Goal: Task Accomplishment & Management: Manage account settings

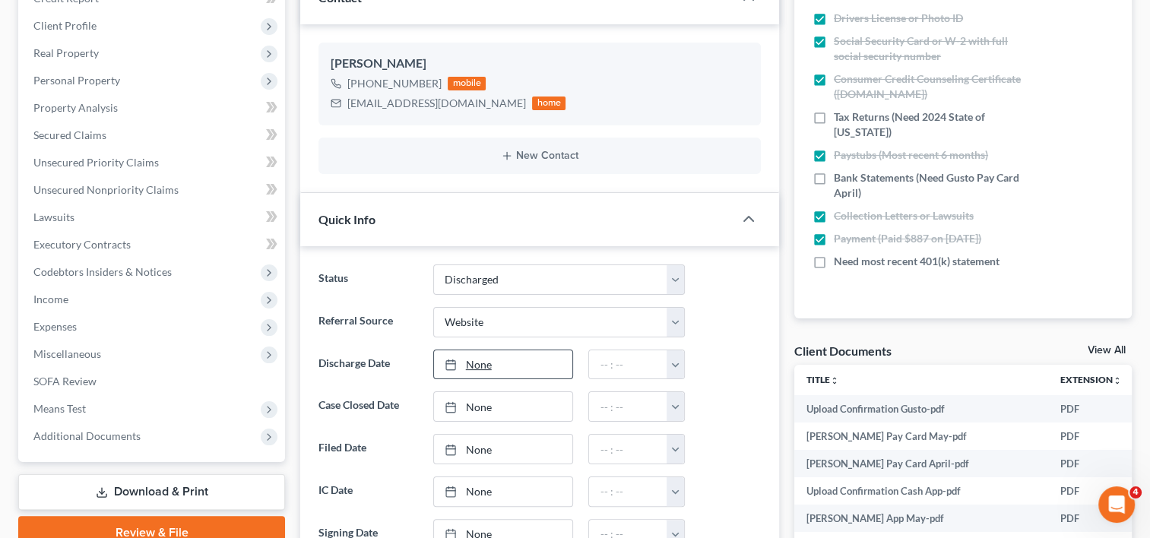
click at [473, 359] on link "None" at bounding box center [503, 364] width 139 height 29
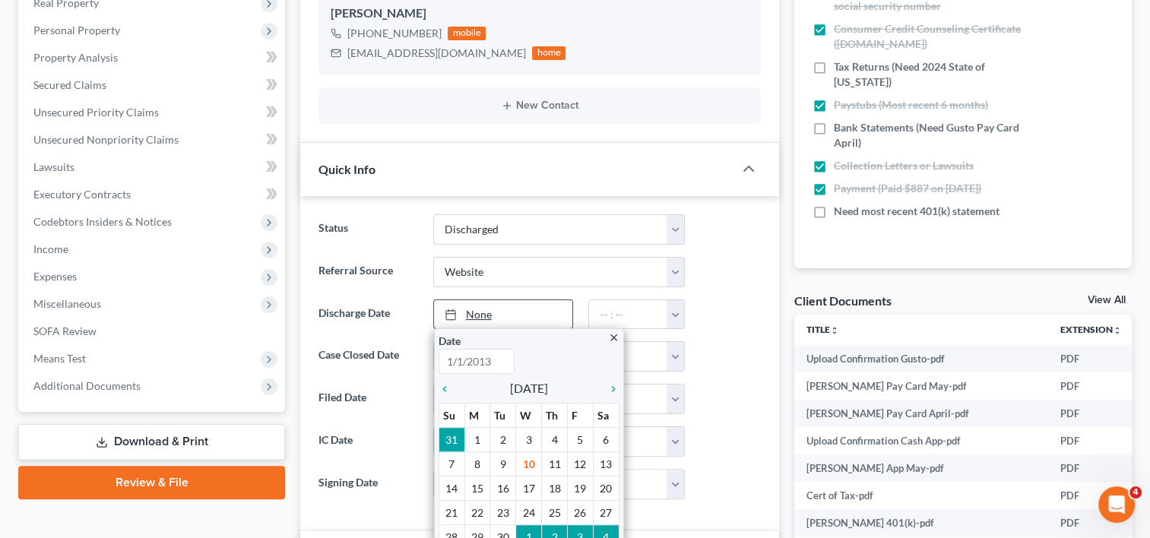
scroll to position [380, 0]
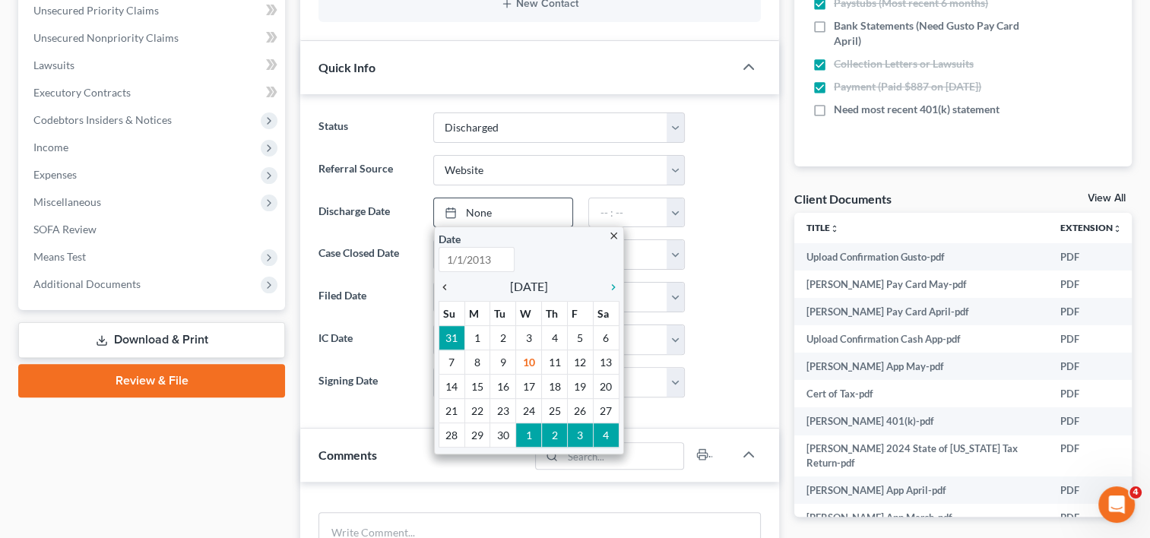
click at [441, 286] on icon "chevron_left" at bounding box center [448, 287] width 20 height 12
type input "9/10/2025"
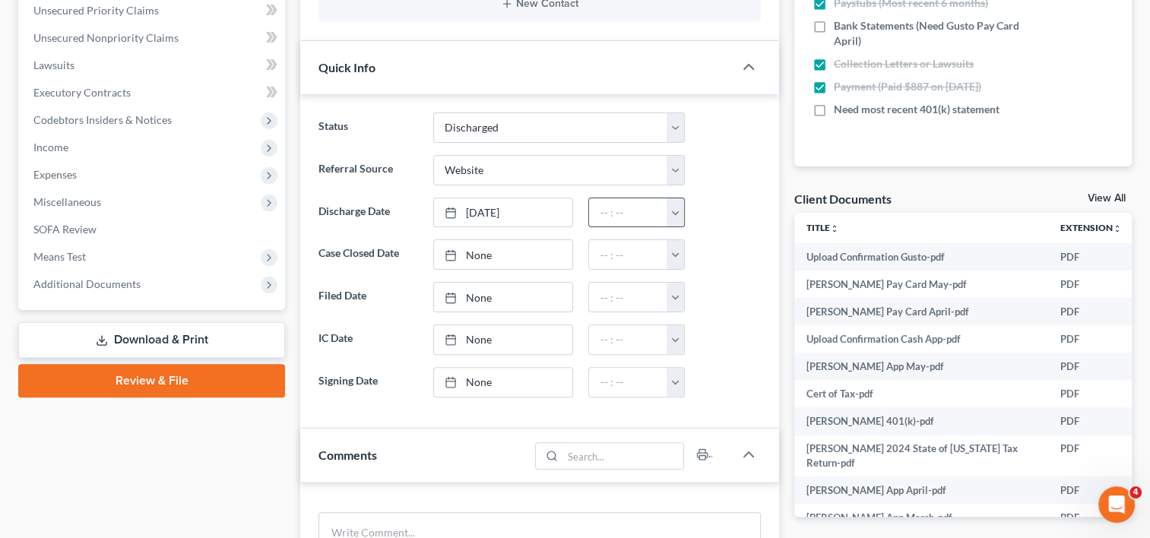
click at [676, 210] on button "button" at bounding box center [674, 212] width 17 height 29
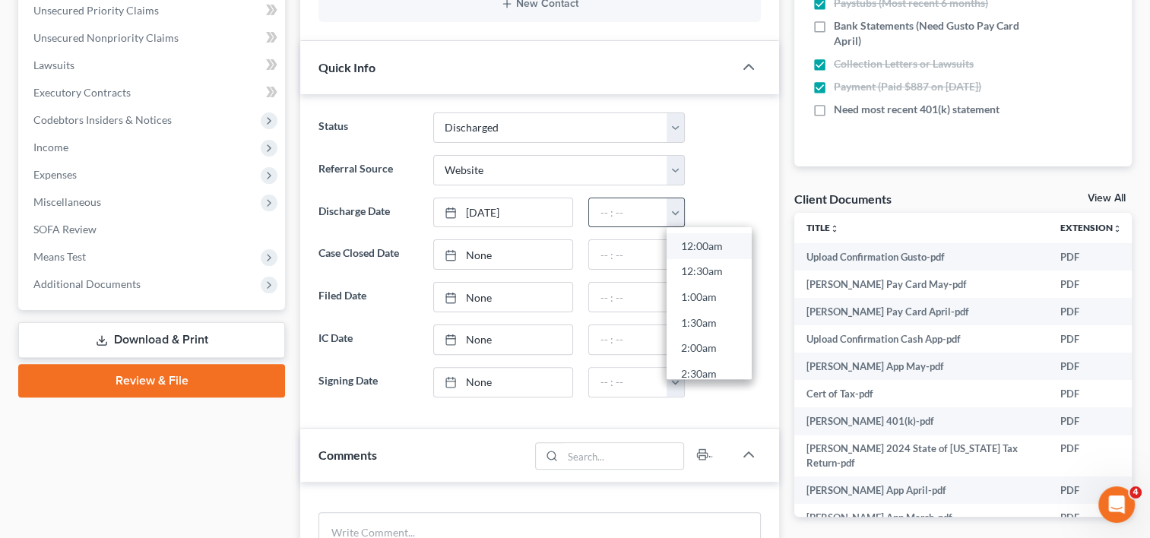
click at [690, 245] on link "12:00am" at bounding box center [708, 246] width 85 height 26
type input "12:00am"
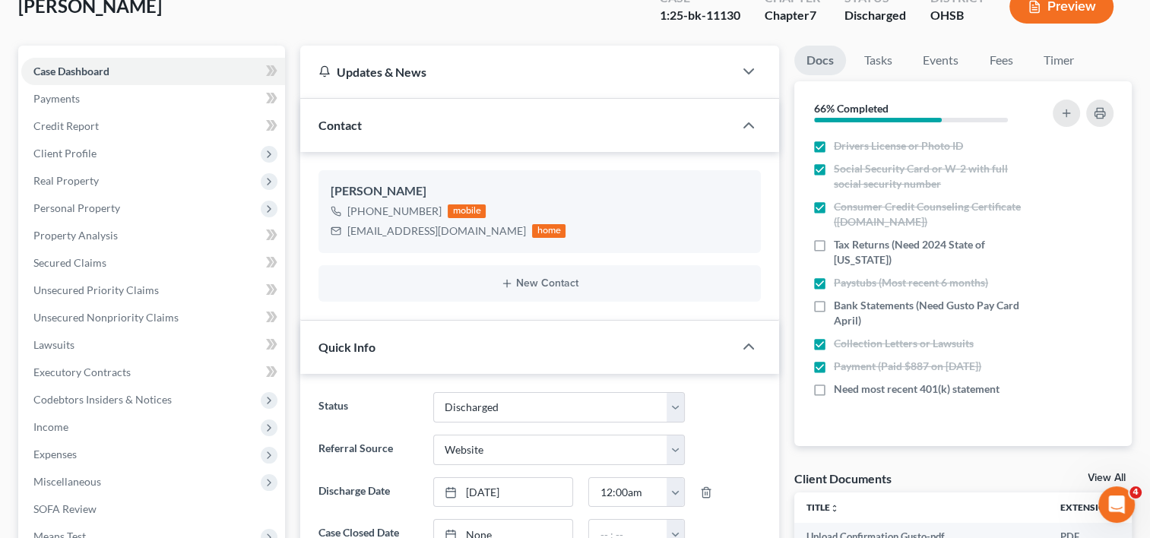
scroll to position [0, 0]
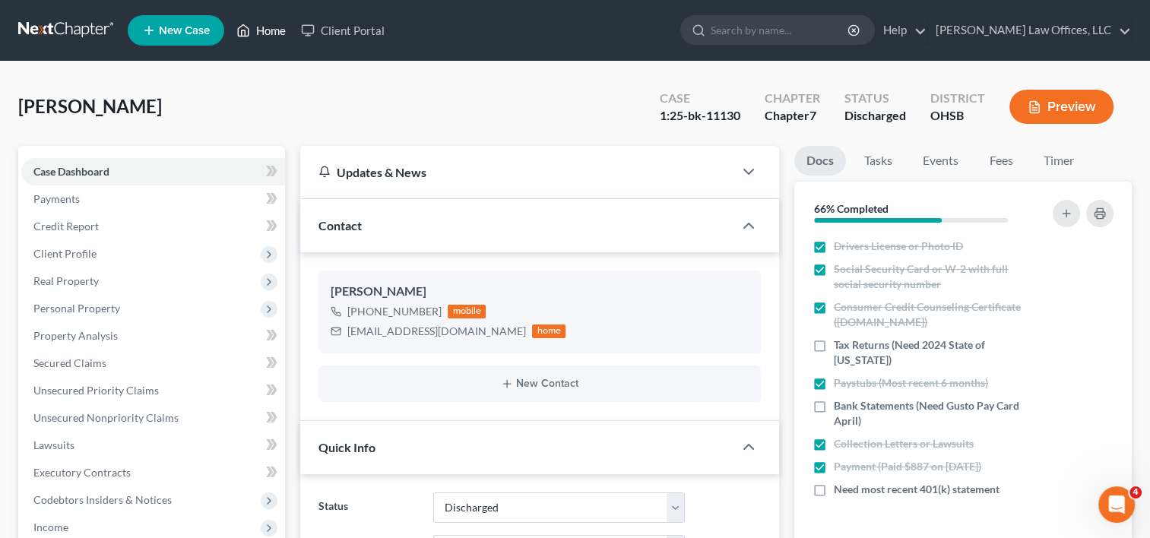
click at [262, 28] on link "Home" at bounding box center [261, 30] width 65 height 27
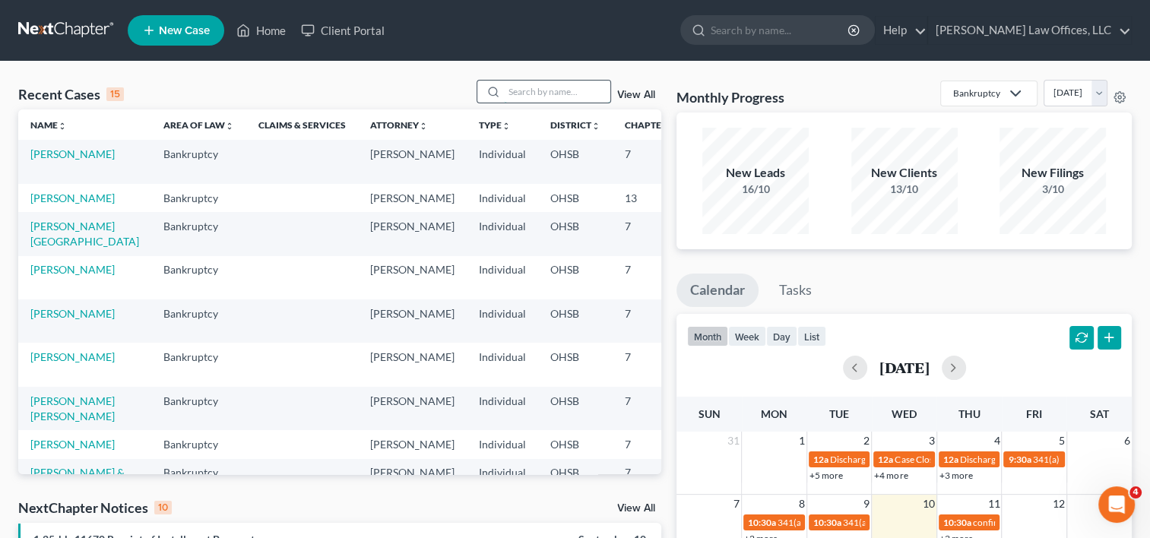
click at [544, 85] on input "search" at bounding box center [557, 92] width 106 height 22
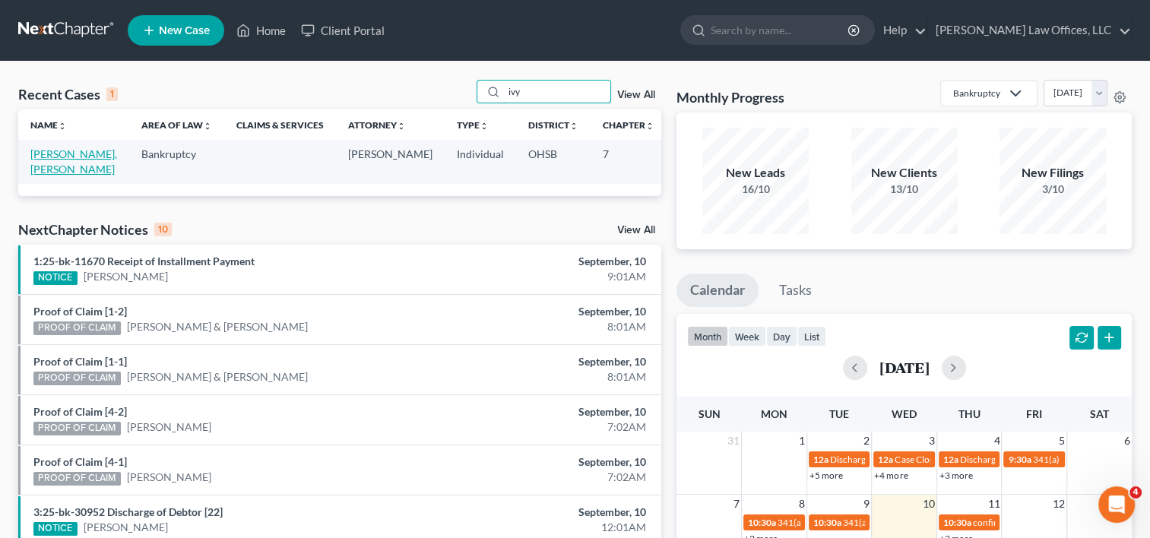
type input "ivy"
click at [34, 150] on link "[PERSON_NAME], [PERSON_NAME]" at bounding box center [73, 161] width 87 height 28
select select "1"
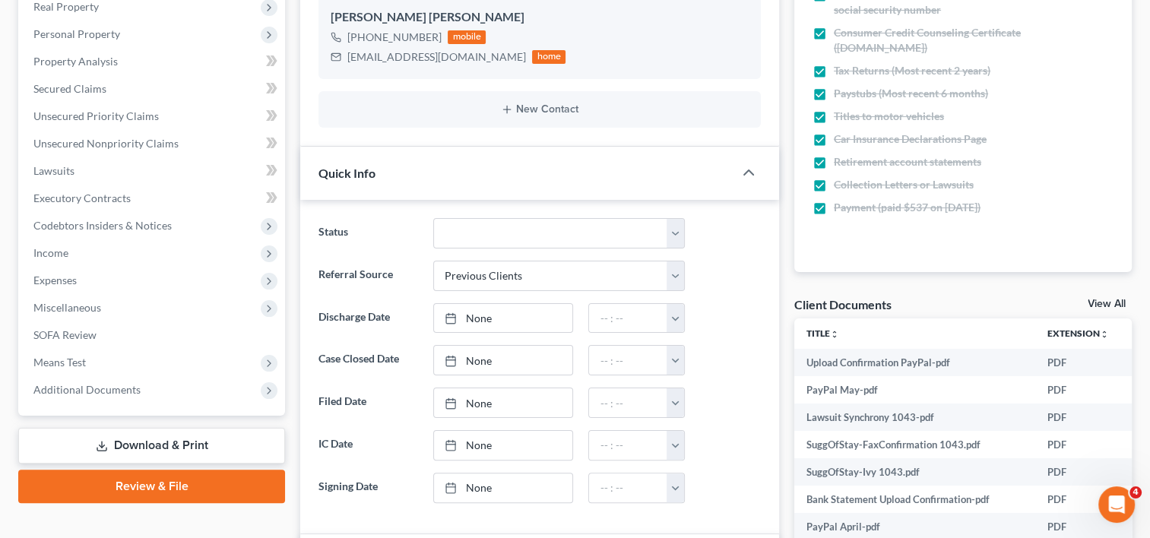
scroll to position [304, 0]
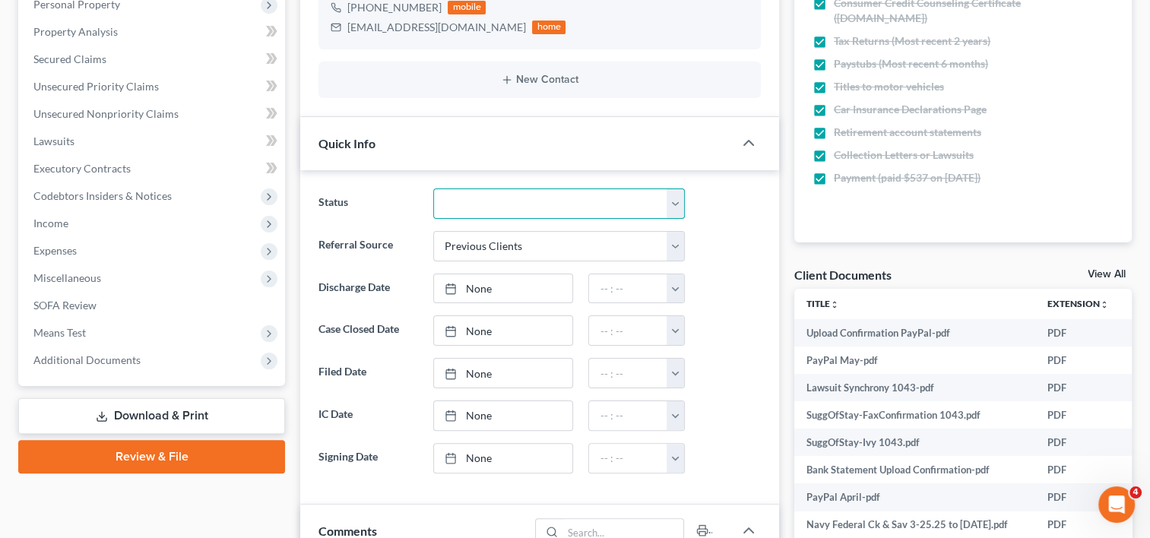
click at [491, 213] on select "Closed Discharged Dismissed Filed In Progress Lead Ready to File To Review" at bounding box center [559, 203] width 252 height 30
select select "1"
click at [433, 188] on select "Closed Discharged Dismissed Filed In Progress Lead Ready to File To Review" at bounding box center [559, 203] width 252 height 30
click at [471, 288] on link "None" at bounding box center [503, 288] width 139 height 29
type input "9/10/2025"
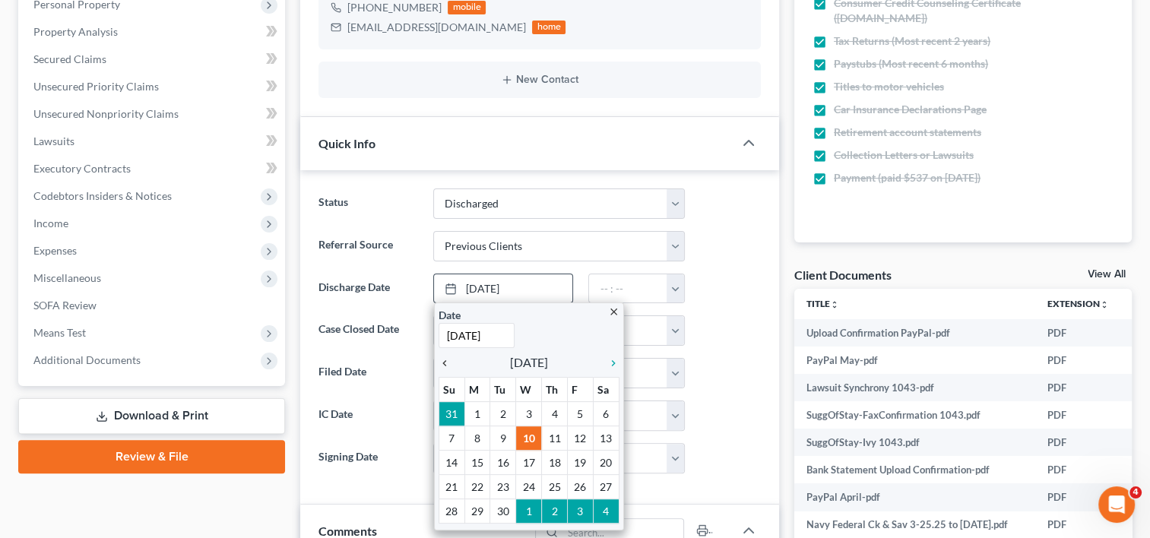
click at [448, 359] on icon "chevron_left" at bounding box center [448, 363] width 20 height 12
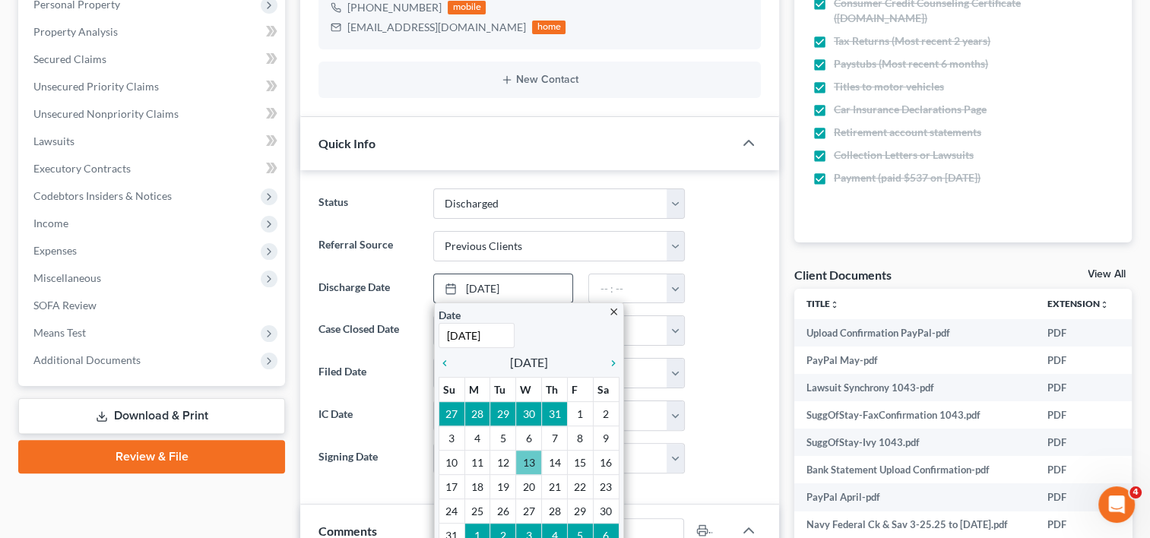
scroll to position [380, 0]
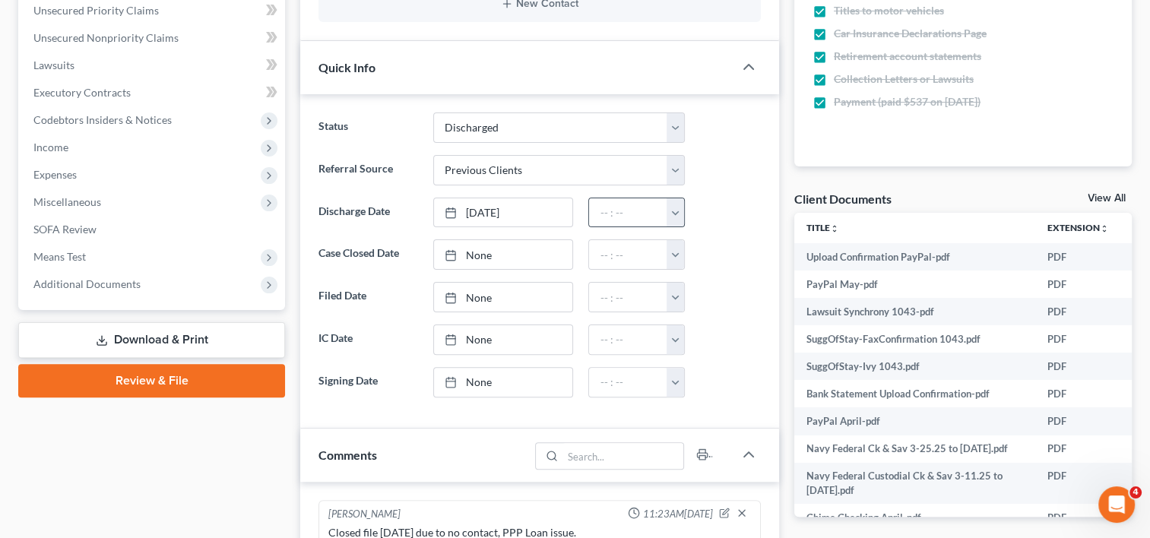
click at [673, 211] on button "button" at bounding box center [674, 212] width 17 height 29
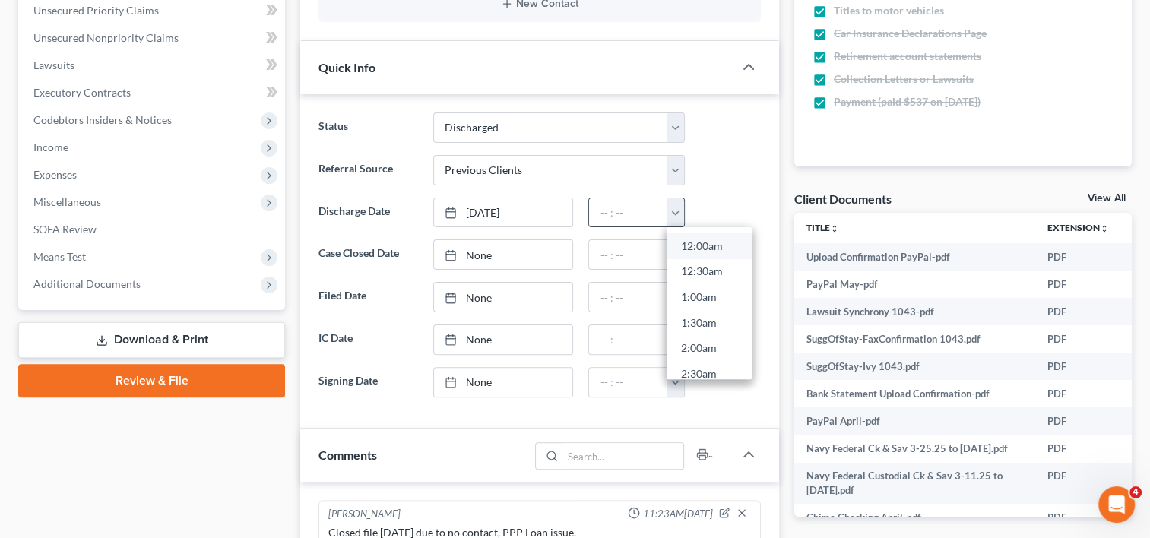
click at [686, 240] on link "12:00am" at bounding box center [708, 246] width 85 height 26
type input "12:00am"
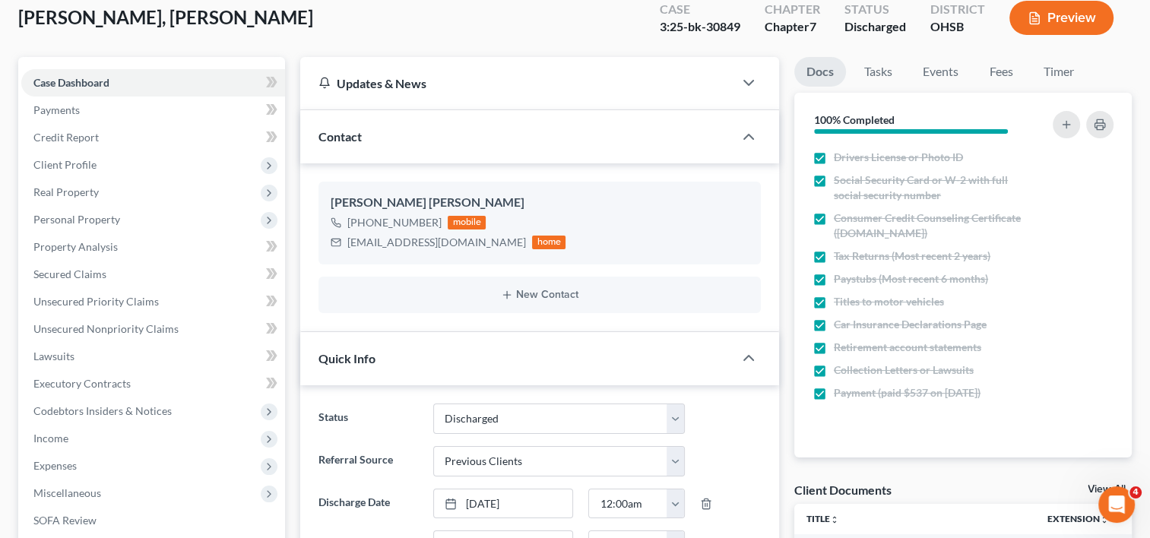
scroll to position [0, 0]
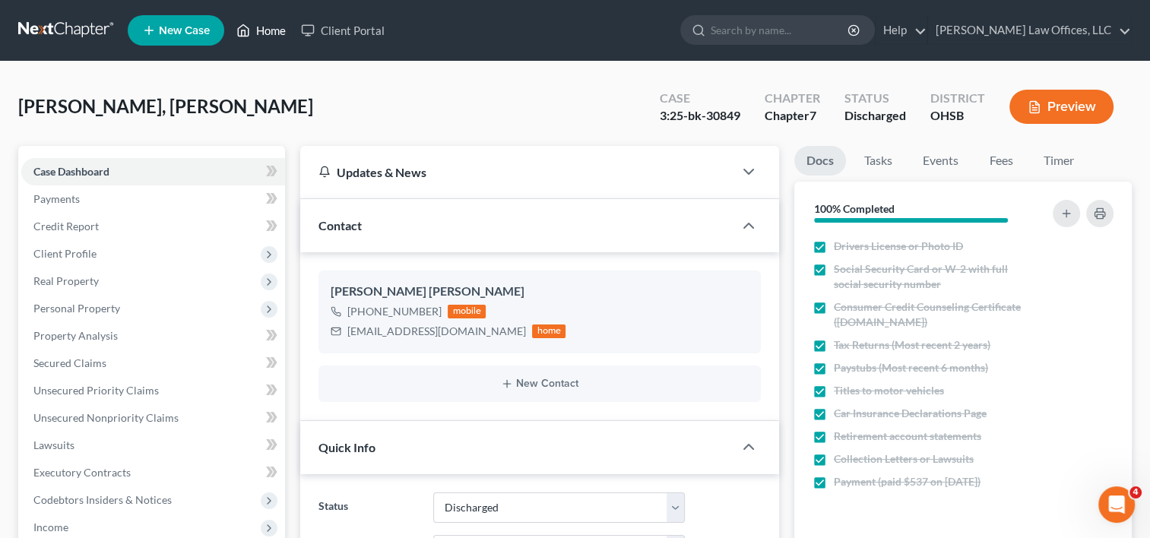
click at [277, 28] on link "Home" at bounding box center [261, 30] width 65 height 27
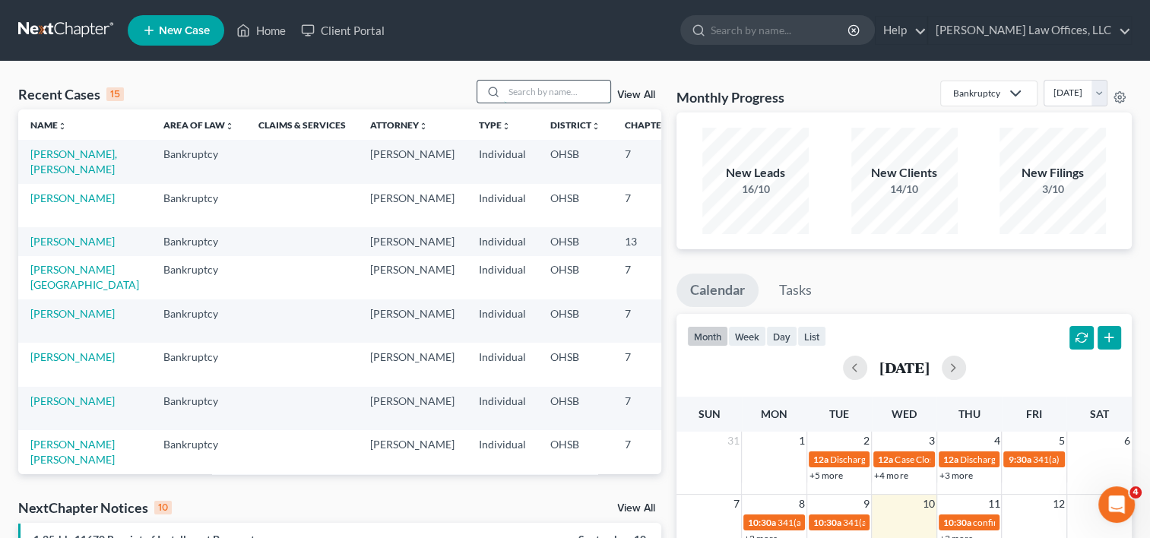
click at [553, 93] on input "search" at bounding box center [557, 92] width 106 height 22
type input "hawkins"
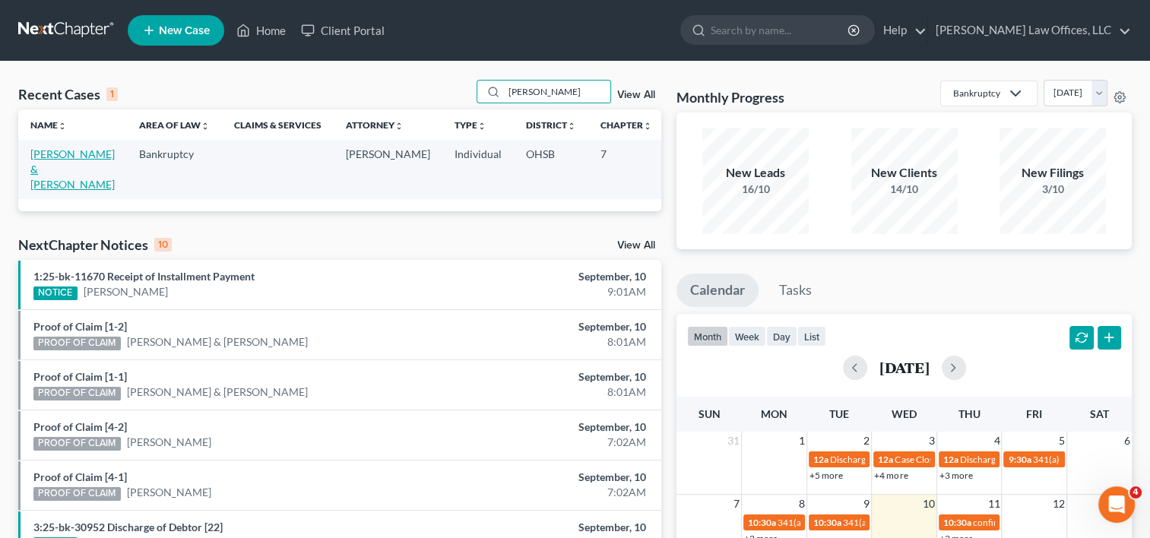
click at [46, 155] on link "[PERSON_NAME] & [PERSON_NAME]" at bounding box center [72, 168] width 84 height 43
select select "4"
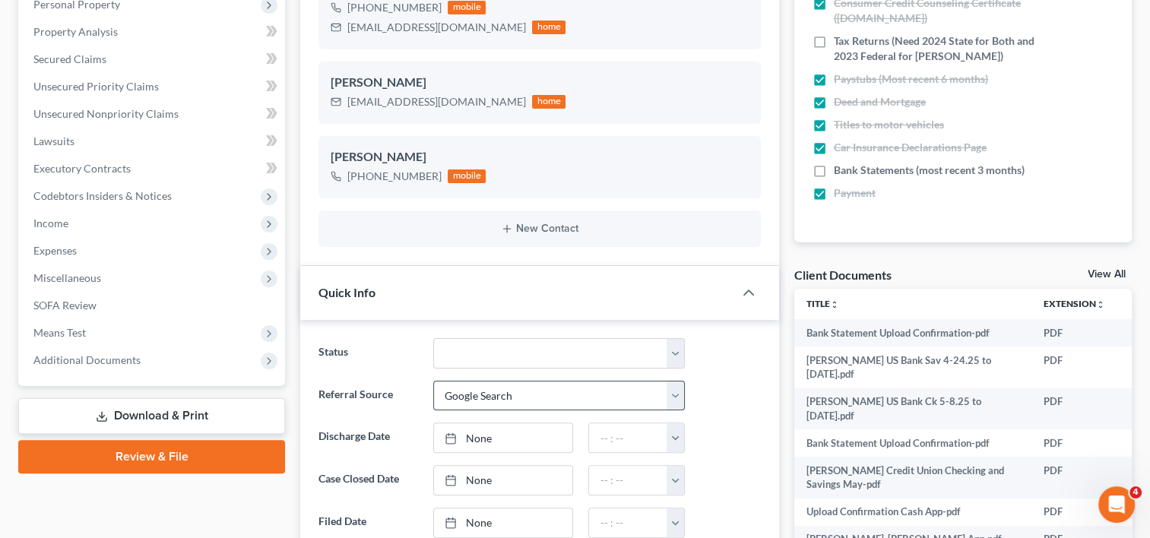
scroll to position [380, 0]
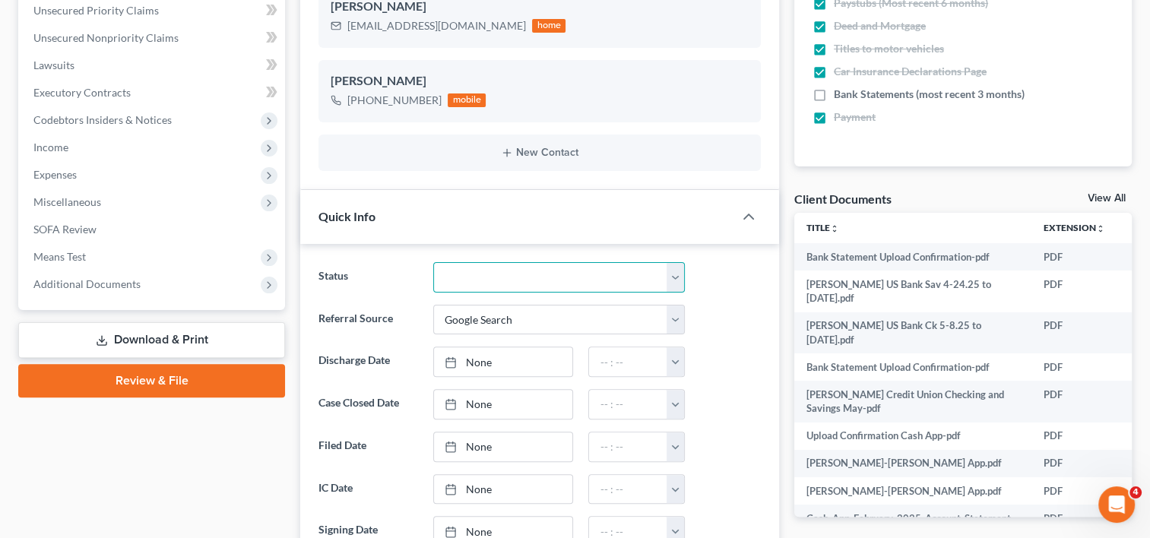
click at [470, 272] on select "Closed Discharged Dismissed Filed In Progress Lead Ready to File To Review" at bounding box center [559, 277] width 252 height 30
select select "1"
click at [433, 262] on select "Closed Discharged Dismissed Filed In Progress Lead Ready to File To Review" at bounding box center [559, 277] width 252 height 30
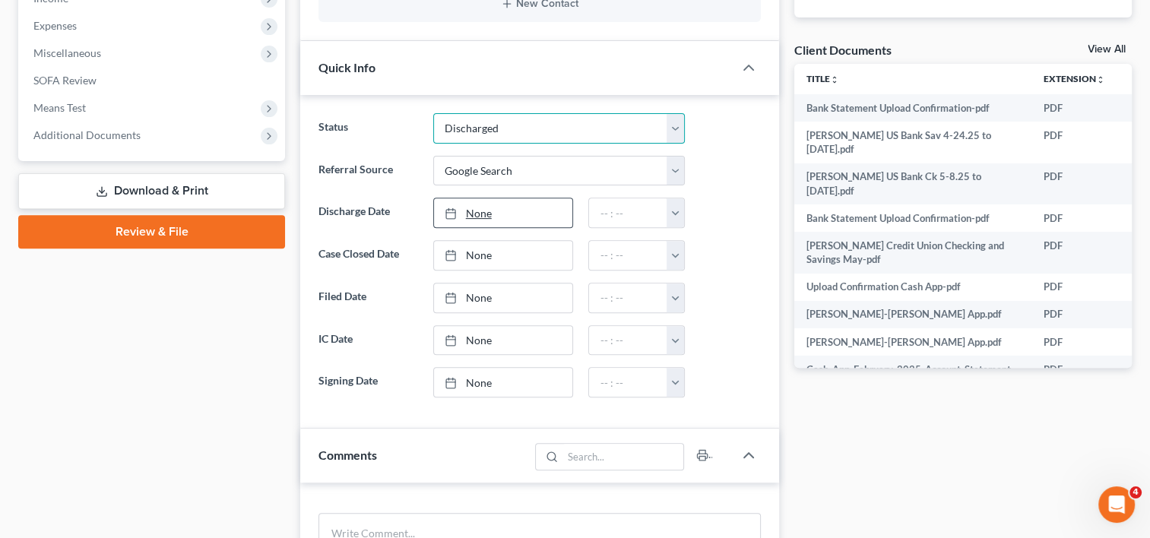
scroll to position [532, 0]
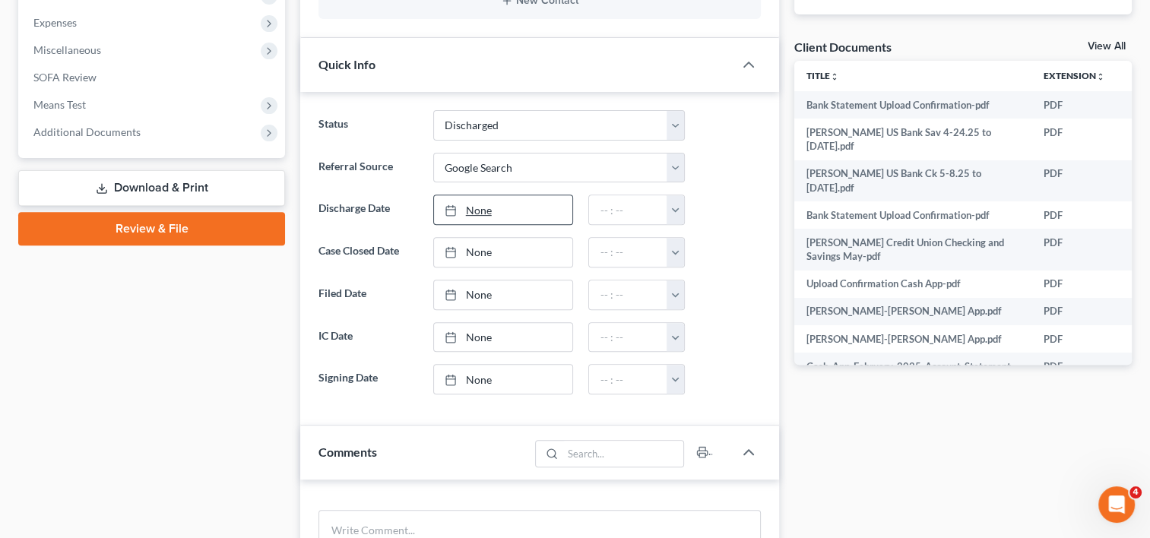
click at [479, 210] on link "None" at bounding box center [503, 209] width 139 height 29
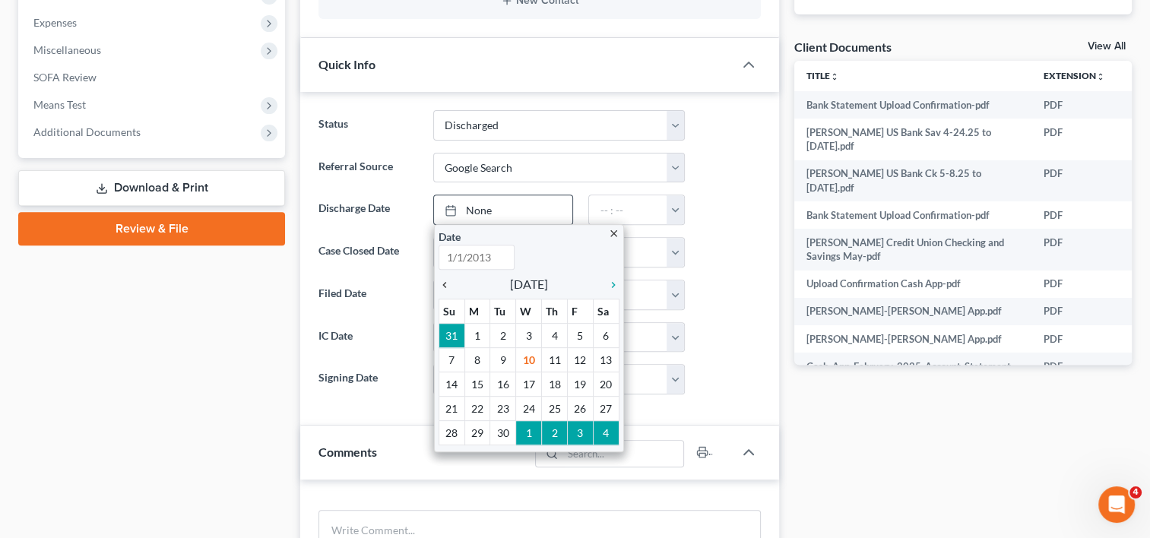
click at [442, 283] on icon "chevron_left" at bounding box center [448, 285] width 20 height 12
type input "9/10/2025"
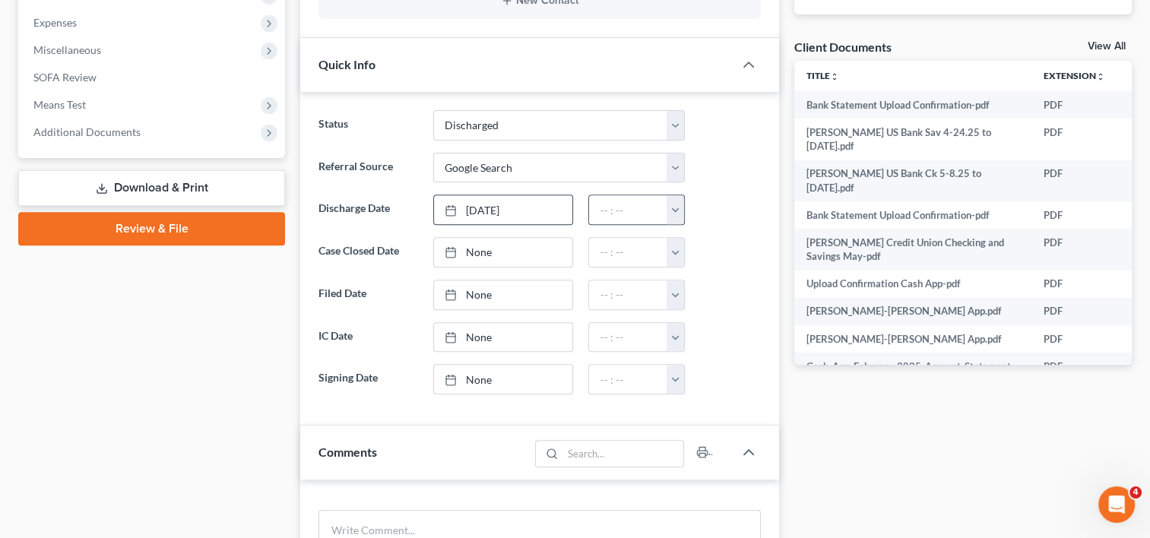
click at [672, 209] on button "button" at bounding box center [674, 209] width 17 height 29
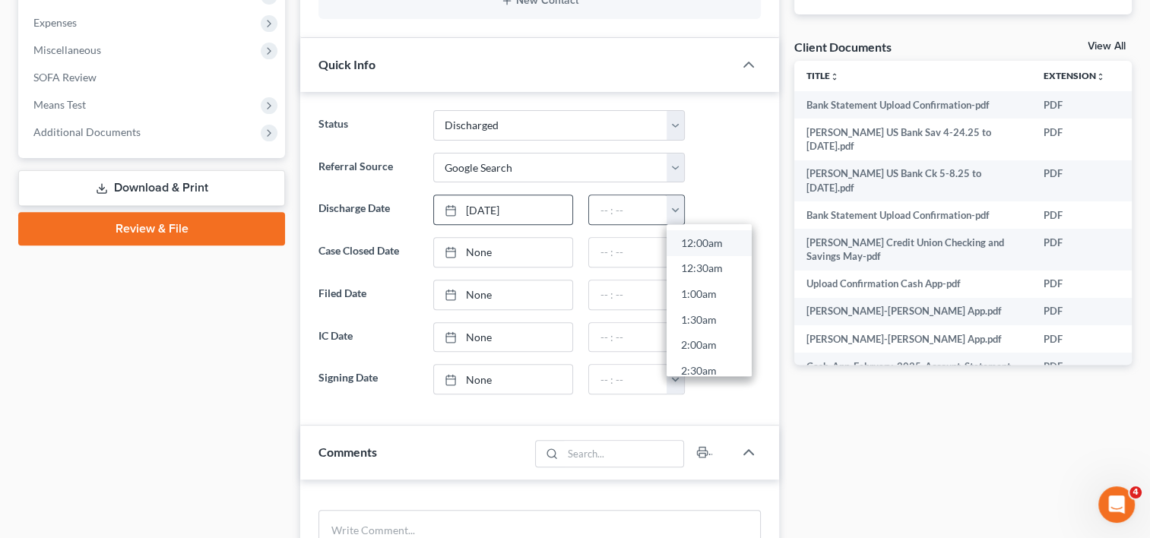
click at [685, 236] on link "12:00am" at bounding box center [708, 243] width 85 height 26
type input "12:00am"
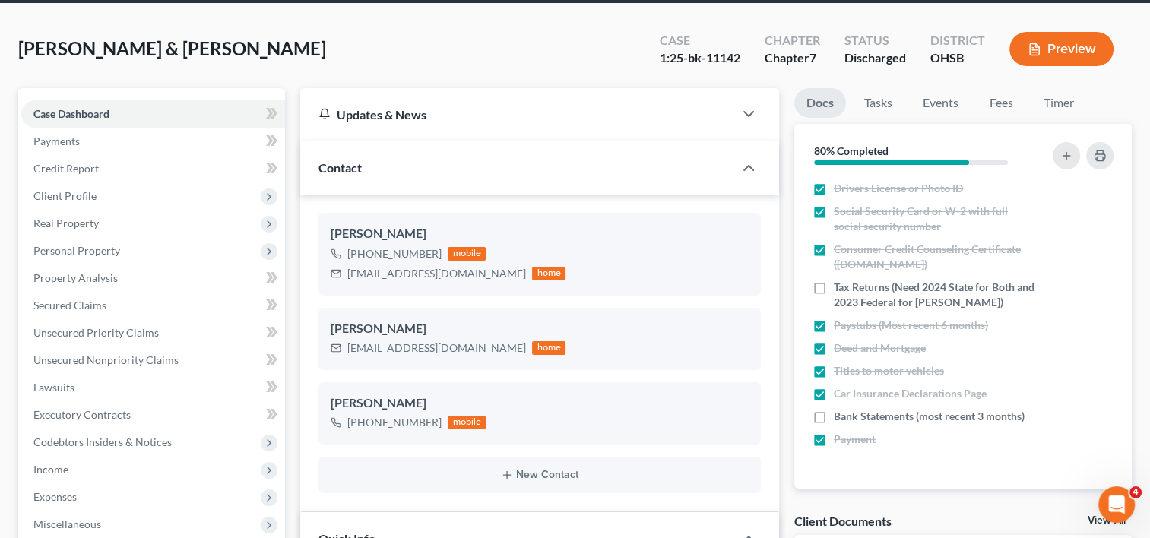
scroll to position [0, 0]
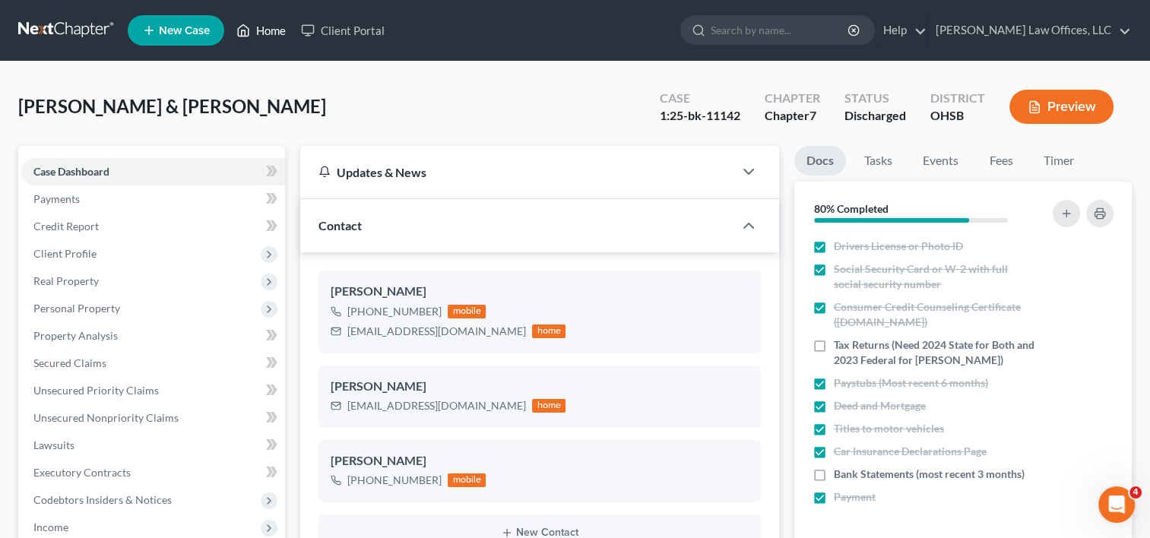
click at [267, 29] on link "Home" at bounding box center [261, 30] width 65 height 27
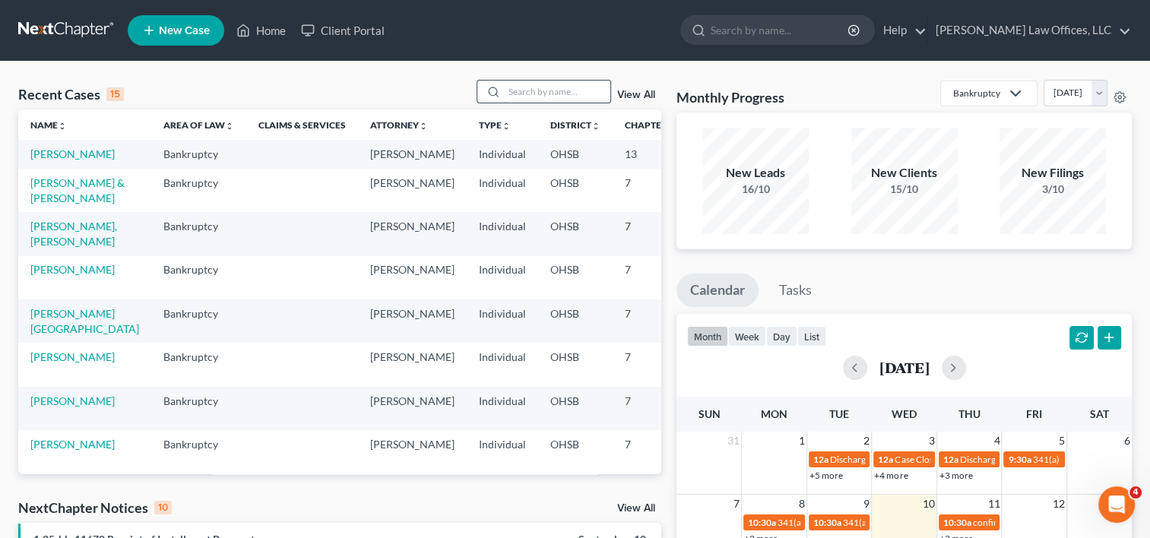
click at [533, 85] on input "search" at bounding box center [557, 92] width 106 height 22
click at [551, 96] on input "search" at bounding box center [557, 92] width 106 height 22
type input "keller"
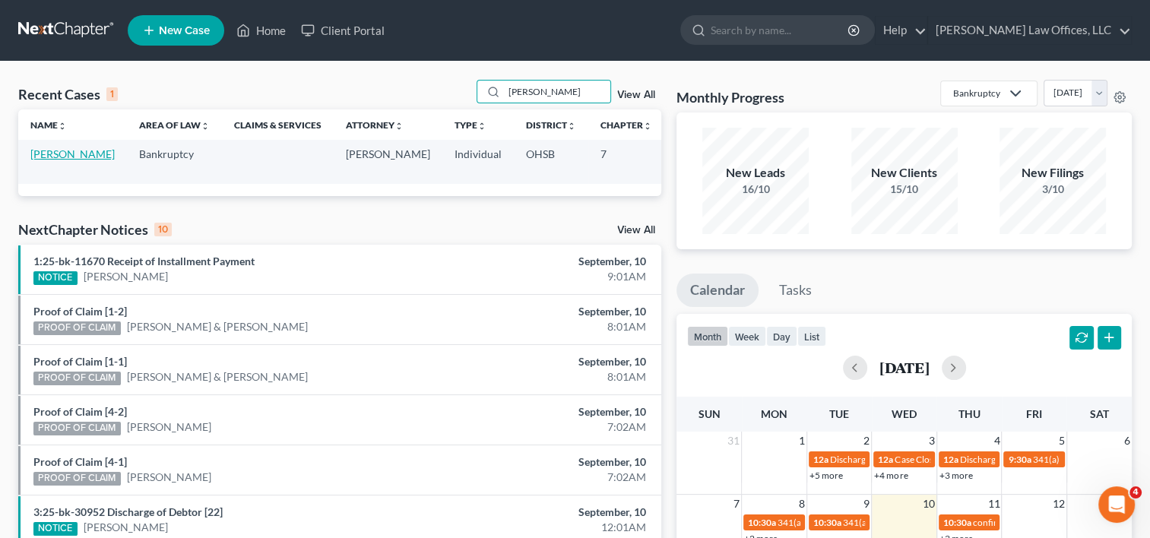
click at [38, 154] on link "[PERSON_NAME]" at bounding box center [72, 153] width 84 height 13
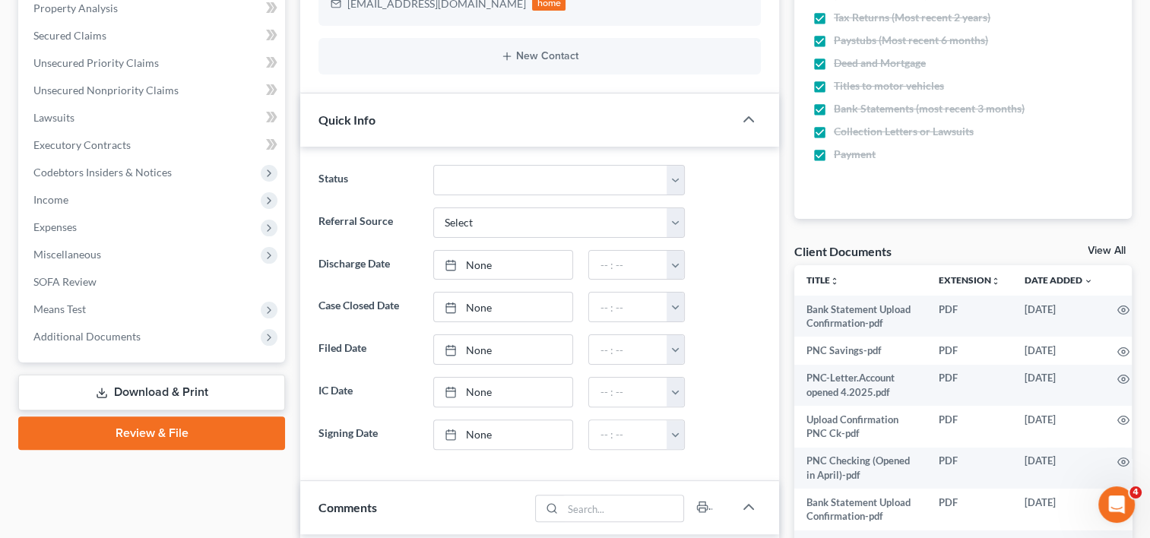
scroll to position [304, 0]
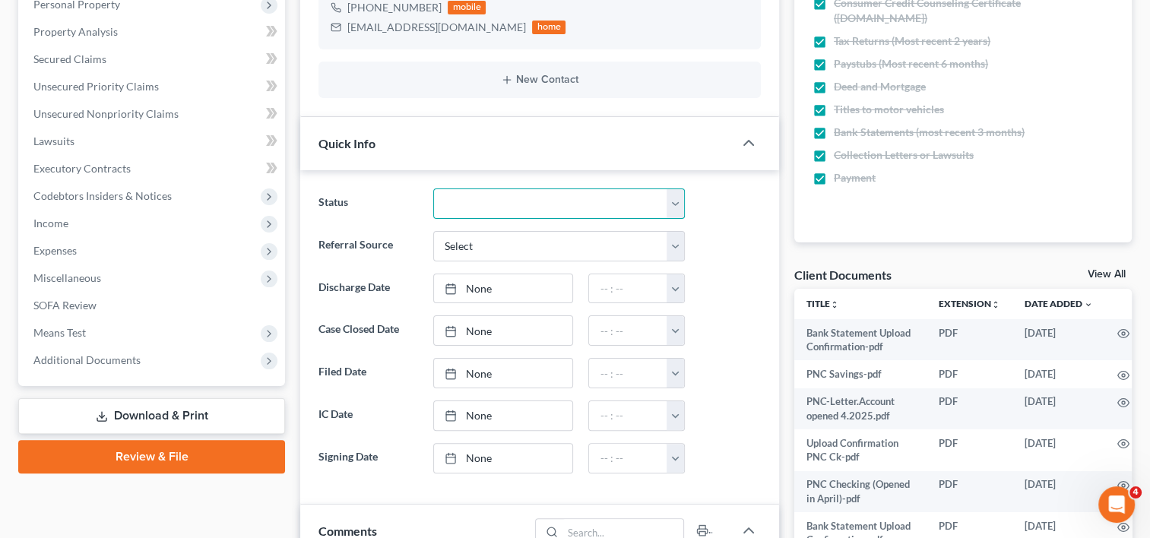
click at [453, 205] on select "Closed Discharged Dismissed Filed In Progress Lead Ready to File To Review" at bounding box center [559, 203] width 252 height 30
select select "1"
click at [433, 188] on select "Closed Discharged Dismissed Filed In Progress Lead Ready to File To Review" at bounding box center [559, 203] width 252 height 30
click at [469, 283] on link "None" at bounding box center [503, 288] width 139 height 29
click at [492, 286] on link "9/26/2025" at bounding box center [503, 288] width 139 height 29
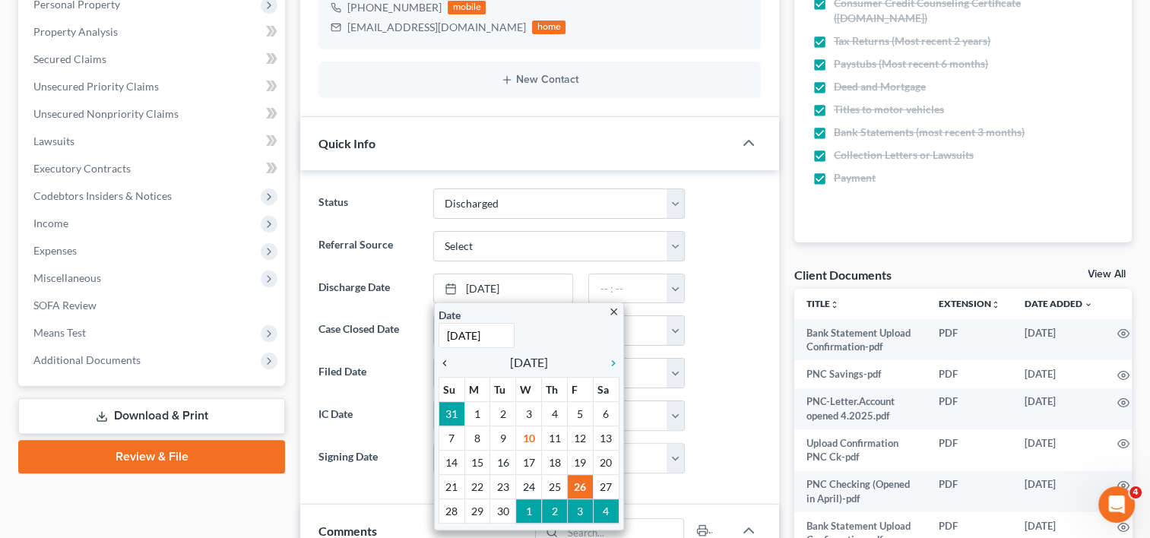
click at [442, 358] on icon "chevron_left" at bounding box center [448, 363] width 20 height 12
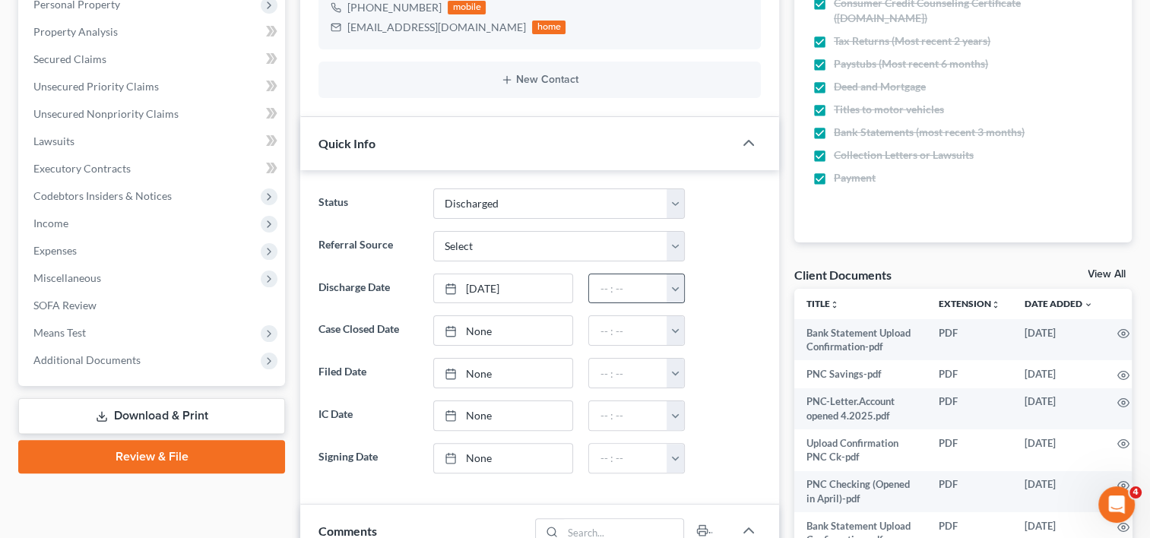
click at [674, 285] on button "button" at bounding box center [674, 288] width 17 height 29
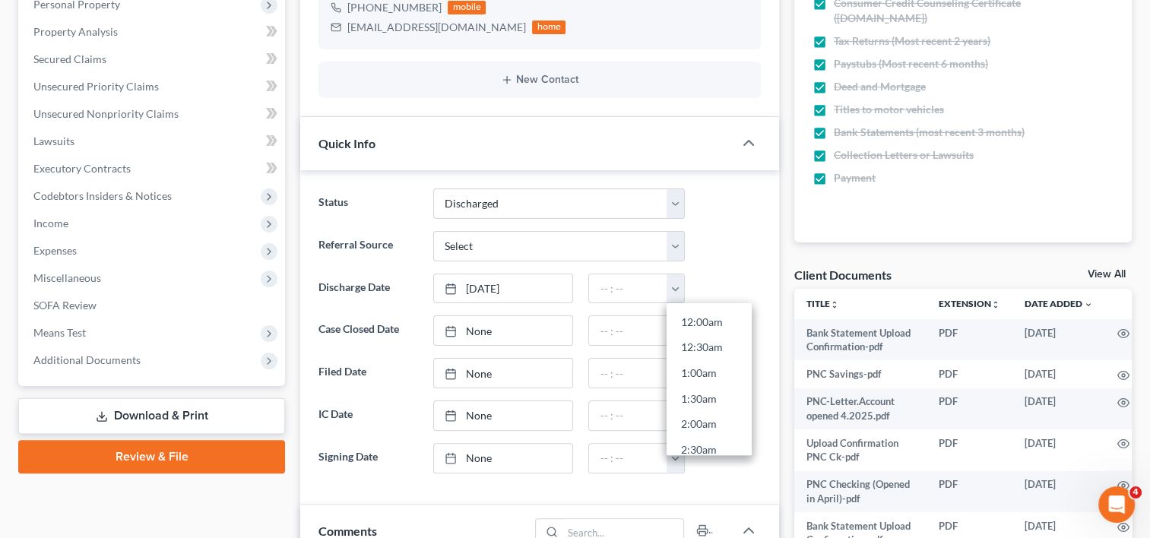
click at [688, 316] on link "12:00am" at bounding box center [708, 322] width 85 height 26
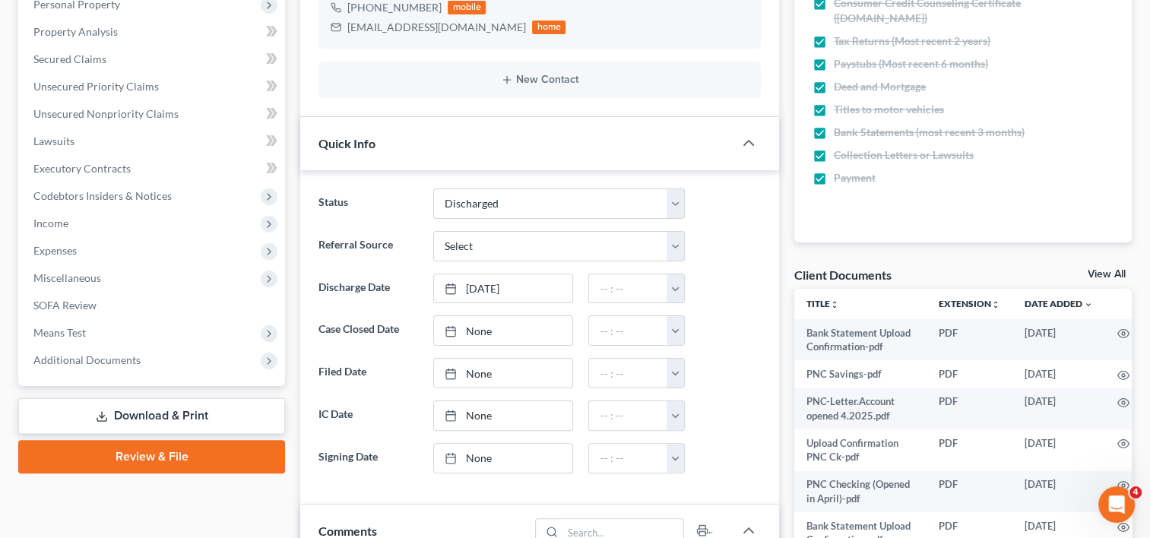
type input "12:00am"
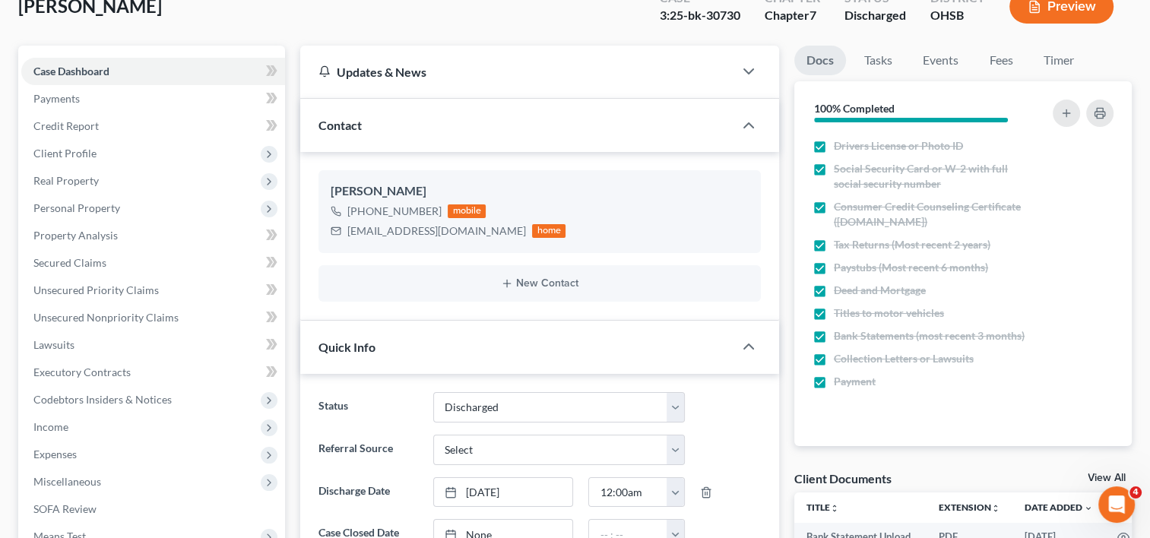
scroll to position [0, 0]
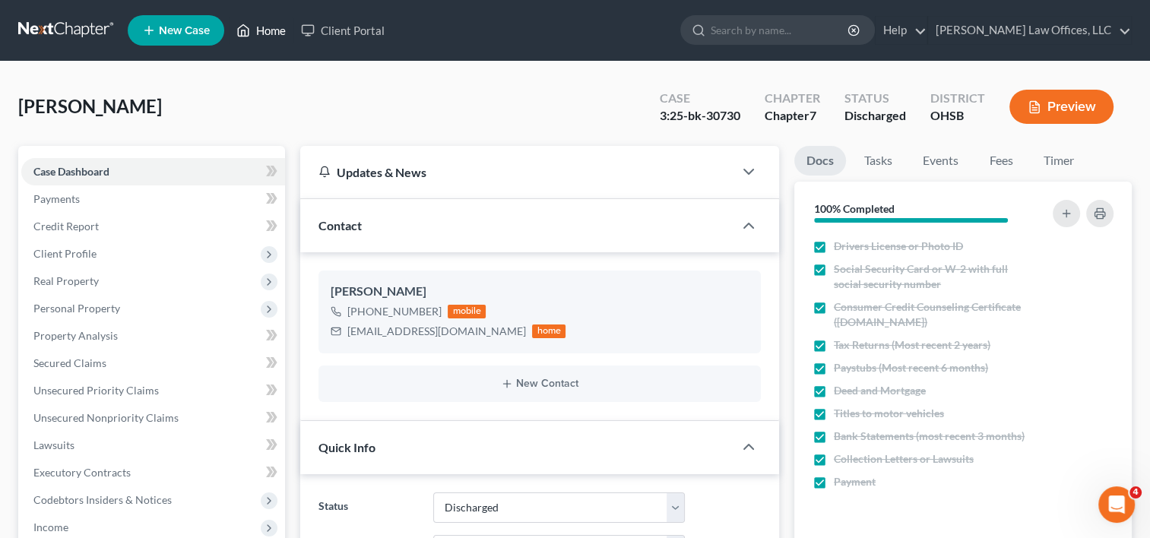
click at [275, 34] on link "Home" at bounding box center [261, 30] width 65 height 27
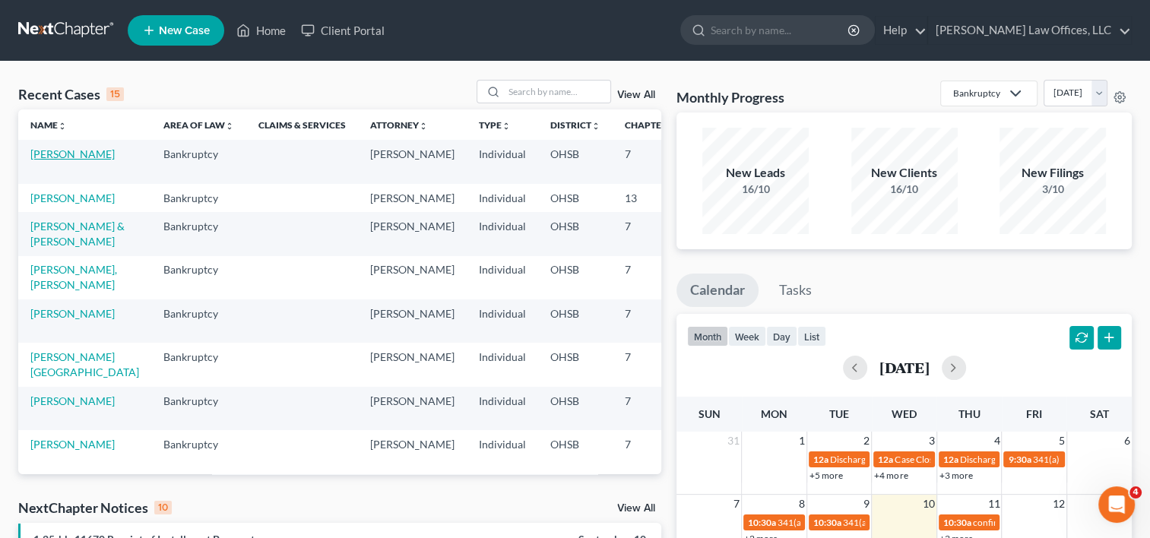
click at [36, 152] on link "[PERSON_NAME]" at bounding box center [72, 153] width 84 height 13
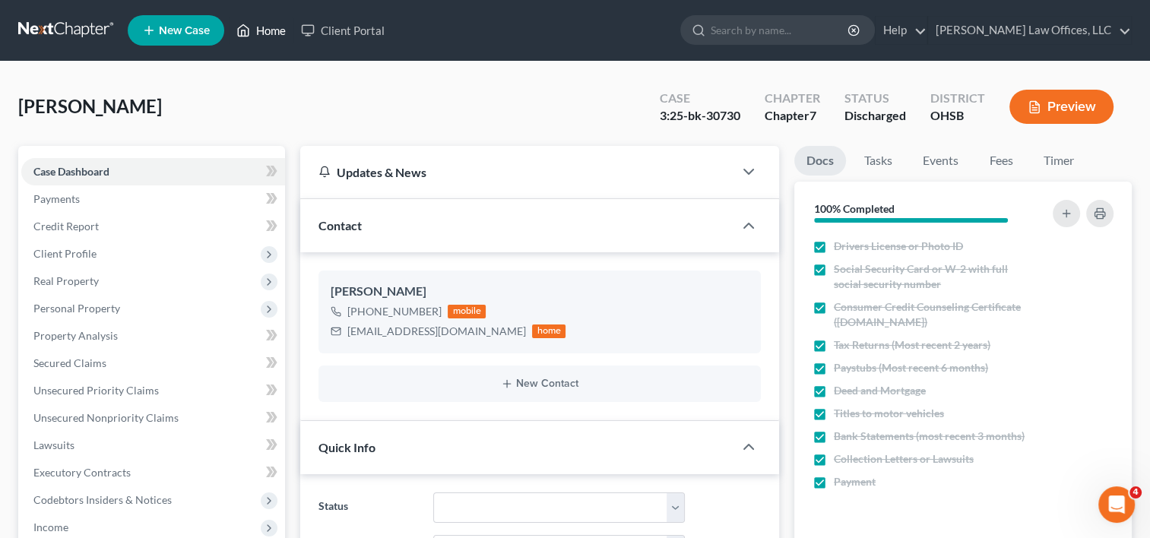
click at [270, 33] on link "Home" at bounding box center [261, 30] width 65 height 27
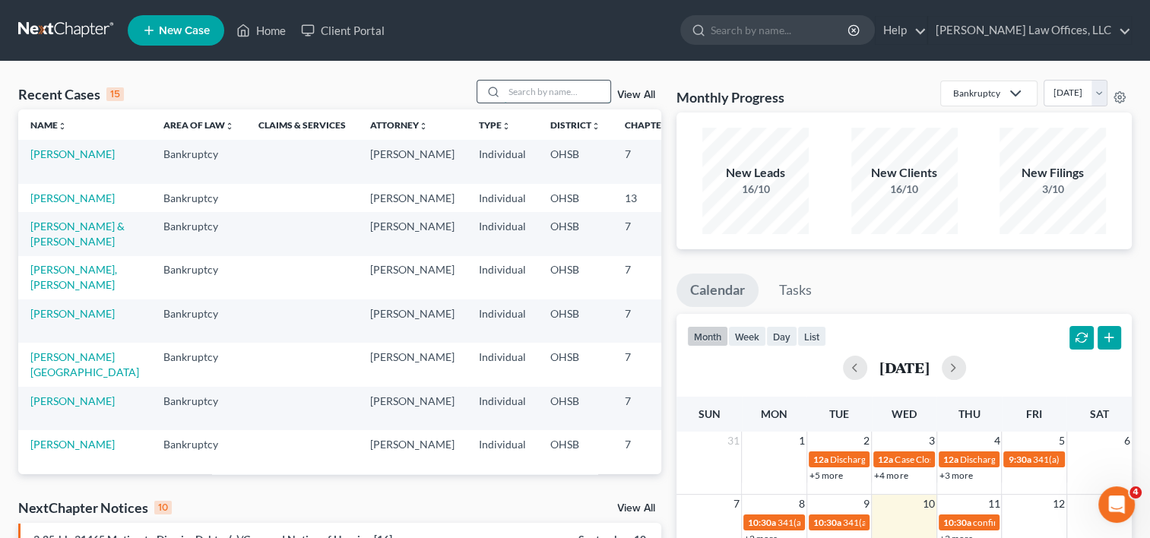
click at [522, 91] on input "search" at bounding box center [557, 92] width 106 height 22
type input "kyle"
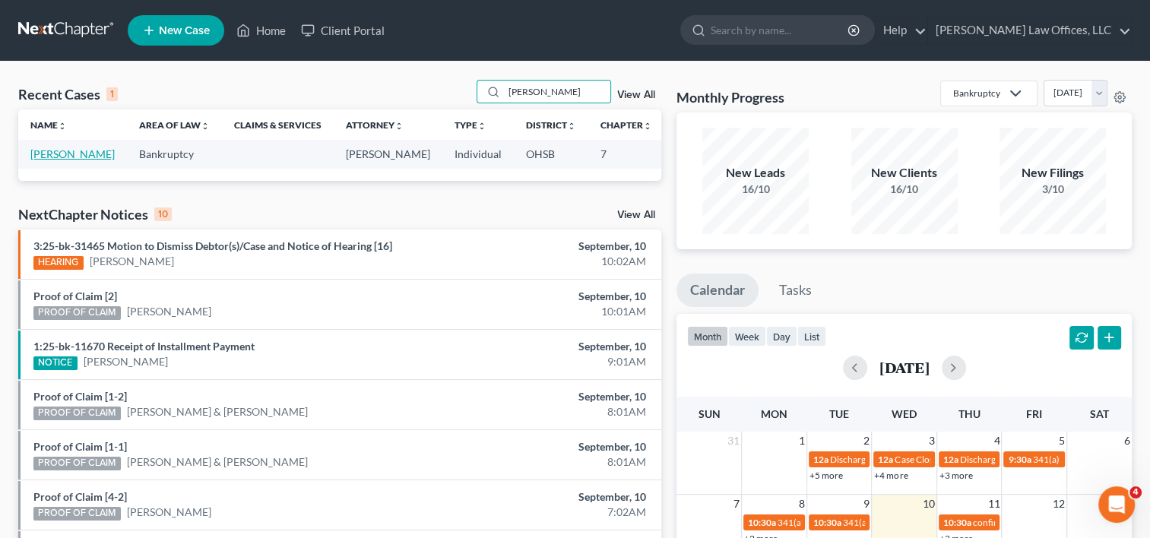
click at [45, 156] on link "[PERSON_NAME]" at bounding box center [72, 153] width 84 height 13
select select "0"
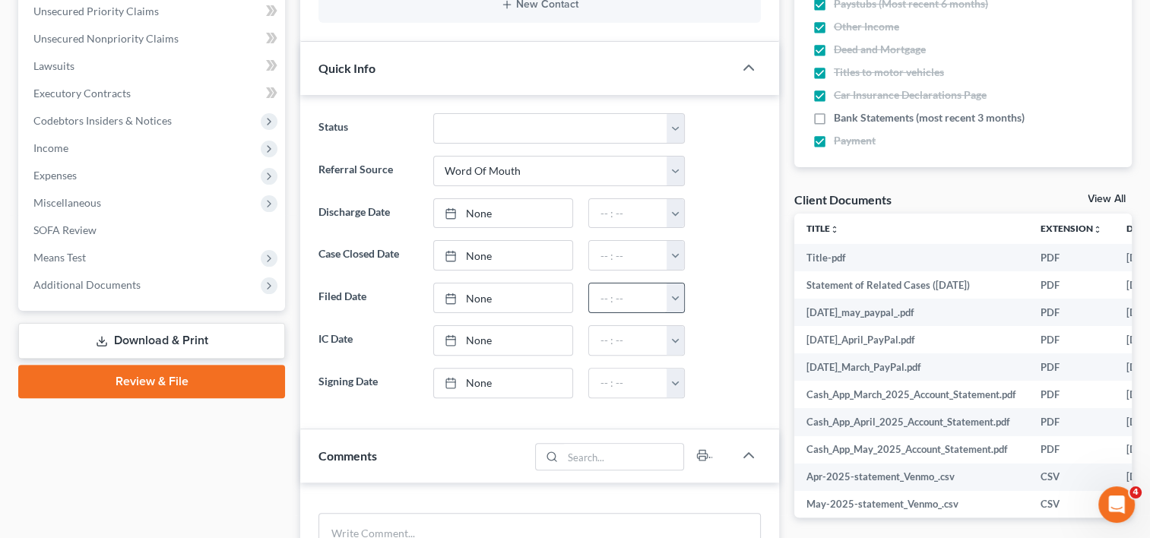
scroll to position [380, 0]
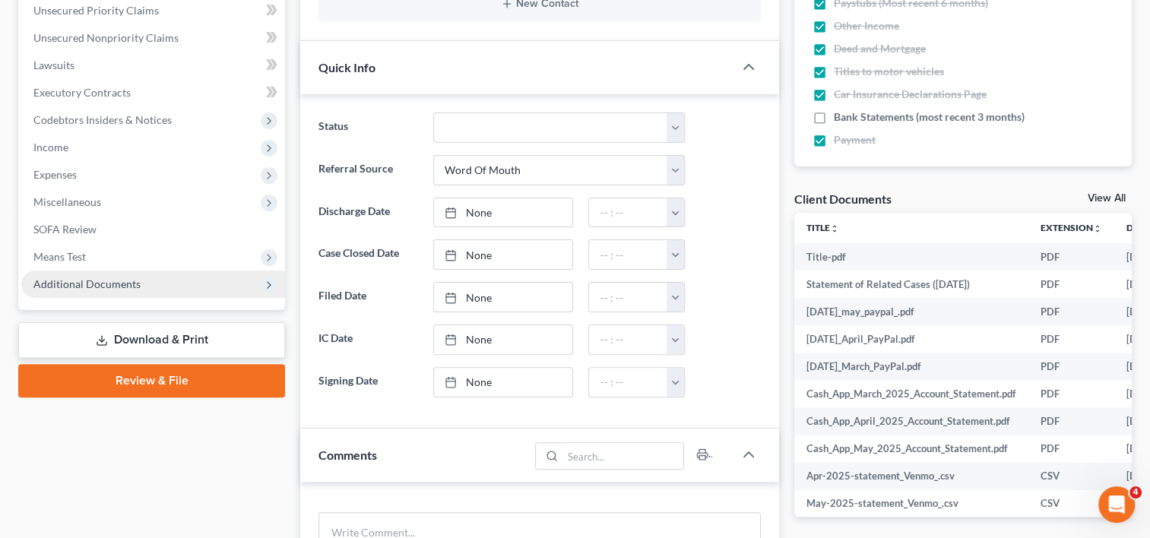
click at [73, 283] on span "Additional Documents" at bounding box center [86, 283] width 107 height 13
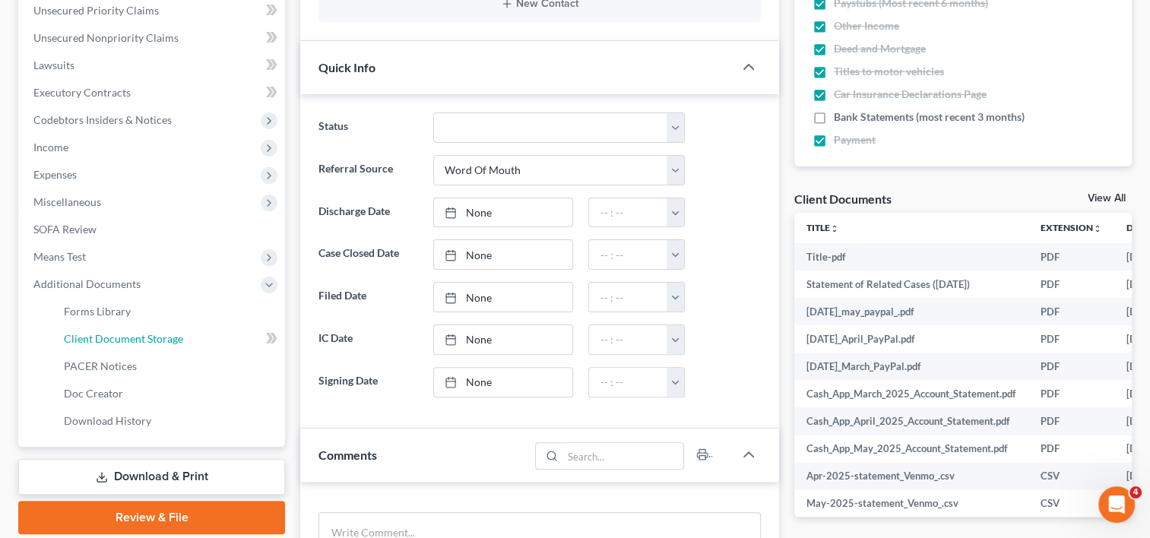
drag, startPoint x: 104, startPoint y: 337, endPoint x: 717, endPoint y: 413, distance: 617.1
click at [103, 337] on span "Client Document Storage" at bounding box center [123, 338] width 119 height 13
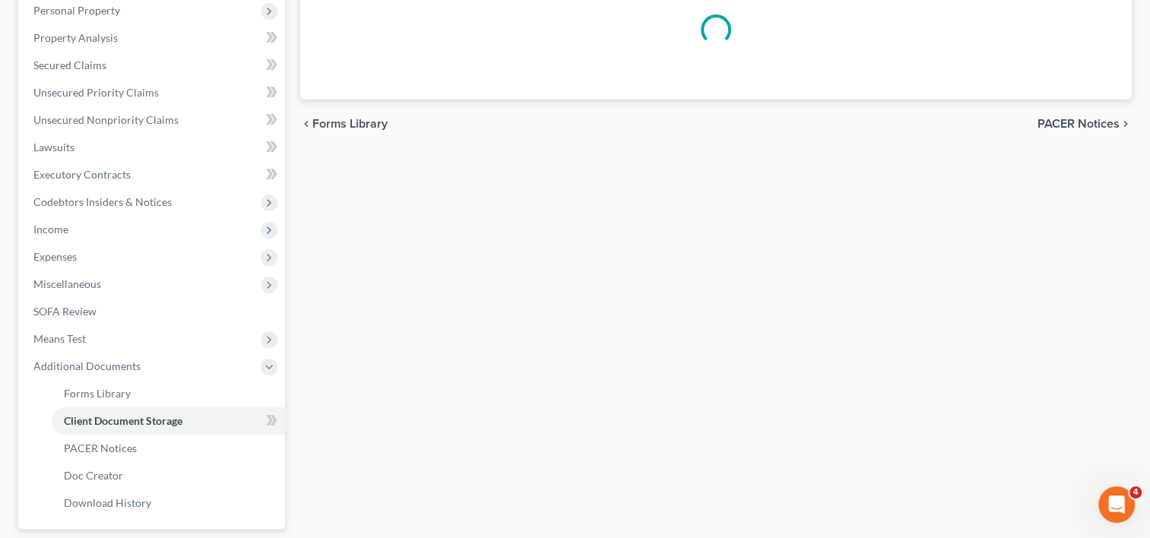
scroll to position [125, 0]
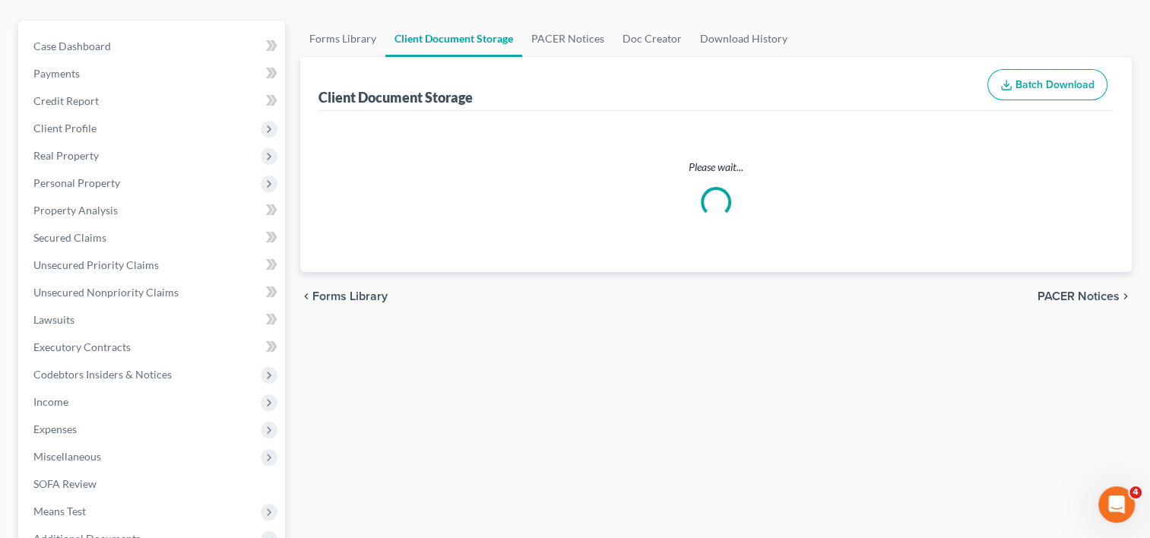
select select "7"
select select "52"
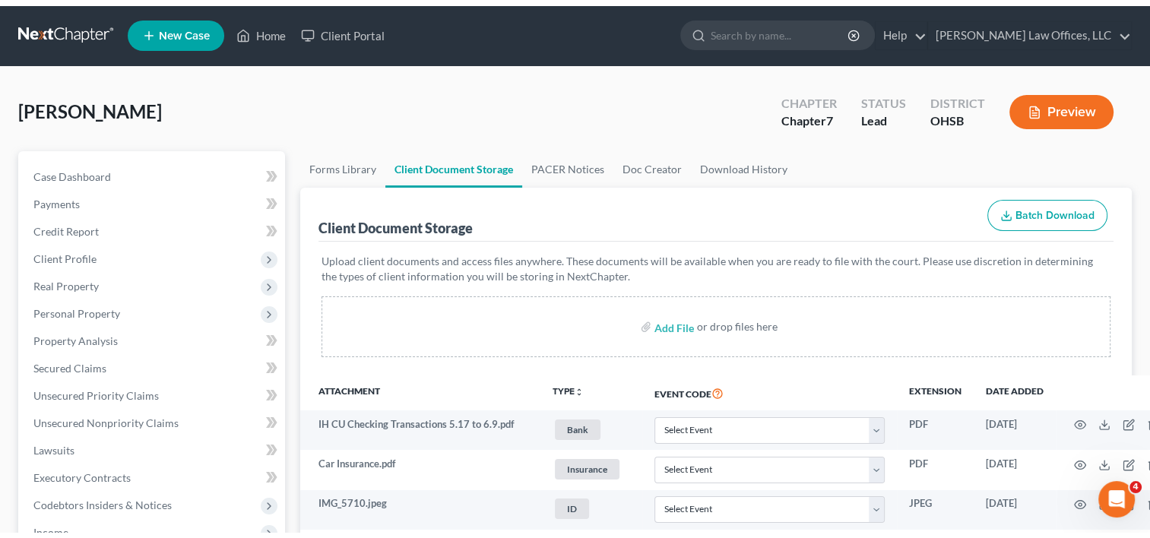
scroll to position [0, 0]
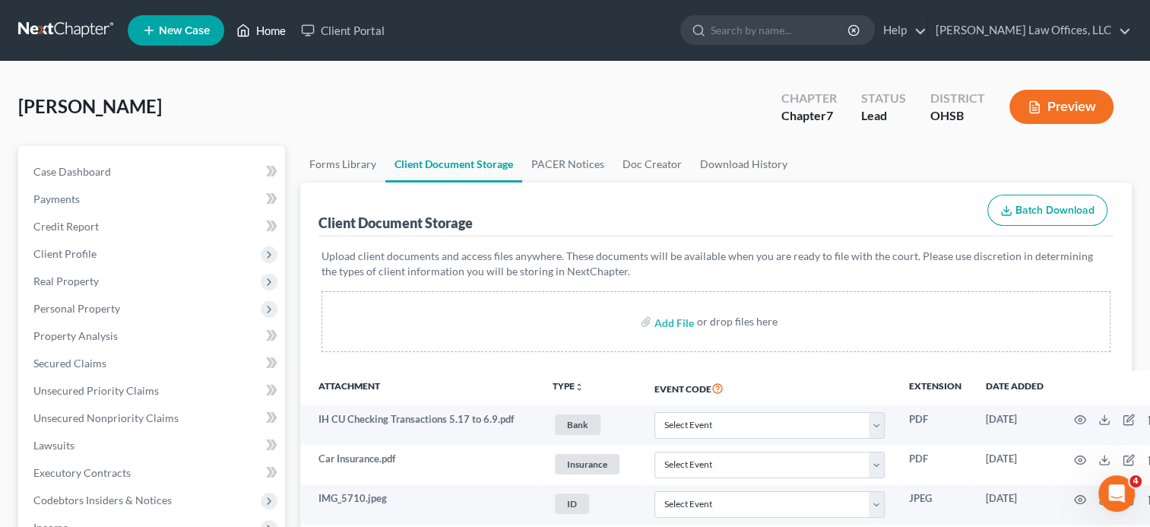
click at [276, 32] on link "Home" at bounding box center [261, 30] width 65 height 27
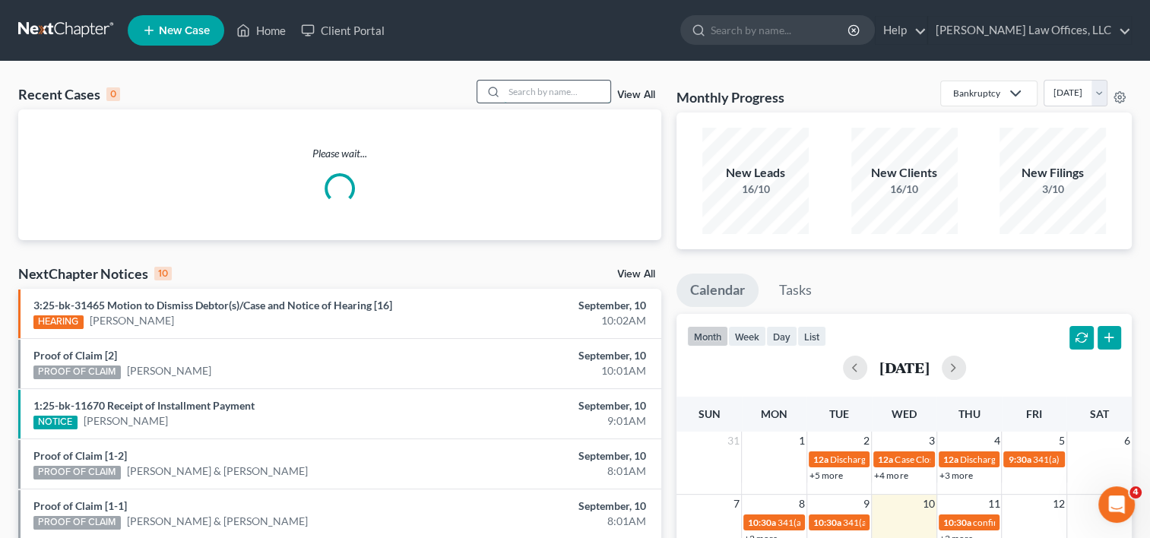
click at [551, 92] on input "search" at bounding box center [557, 92] width 106 height 22
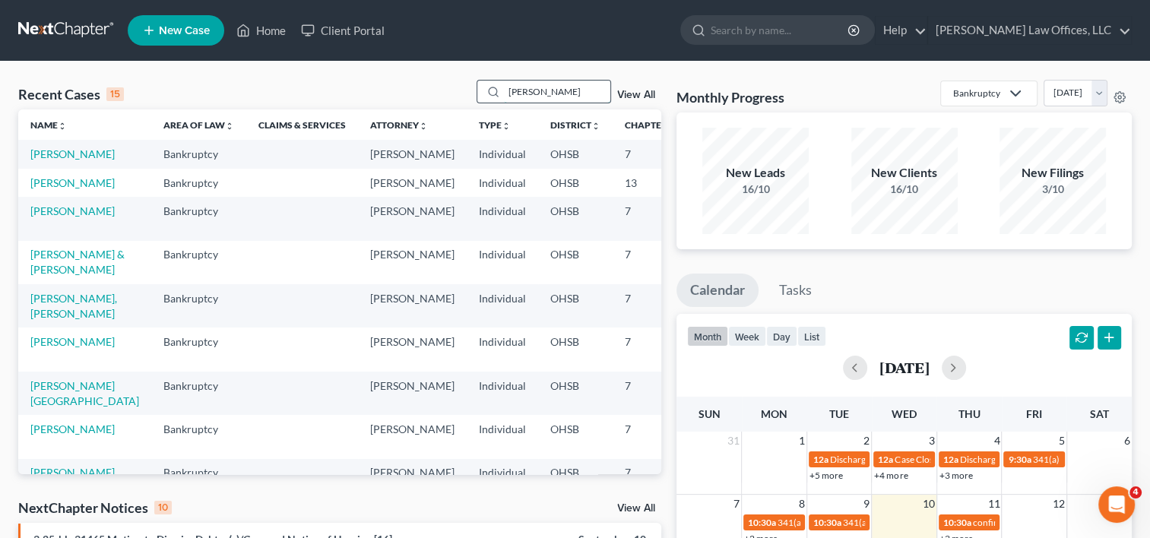
type input "ingram"
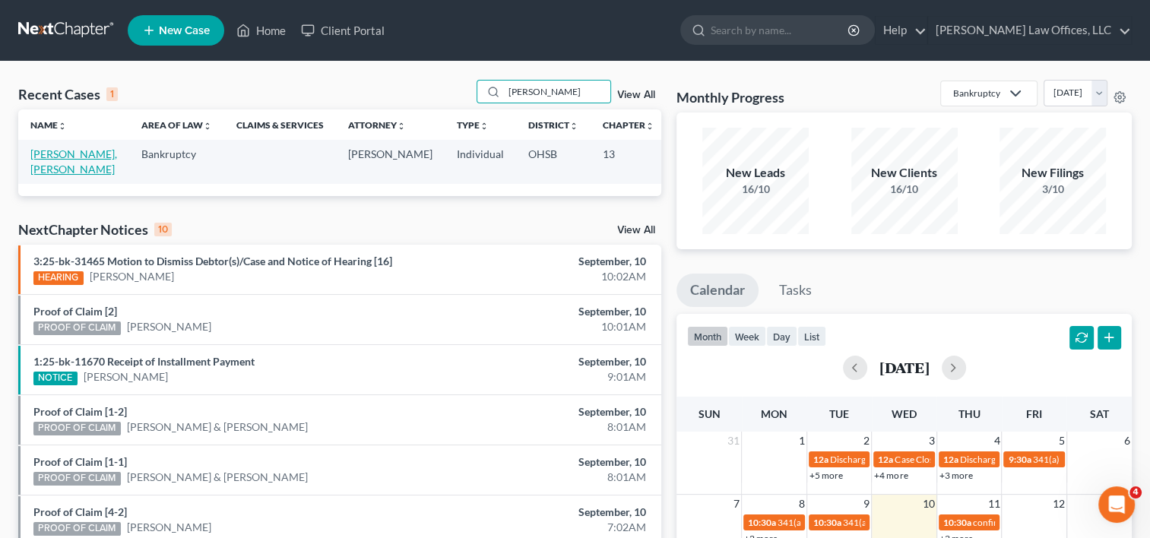
click at [49, 158] on link "[PERSON_NAME], [PERSON_NAME]" at bounding box center [73, 161] width 87 height 28
select select "1"
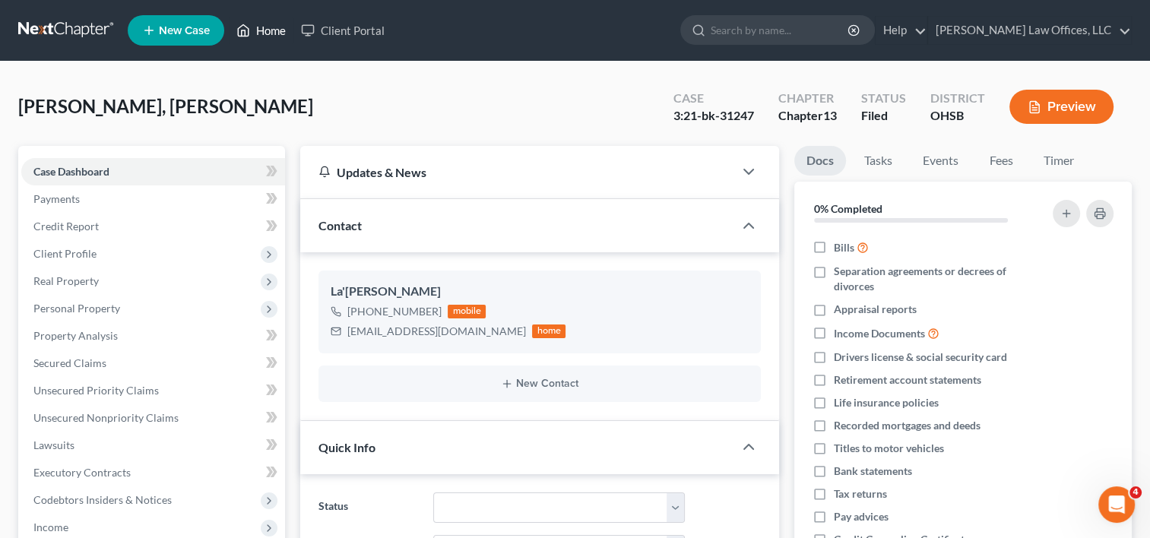
drag, startPoint x: 268, startPoint y: 30, endPoint x: 590, endPoint y: 130, distance: 336.5
click at [268, 30] on link "Home" at bounding box center [261, 30] width 65 height 27
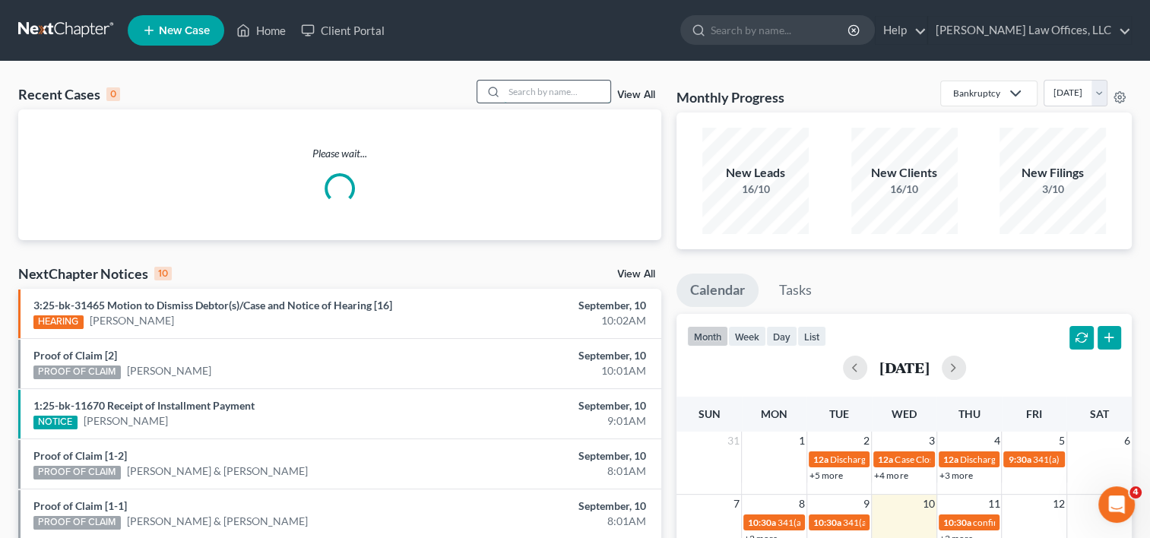
click at [565, 97] on input "search" at bounding box center [557, 92] width 106 height 22
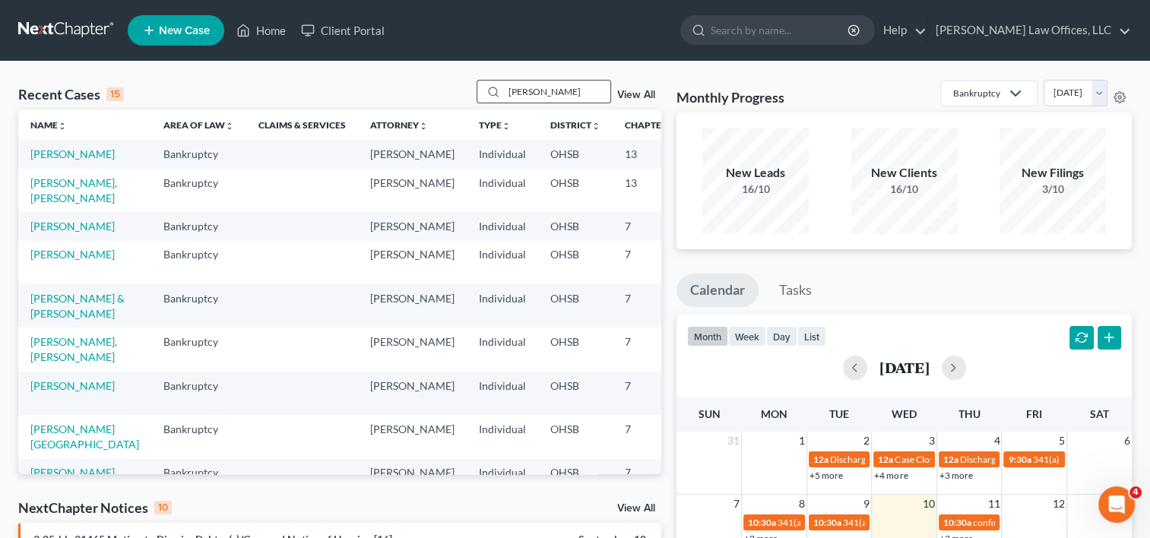
type input "martin"
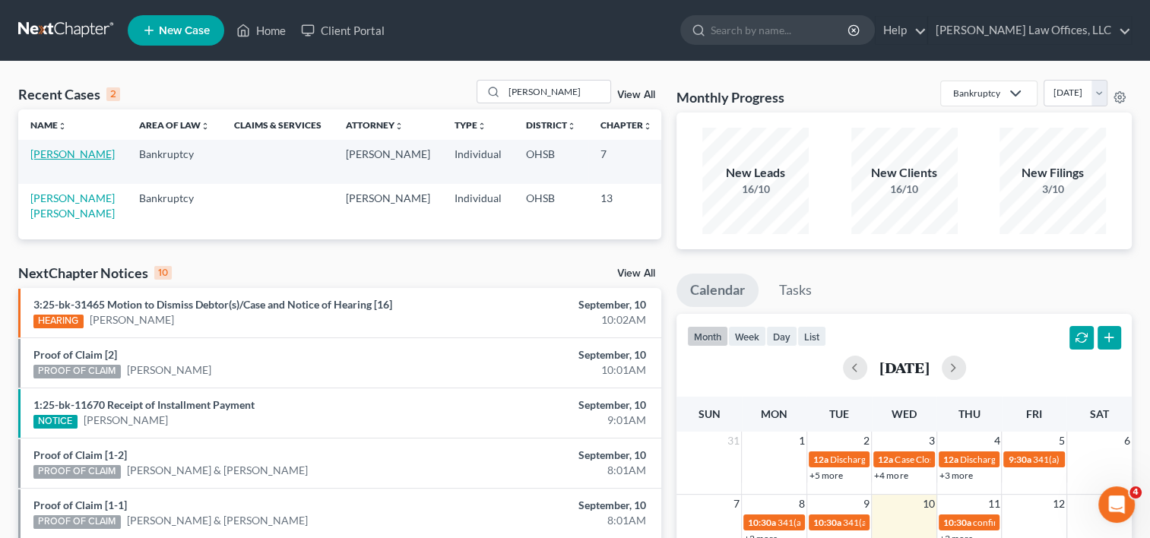
click at [45, 156] on link "Martin, Dorothy" at bounding box center [72, 153] width 84 height 13
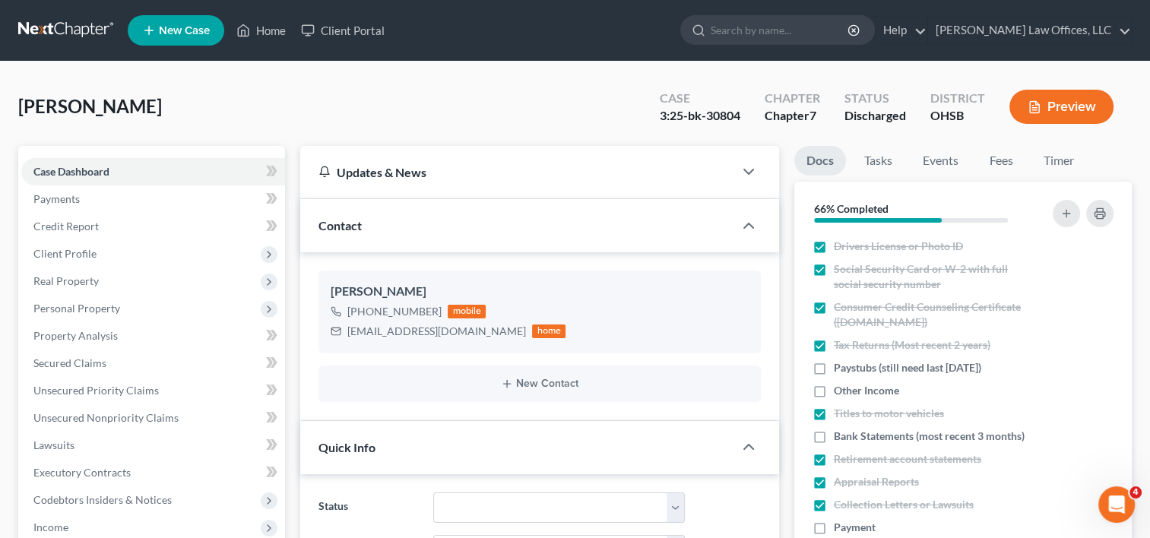
scroll to position [228, 0]
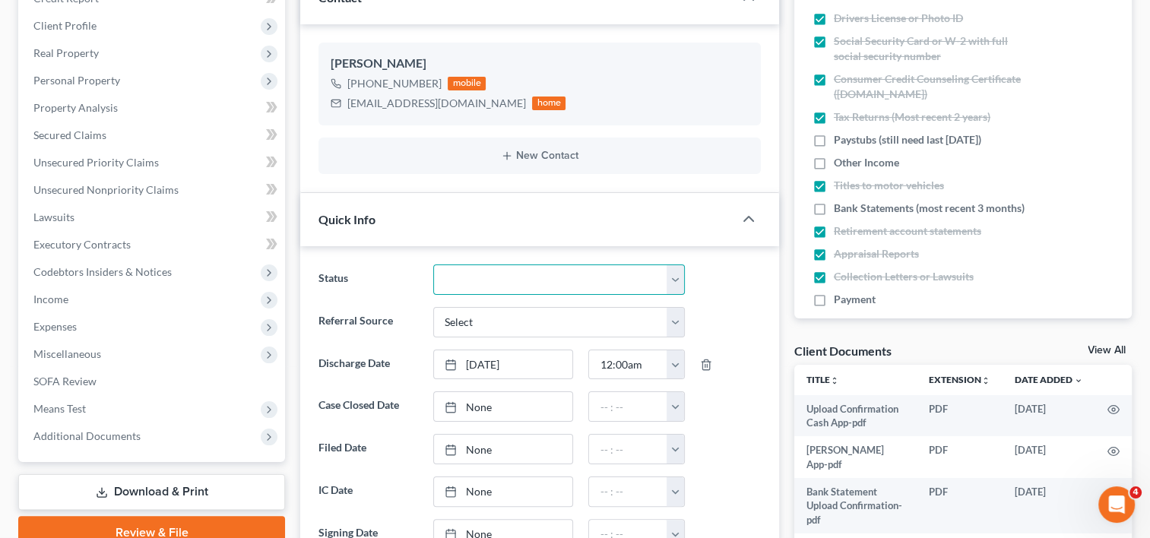
click at [460, 283] on select "Closed Discharged Dismissed Filed In Progress Lead Ready to File To Review" at bounding box center [559, 279] width 252 height 30
select select "0"
click at [433, 264] on select "Closed Discharged Dismissed Filed In Progress Lead Ready to File To Review" at bounding box center [559, 279] width 252 height 30
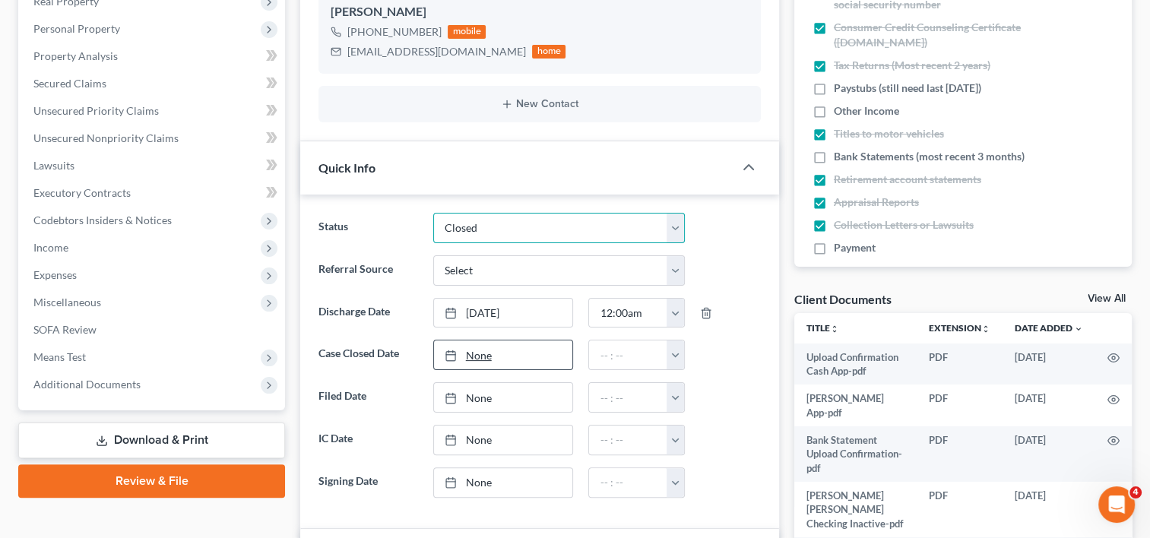
scroll to position [304, 0]
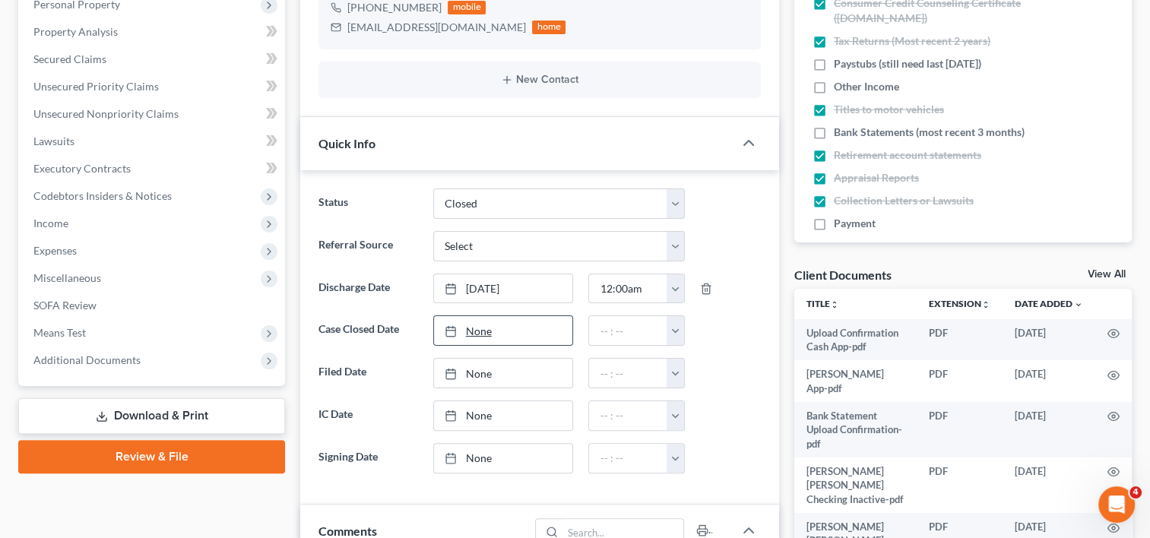
click at [477, 329] on link "None" at bounding box center [503, 330] width 139 height 29
click at [671, 328] on button "button" at bounding box center [674, 330] width 17 height 29
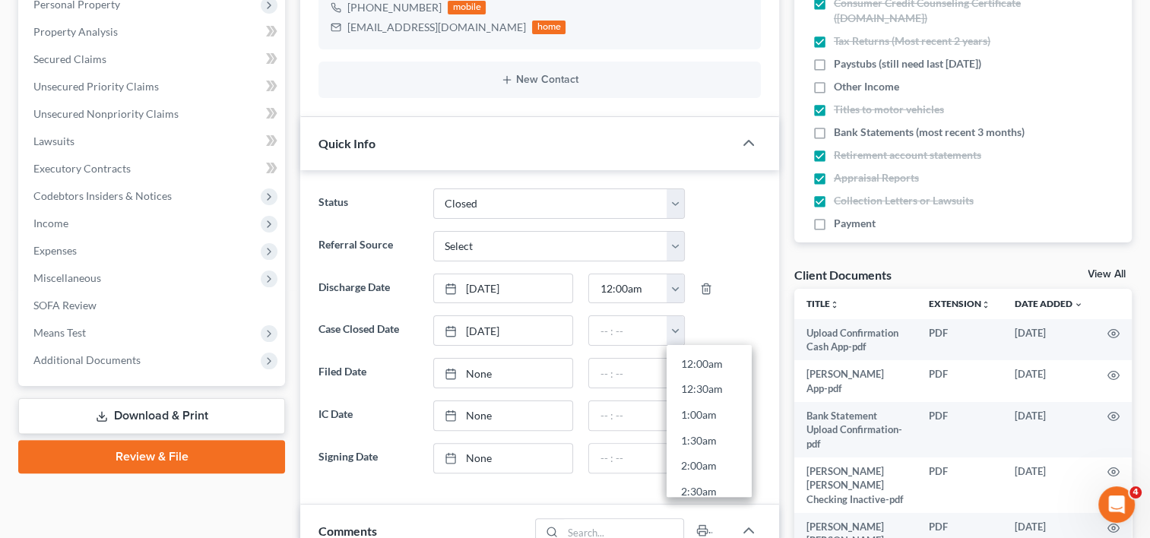
click at [700, 357] on link "12:00am" at bounding box center [708, 364] width 85 height 26
type input "12:00am"
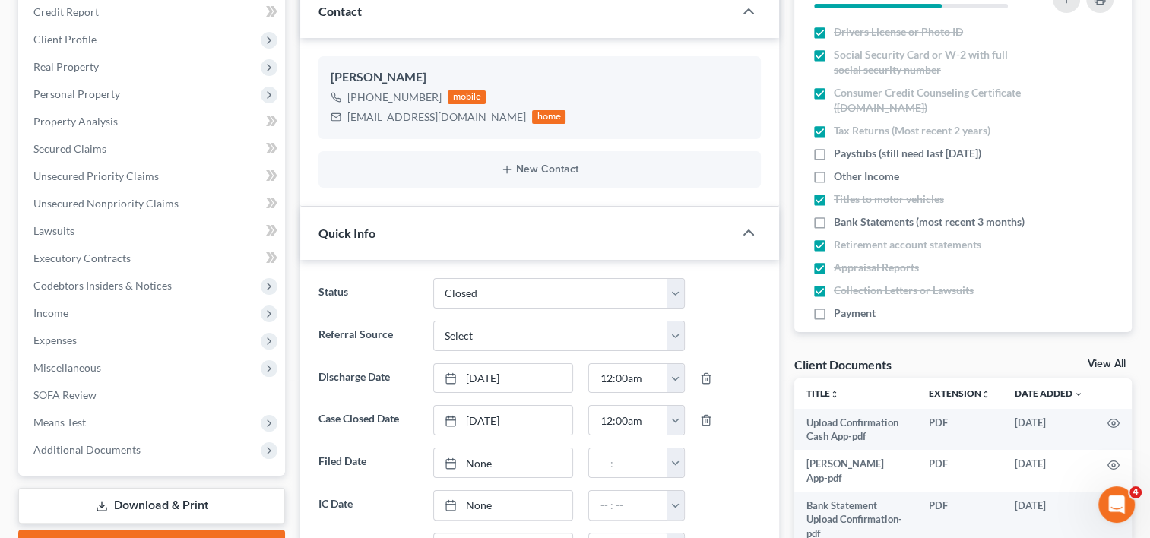
scroll to position [0, 0]
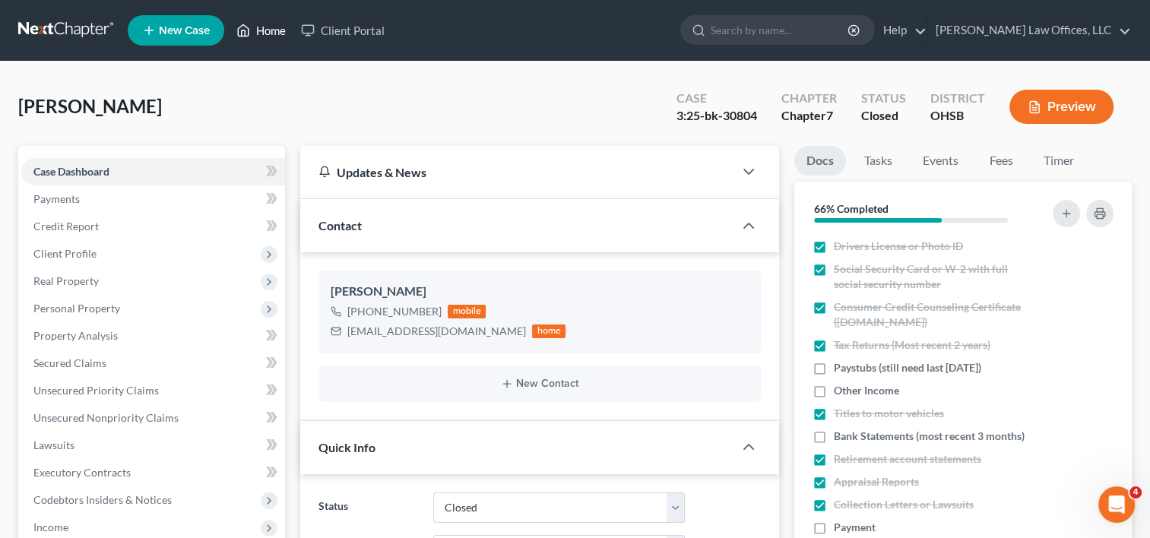
click at [272, 27] on link "Home" at bounding box center [261, 30] width 65 height 27
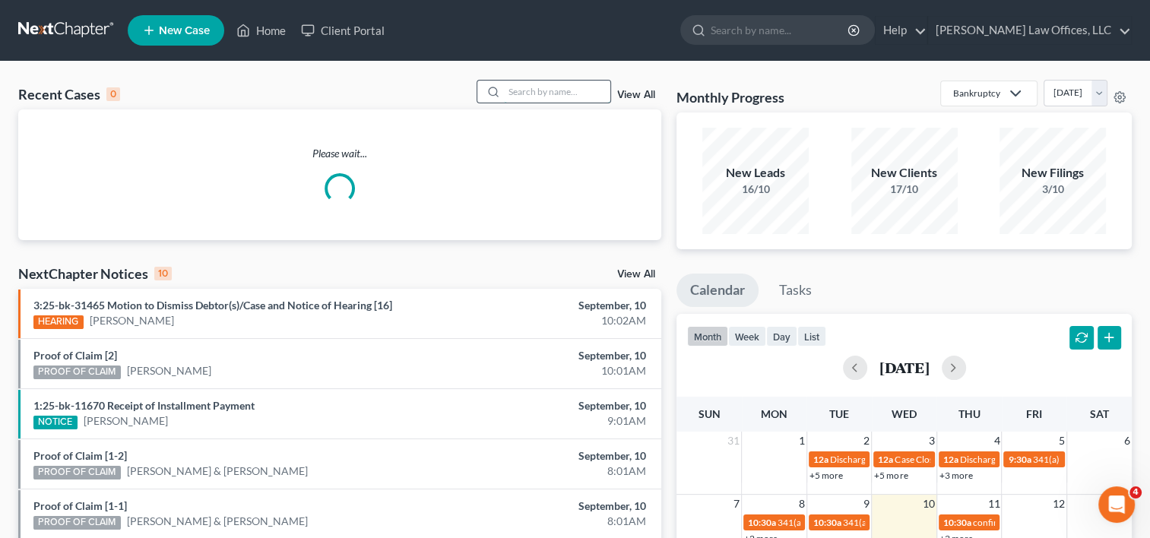
drag, startPoint x: 543, startPoint y: 88, endPoint x: 536, endPoint y: 79, distance: 11.0
click at [540, 88] on input "search" at bounding box center [557, 92] width 106 height 22
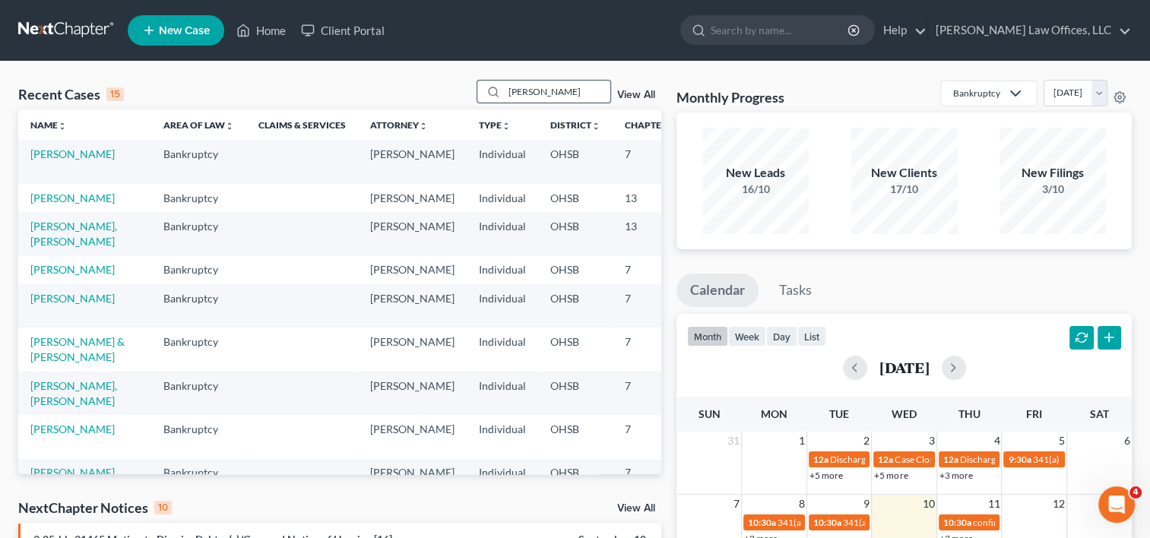
type input "moore"
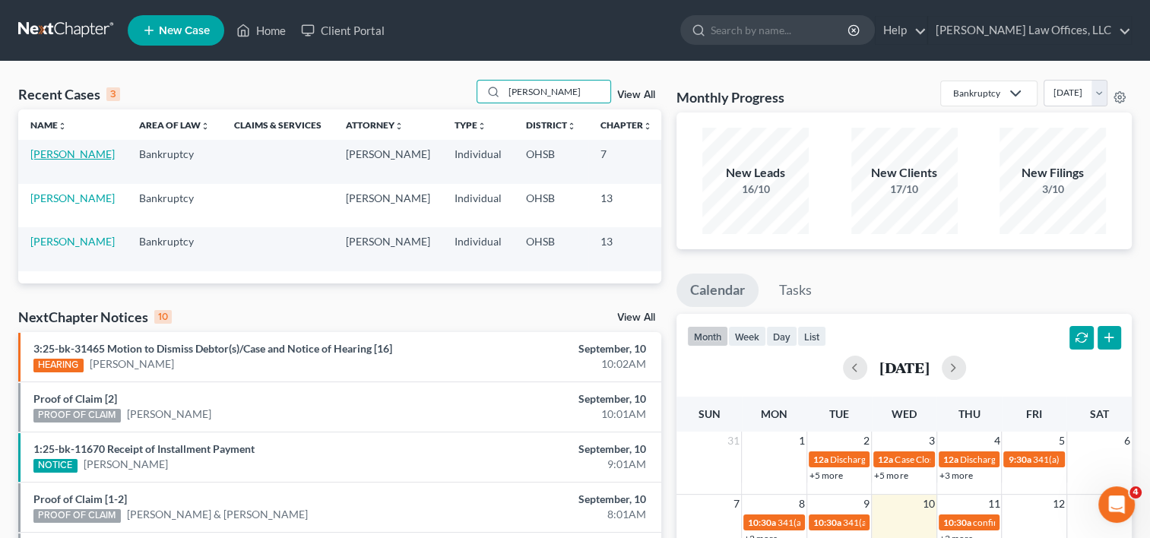
click at [43, 149] on link "Moore, Michel" at bounding box center [72, 153] width 84 height 13
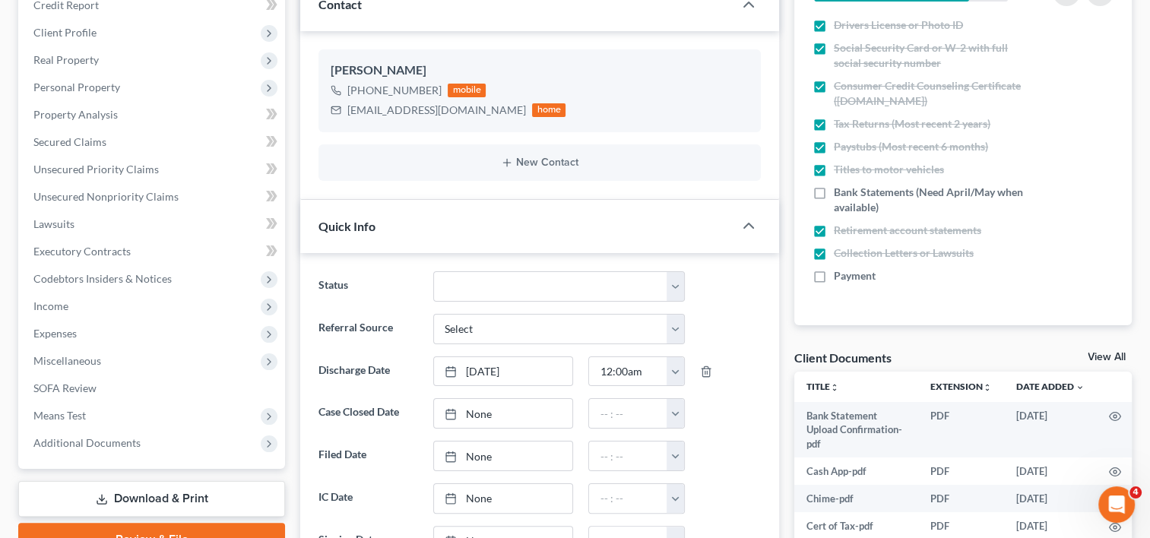
scroll to position [304, 0]
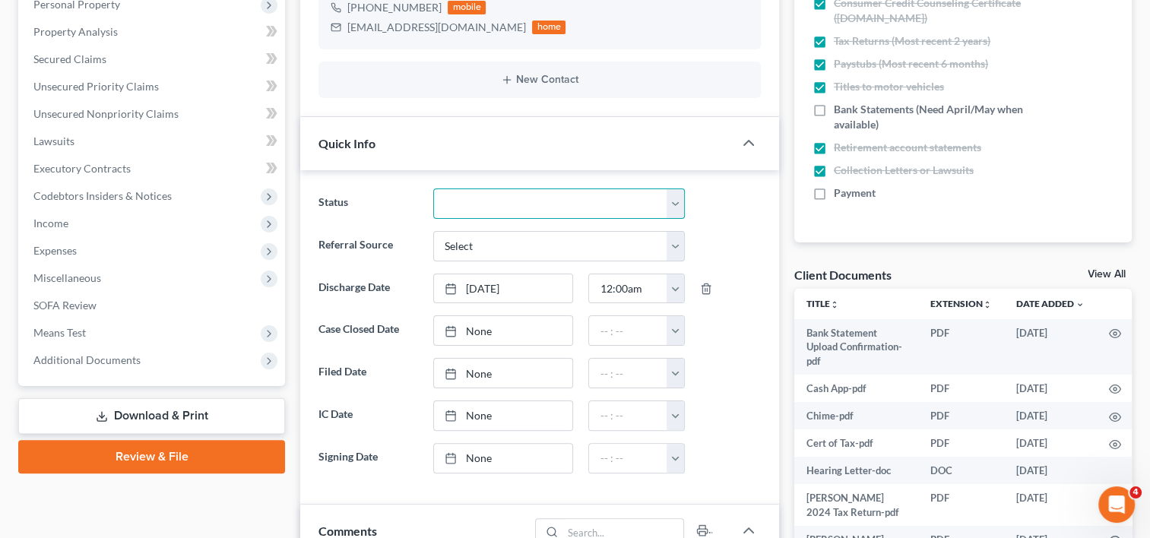
click at [477, 209] on select "Closed Discharged Dismissed Filed In Progress Lead Ready to File To Review" at bounding box center [559, 203] width 252 height 30
select select "0"
click at [433, 188] on select "Closed Discharged Dismissed Filed In Progress Lead Ready to File To Review" at bounding box center [559, 203] width 252 height 30
click at [469, 330] on link "None" at bounding box center [503, 330] width 139 height 29
click at [675, 331] on button "button" at bounding box center [674, 330] width 17 height 29
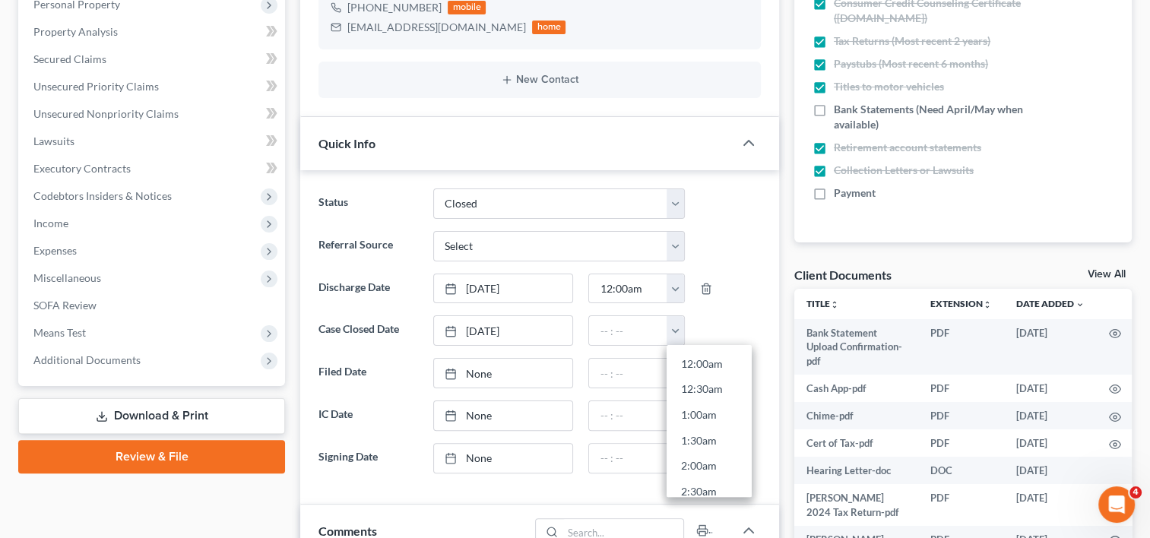
click at [692, 359] on link "12:00am" at bounding box center [708, 364] width 85 height 26
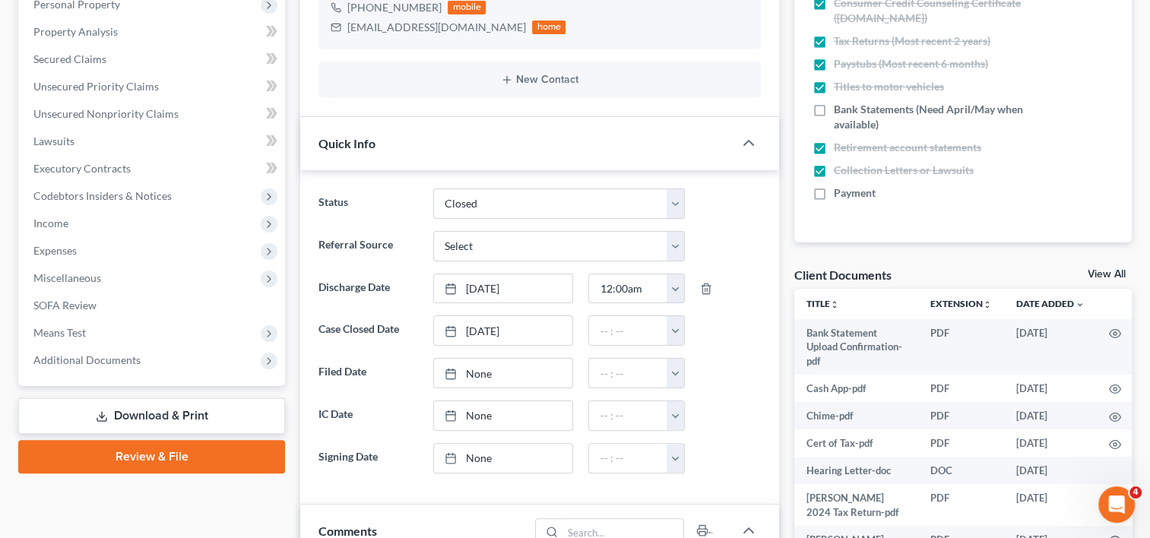
type input "12:00am"
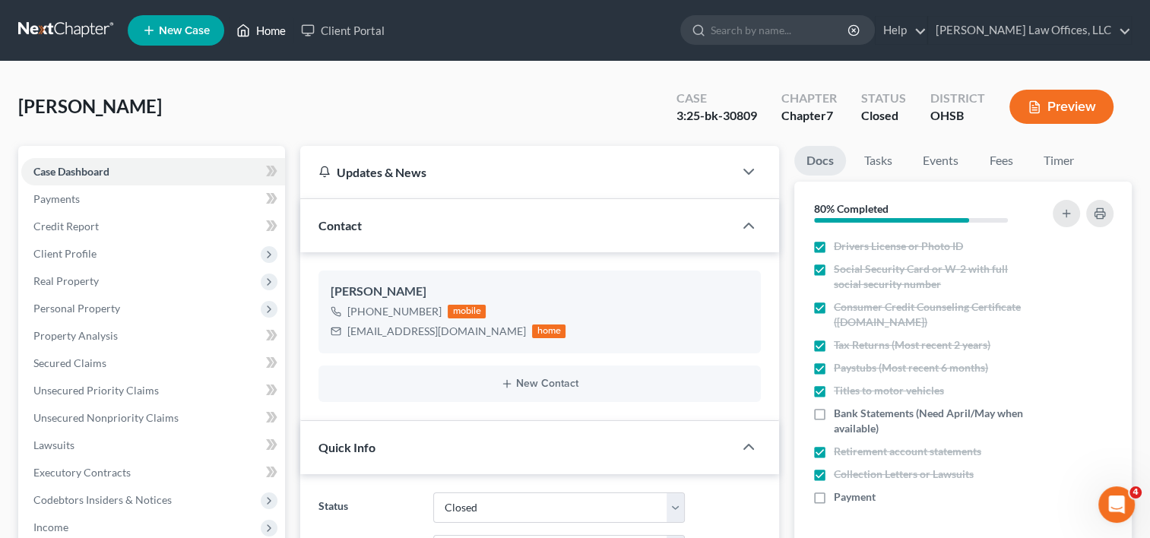
click at [266, 30] on link "Home" at bounding box center [261, 30] width 65 height 27
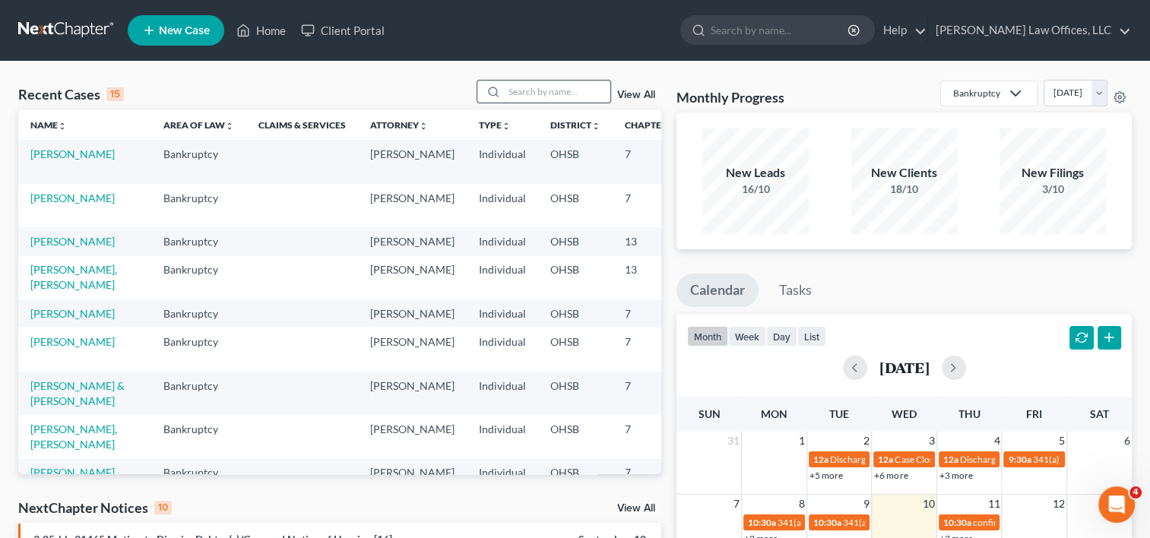
click at [512, 94] on input "search" at bounding box center [557, 92] width 106 height 22
type input "conner"
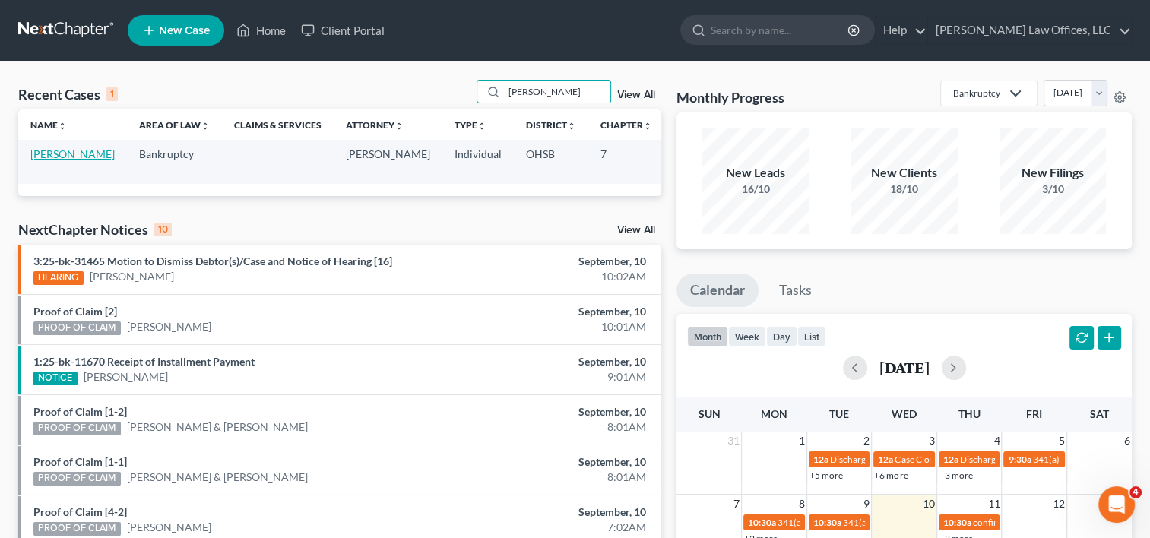
drag, startPoint x: 51, startPoint y: 154, endPoint x: 147, endPoint y: 195, distance: 103.9
click at [50, 154] on link "Conner, Sebastian" at bounding box center [72, 153] width 84 height 13
select select "3"
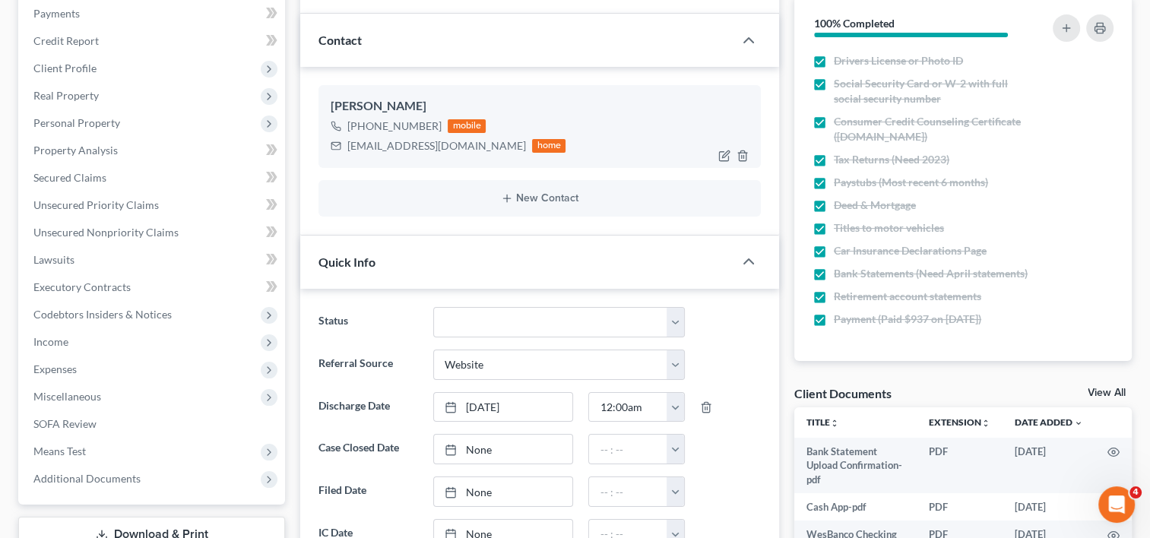
scroll to position [304, 0]
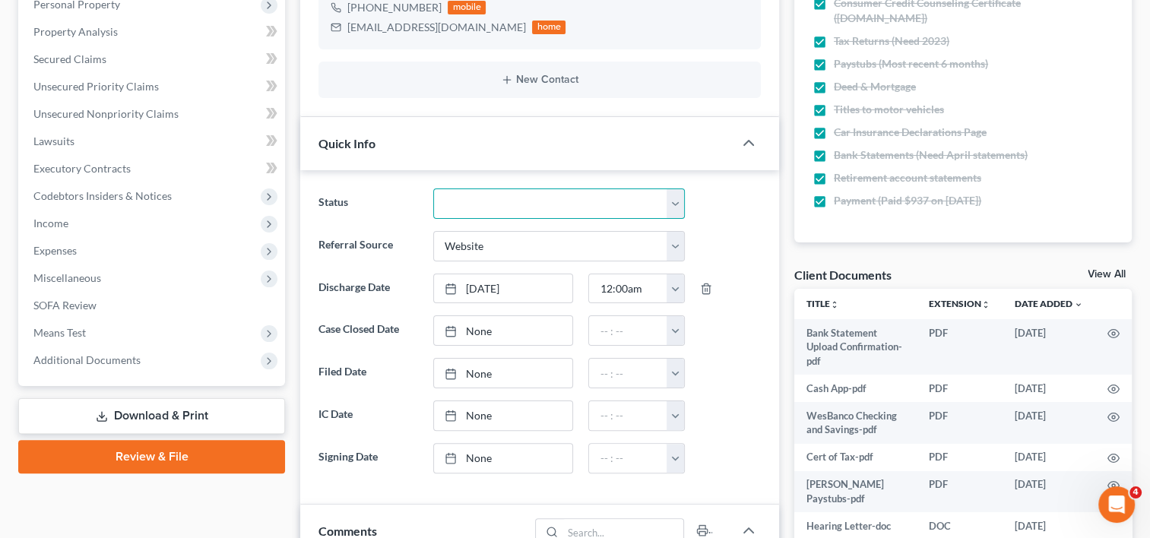
click at [464, 202] on select "Closed Discharged Dismissed Filed In Progress Lead Ready to File To Review" at bounding box center [559, 203] width 252 height 30
select select "0"
click at [433, 188] on select "Closed Discharged Dismissed Filed In Progress Lead Ready to File To Review" at bounding box center [559, 203] width 252 height 30
drag, startPoint x: 471, startPoint y: 328, endPoint x: 468, endPoint y: 299, distance: 29.0
click at [471, 328] on link "None" at bounding box center [503, 330] width 139 height 29
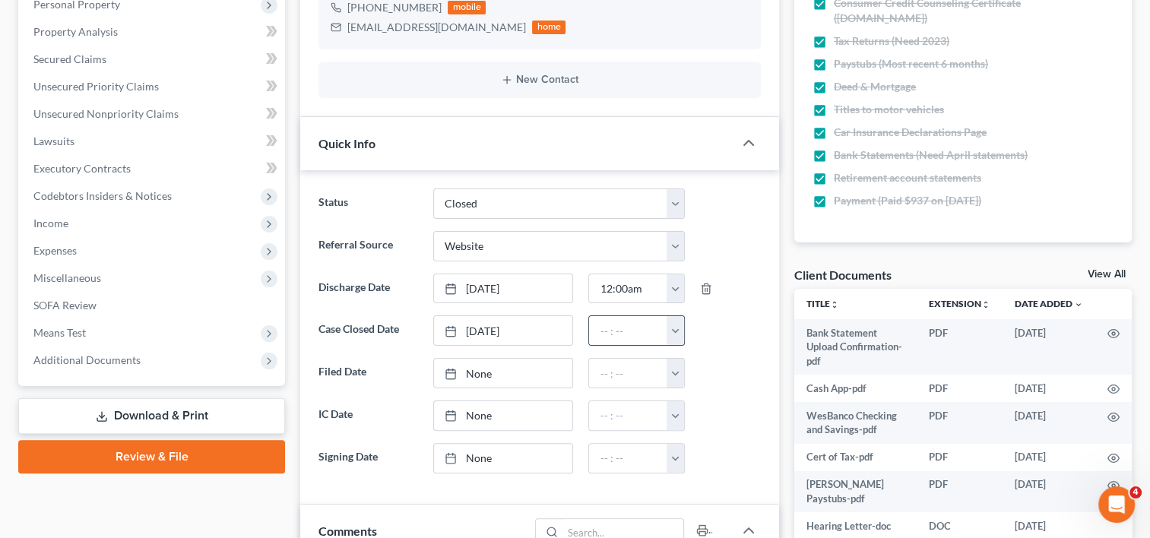
click at [669, 327] on button "button" at bounding box center [674, 330] width 17 height 29
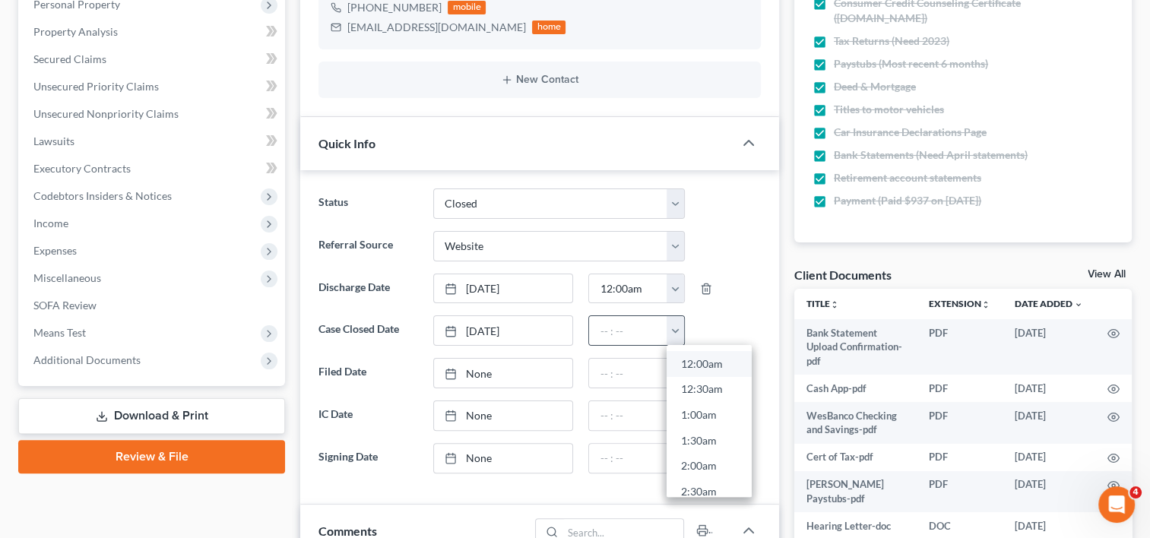
click at [700, 366] on link "12:00am" at bounding box center [708, 364] width 85 height 26
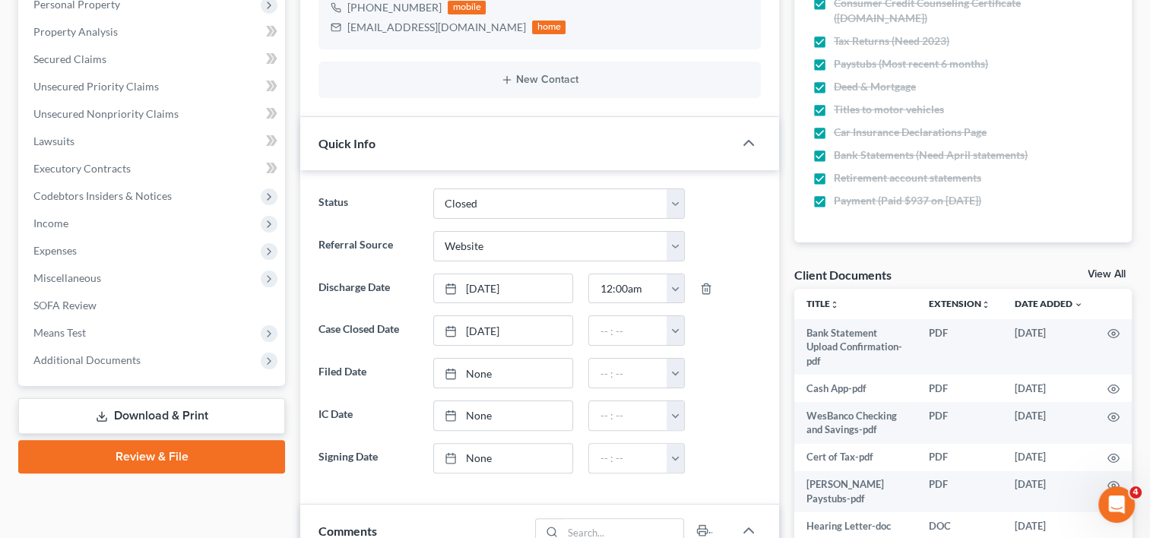
type input "12:00am"
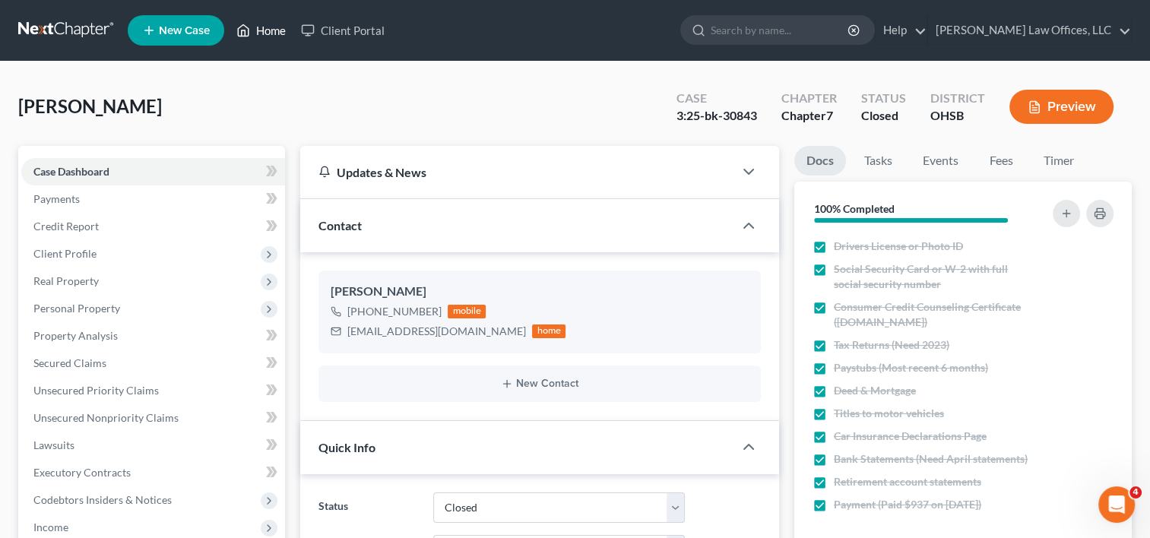
click at [272, 27] on link "Home" at bounding box center [261, 30] width 65 height 27
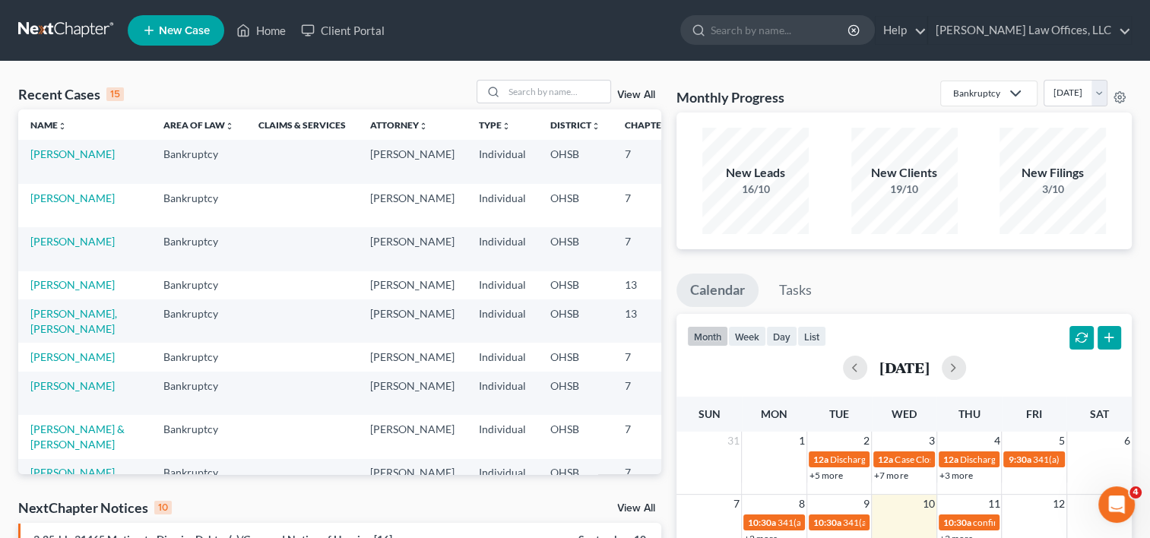
click at [635, 94] on link "View All" at bounding box center [636, 95] width 38 height 11
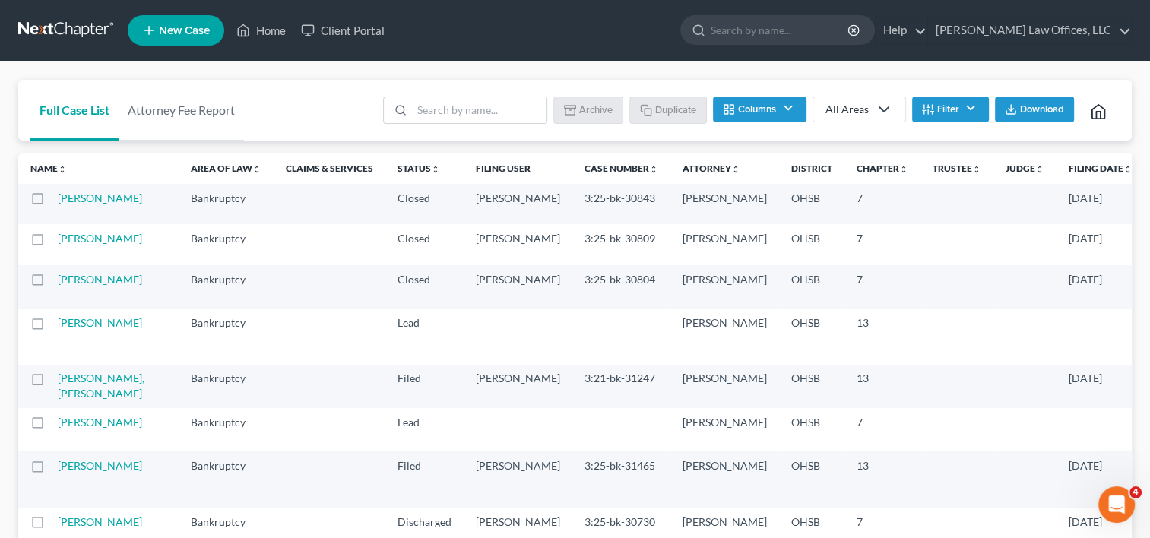
click at [52, 283] on label at bounding box center [52, 283] width 0 height 0
click at [58, 282] on input "checkbox" at bounding box center [63, 277] width 10 height 10
checkbox input "true"
click at [52, 242] on label at bounding box center [52, 242] width 0 height 0
click at [58, 241] on input "checkbox" at bounding box center [63, 236] width 10 height 10
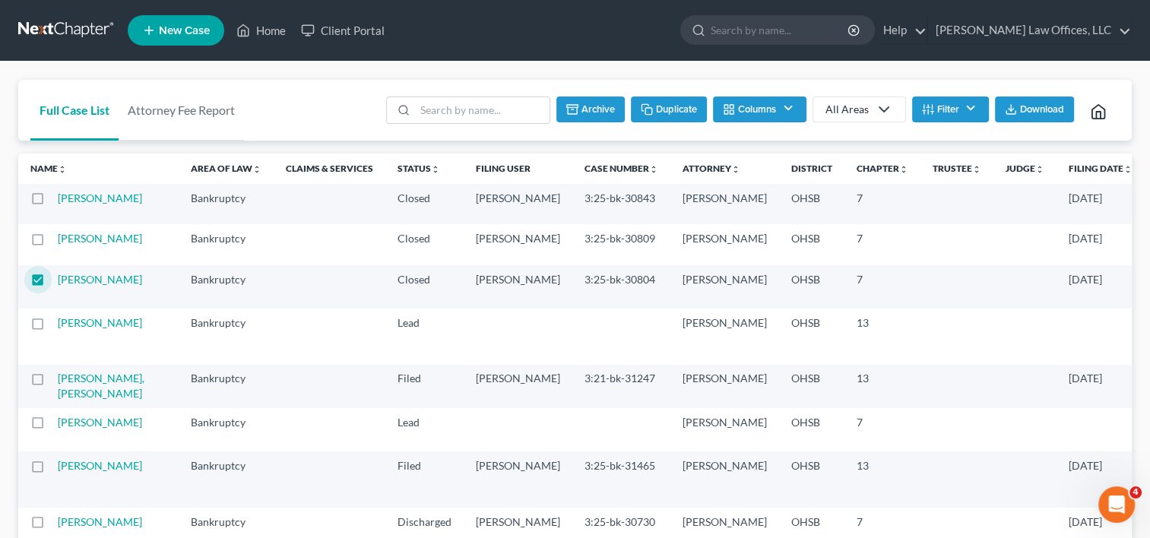
checkbox input "true"
click at [52, 202] on label at bounding box center [52, 202] width 0 height 0
click at [58, 195] on input "checkbox" at bounding box center [63, 196] width 10 height 10
drag, startPoint x: 581, startPoint y: 109, endPoint x: 640, endPoint y: 53, distance: 81.2
click at [581, 109] on button "Archive" at bounding box center [589, 110] width 68 height 26
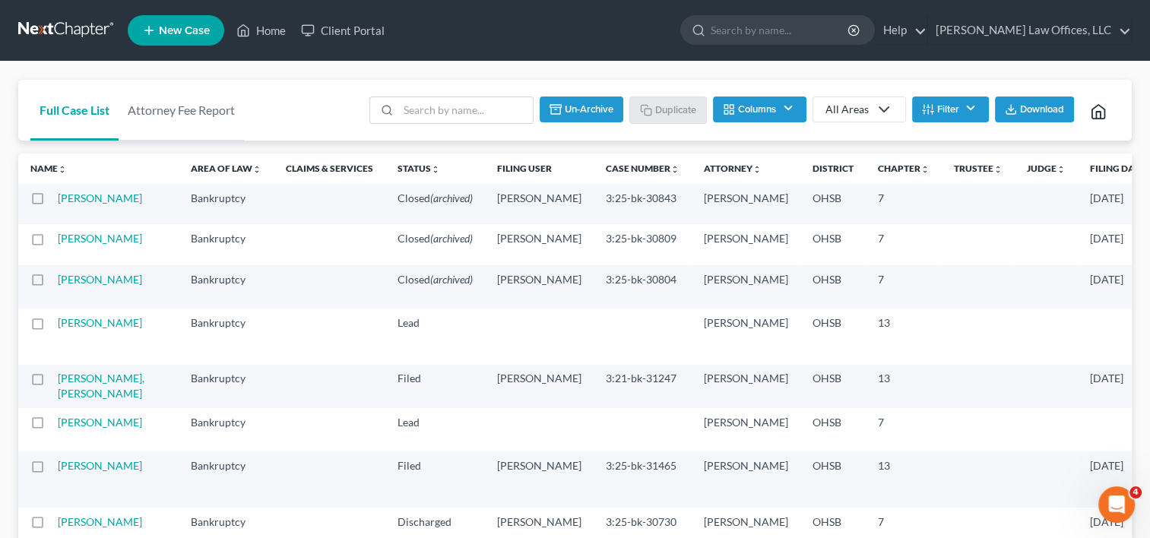
checkbox input "false"
click at [487, 108] on input "search" at bounding box center [479, 110] width 135 height 26
type input "green"
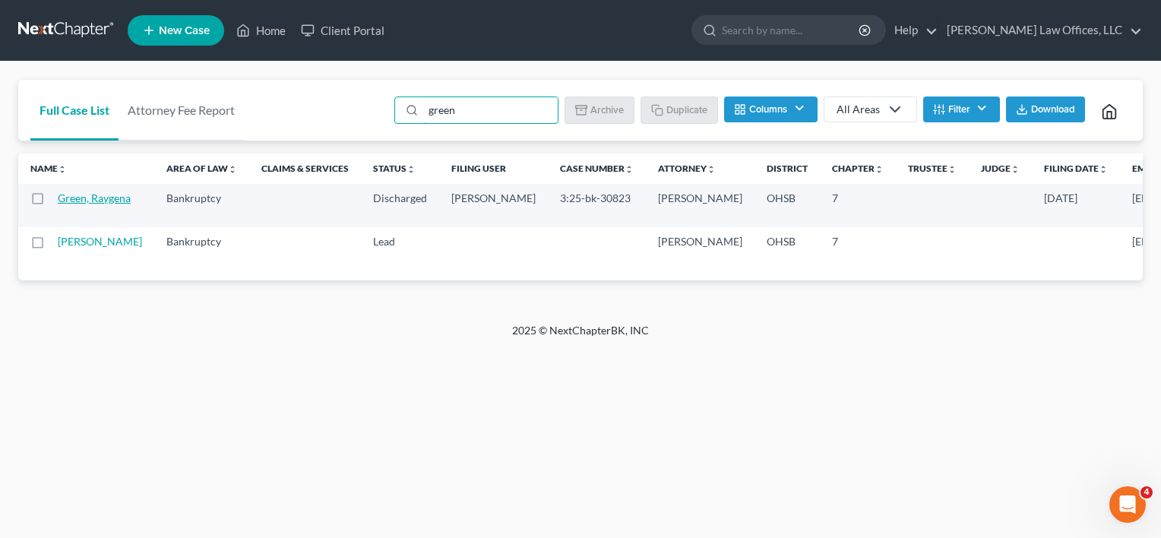
click at [75, 201] on link "Green, Raygena" at bounding box center [94, 197] width 73 height 13
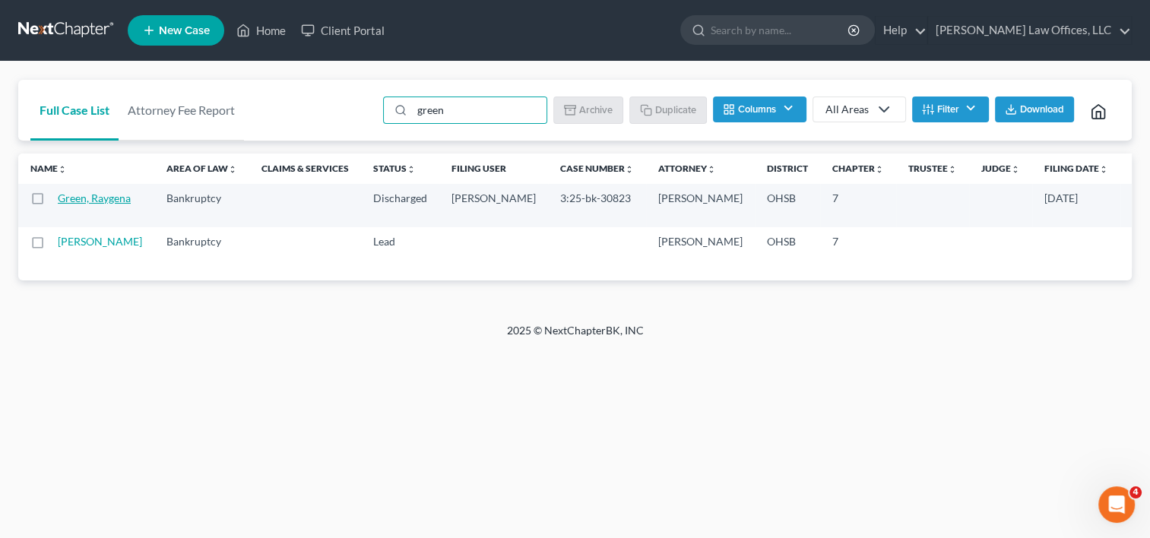
select select "1"
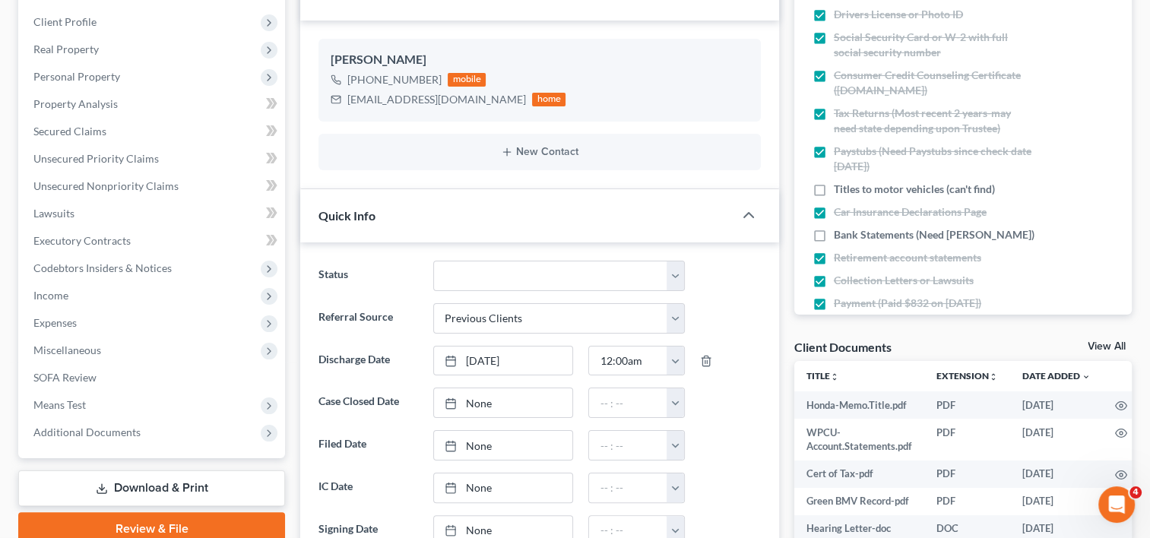
scroll to position [304, 0]
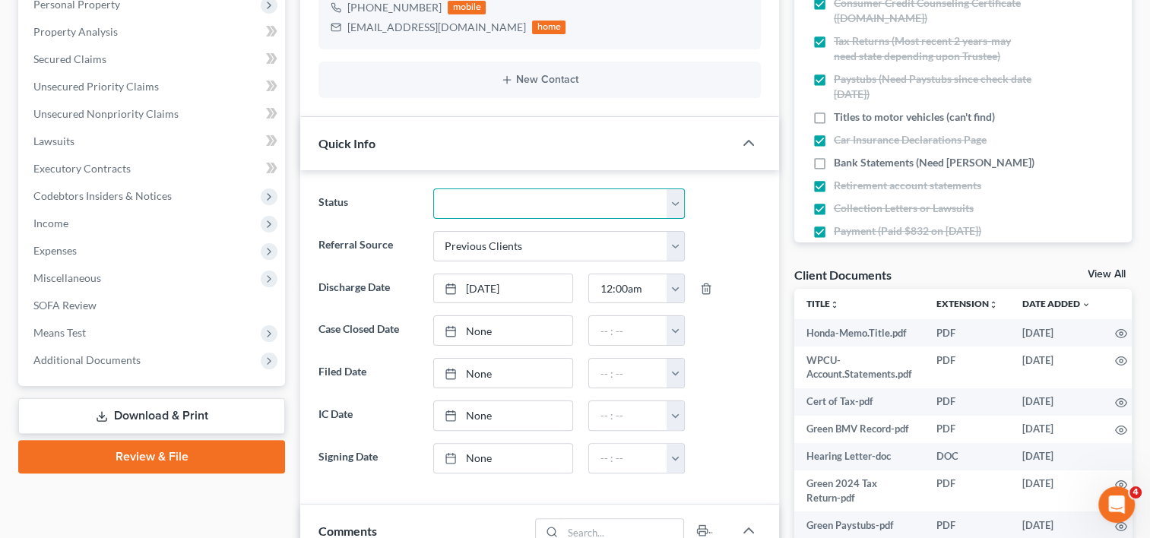
click at [458, 198] on select "Closed Discharged Dismissed Filed In Progress Lead Ready to File To Review" at bounding box center [559, 203] width 252 height 30
select select "0"
click at [433, 188] on select "Closed Discharged Dismissed Filed In Progress Lead Ready to File To Review" at bounding box center [559, 203] width 252 height 30
click at [476, 328] on link "None" at bounding box center [503, 330] width 139 height 29
click at [673, 334] on button "button" at bounding box center [674, 330] width 17 height 29
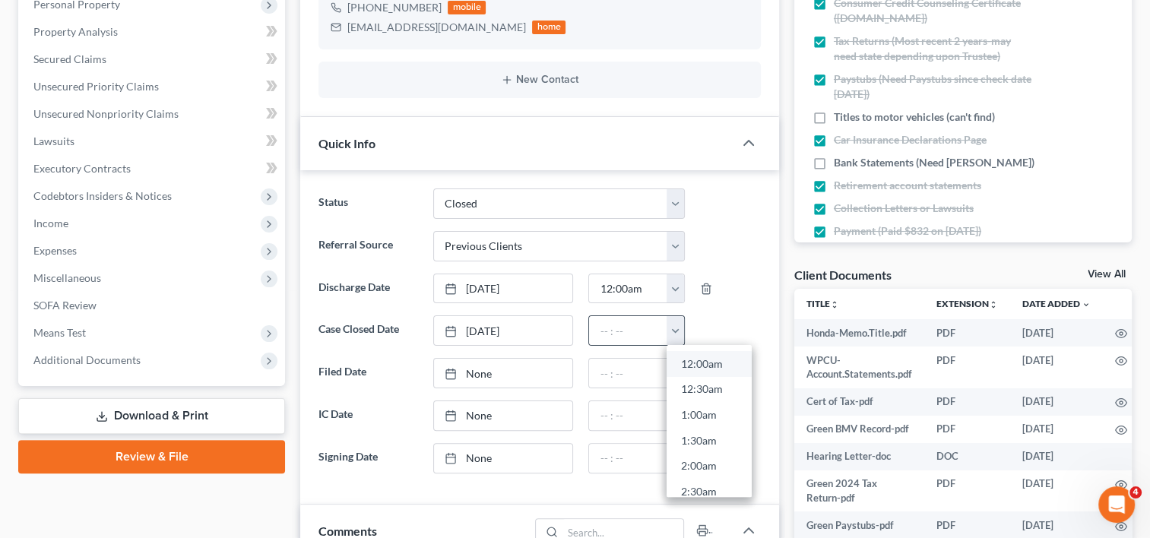
click at [685, 362] on link "12:00am" at bounding box center [708, 364] width 85 height 26
type input "12:00am"
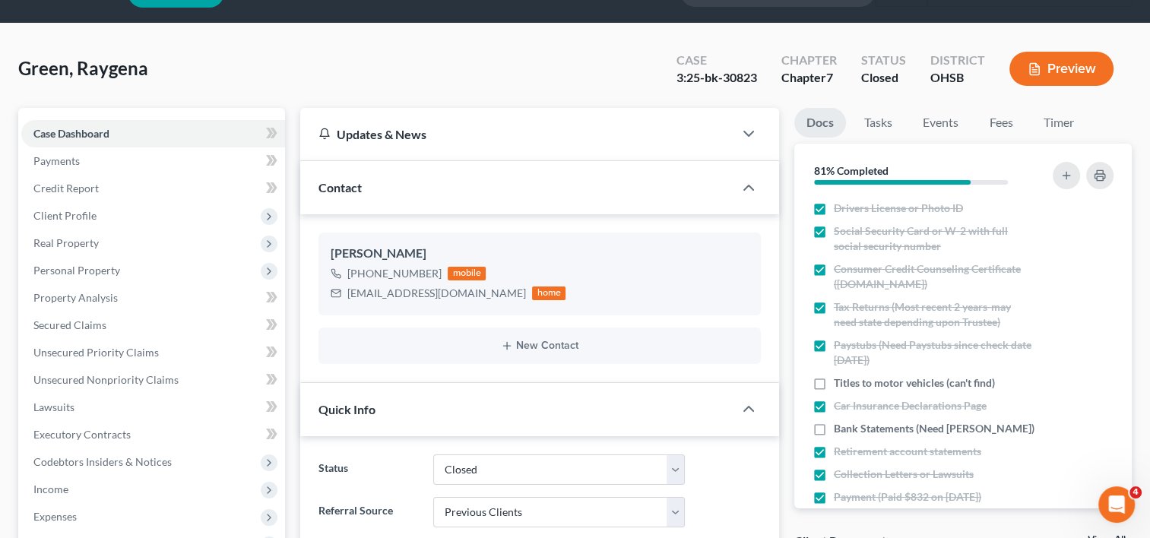
scroll to position [0, 0]
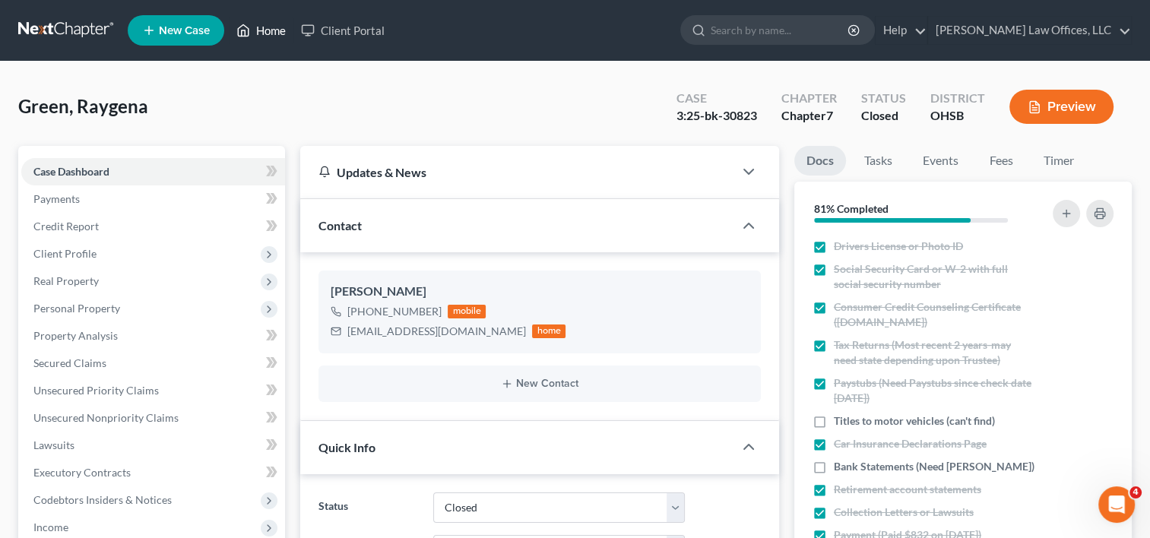
click at [274, 35] on link "Home" at bounding box center [261, 30] width 65 height 27
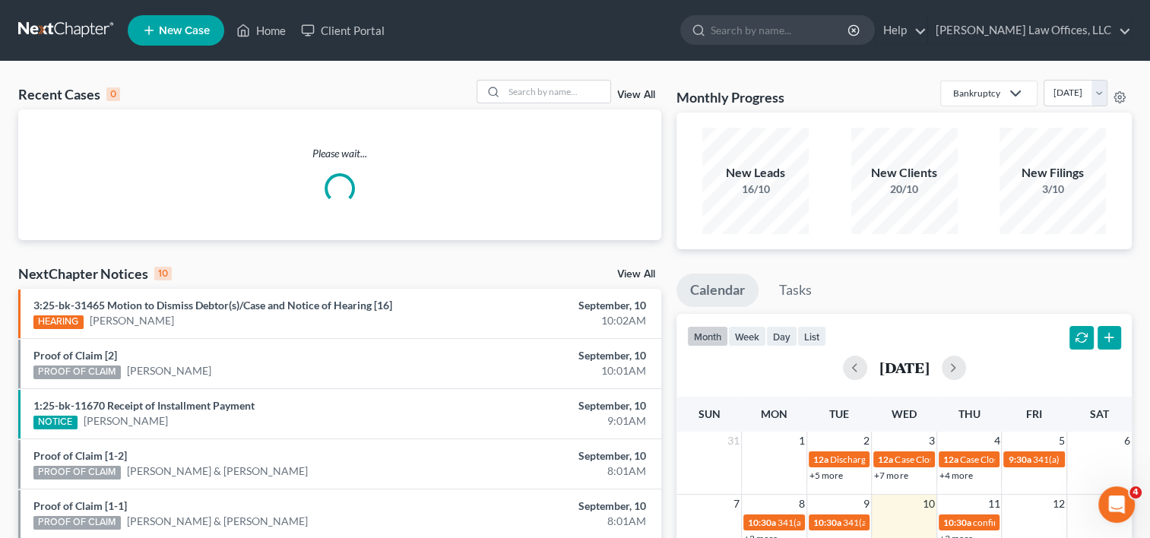
click at [633, 91] on link "View All" at bounding box center [636, 95] width 38 height 11
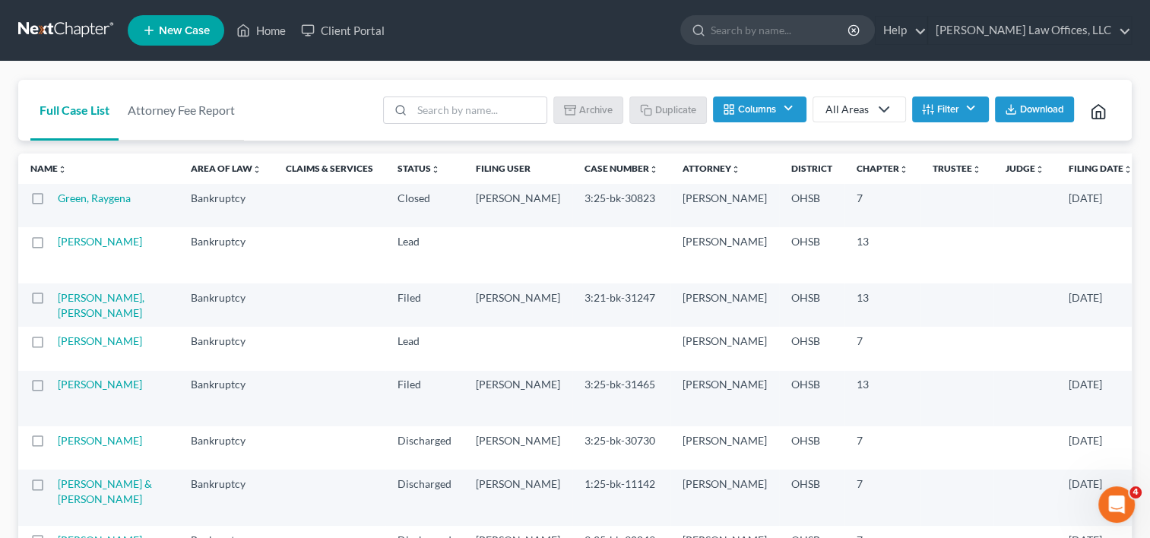
click at [52, 202] on label at bounding box center [52, 202] width 0 height 0
click at [58, 196] on input "checkbox" at bounding box center [63, 196] width 10 height 10
click at [590, 109] on button "Archive" at bounding box center [590, 110] width 68 height 26
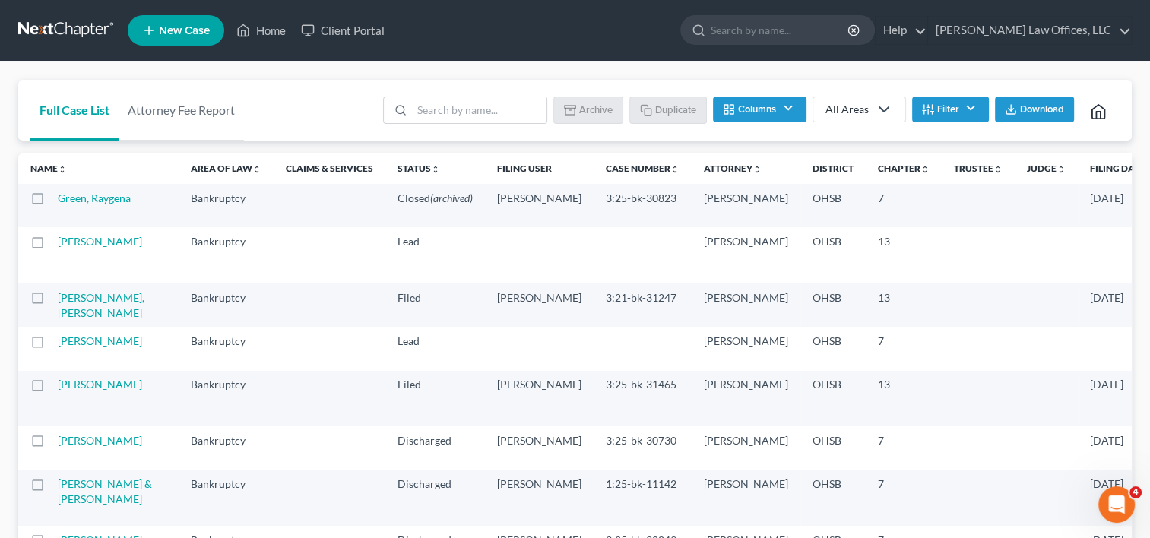
checkbox input "false"
click at [429, 109] on input "search" at bounding box center [479, 110] width 135 height 26
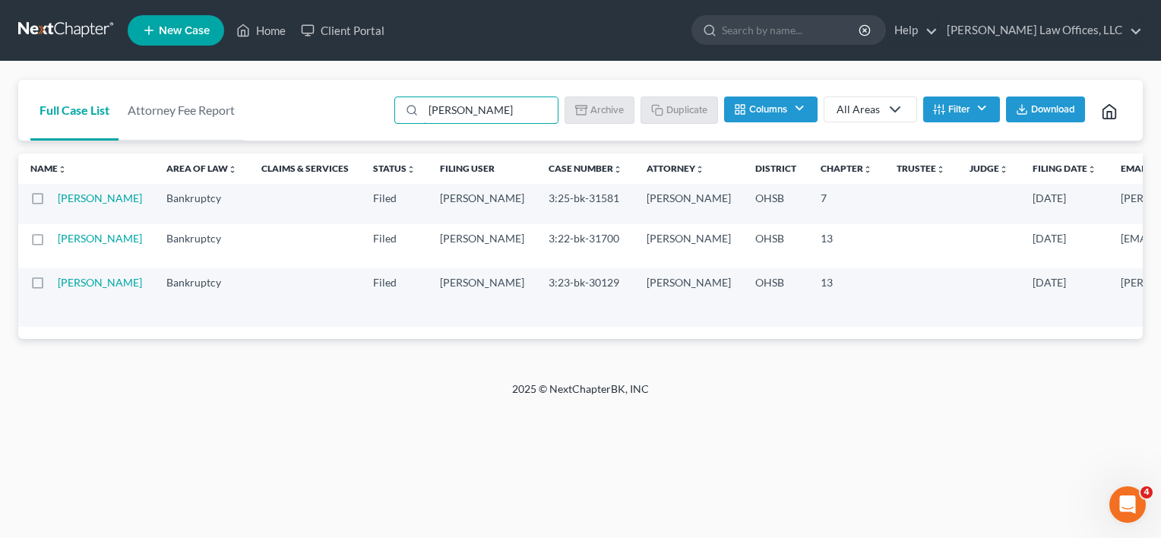
drag, startPoint x: 492, startPoint y: 112, endPoint x: 404, endPoint y: 81, distance: 93.5
click at [403, 94] on ul "jessica Batch Download Archive Un-archive Duplicate Columns Attorney Case Numbe…" at bounding box center [760, 111] width 739 height 36
type input "core"
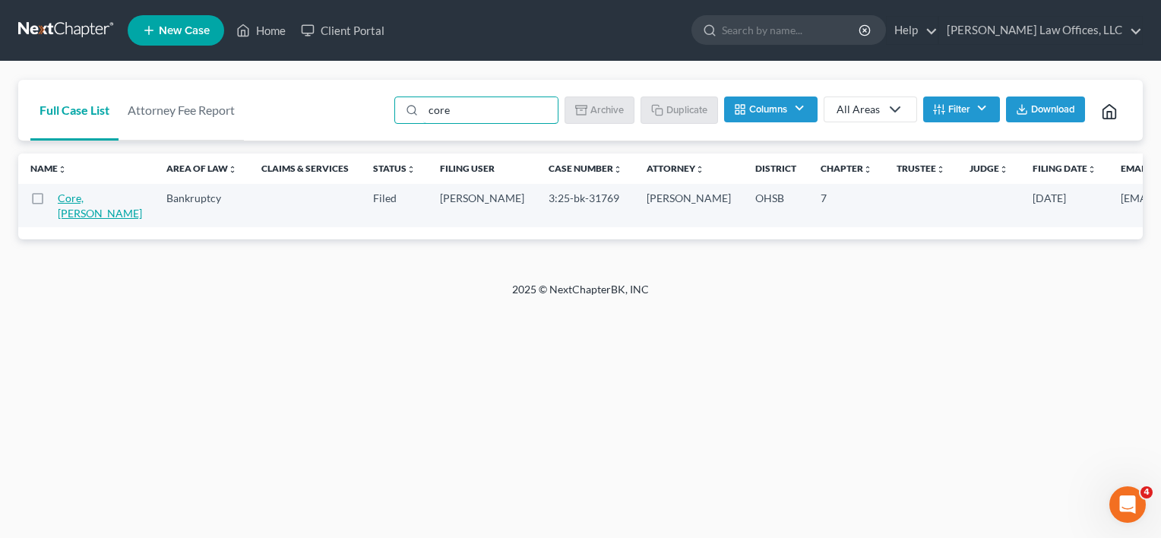
click at [69, 198] on link "Core, [PERSON_NAME]" at bounding box center [100, 205] width 84 height 28
select select "3"
select select "0"
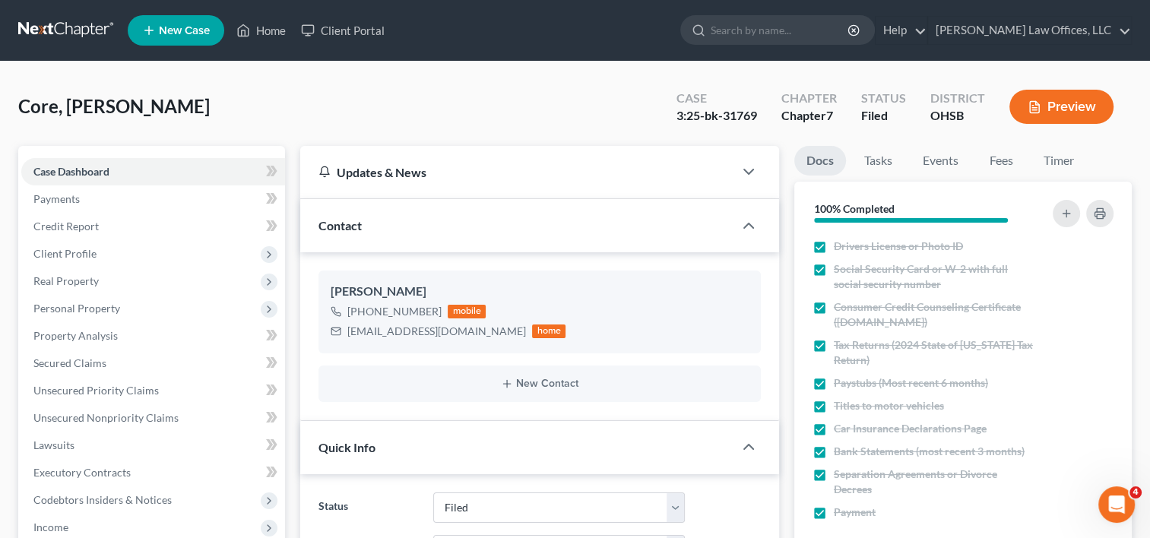
scroll to position [456, 0]
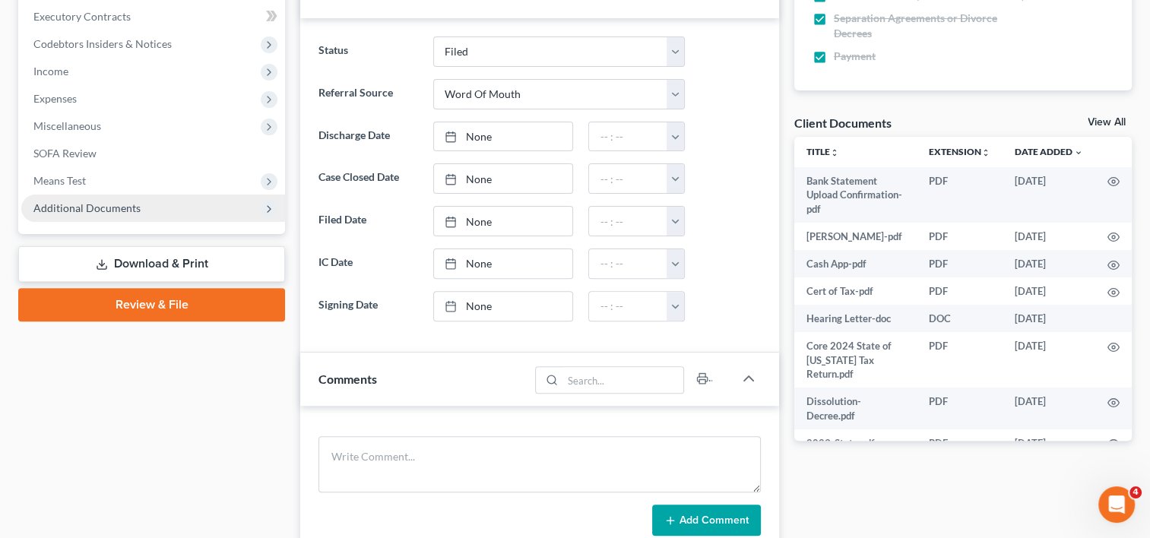
click at [79, 204] on span "Additional Documents" at bounding box center [86, 207] width 107 height 13
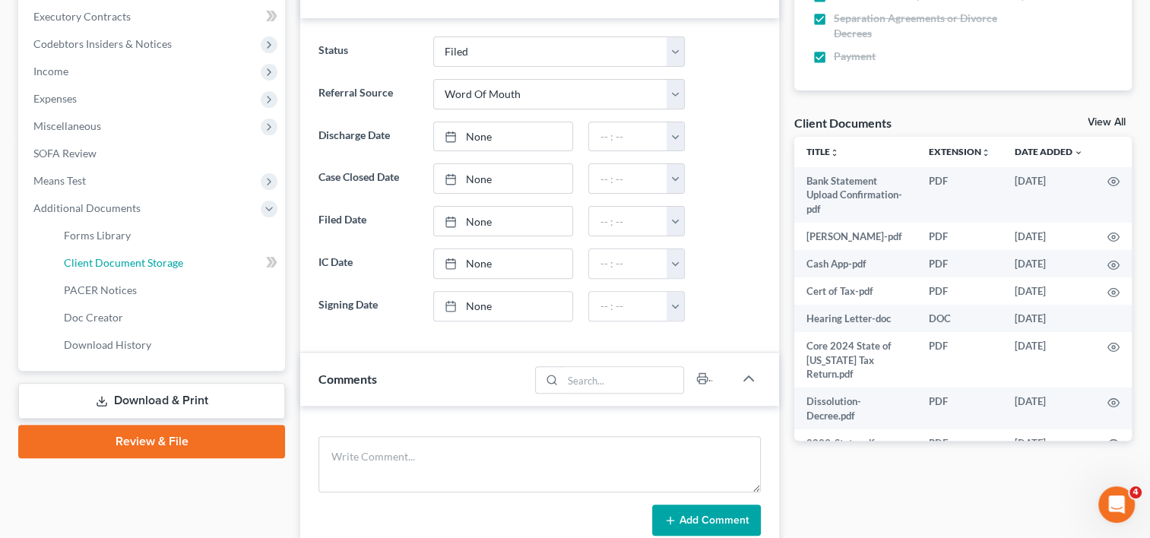
drag, startPoint x: 109, startPoint y: 260, endPoint x: 730, endPoint y: 380, distance: 632.3
click at [109, 260] on span "Client Document Storage" at bounding box center [123, 262] width 119 height 13
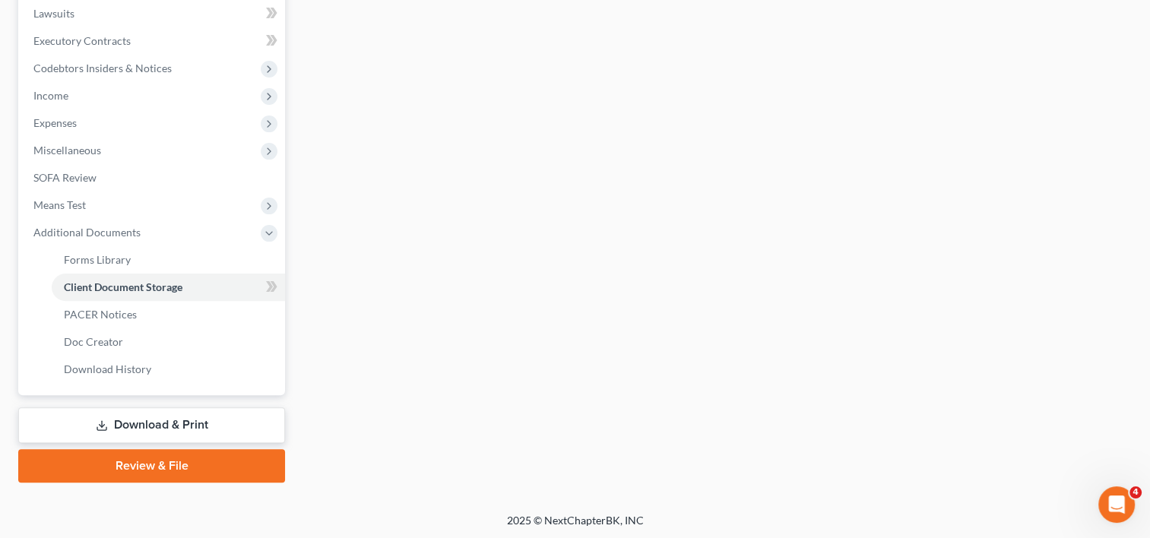
scroll to position [413, 0]
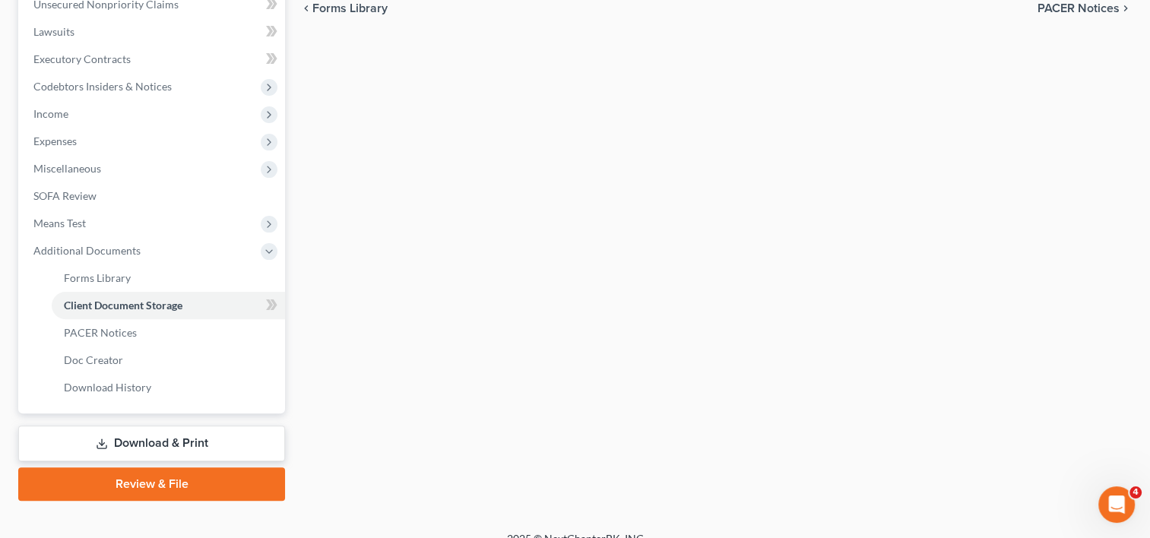
select select "52"
select select "37"
select select "7"
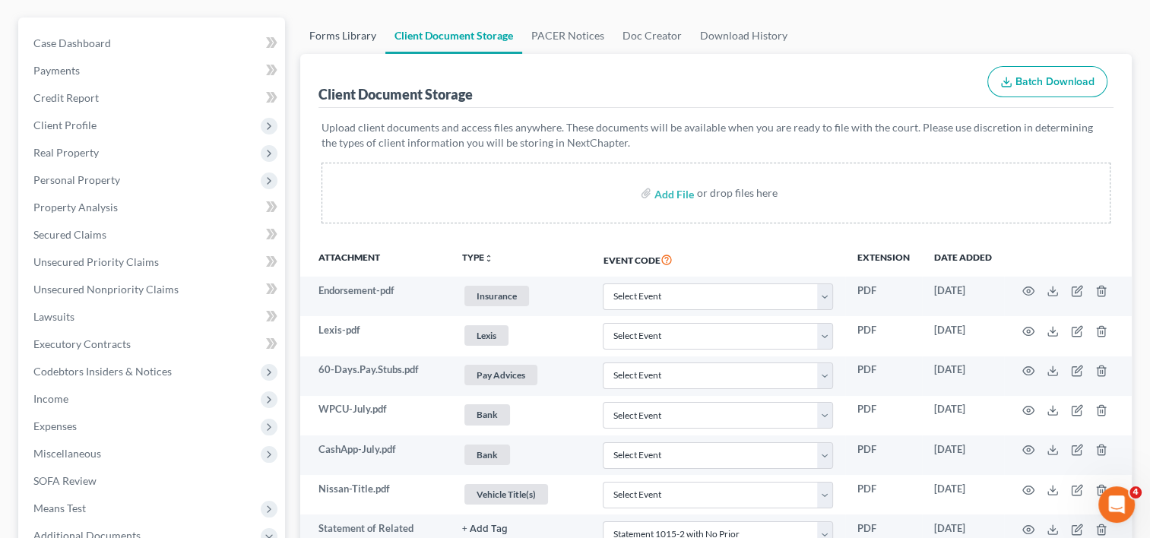
scroll to position [0, 0]
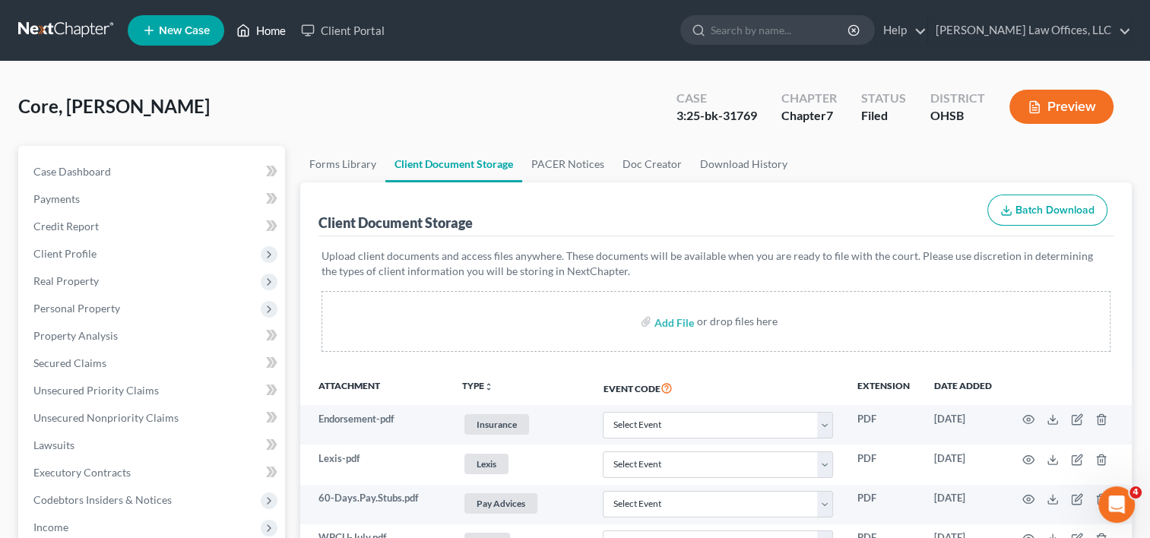
drag, startPoint x: 271, startPoint y: 26, endPoint x: 423, endPoint y: 131, distance: 185.3
click at [271, 26] on link "Home" at bounding box center [261, 30] width 65 height 27
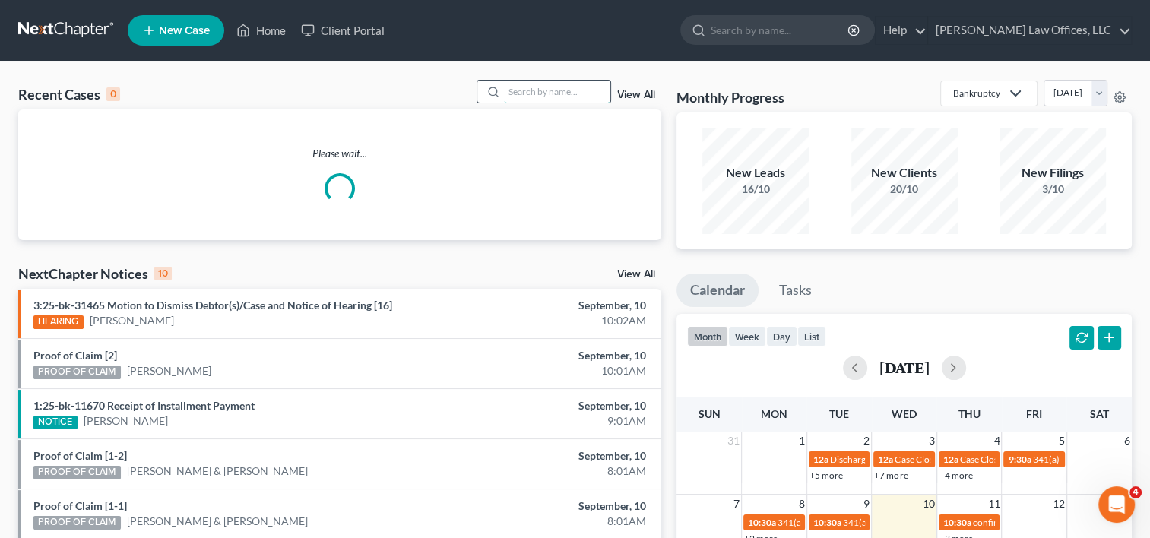
click at [526, 96] on input "search" at bounding box center [557, 92] width 106 height 22
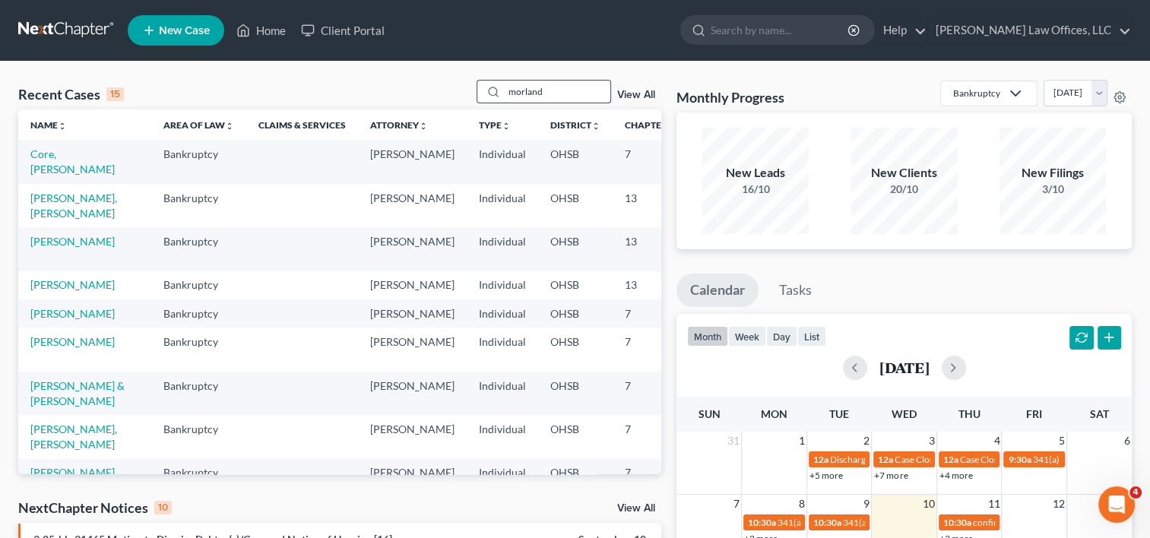
type input "morland"
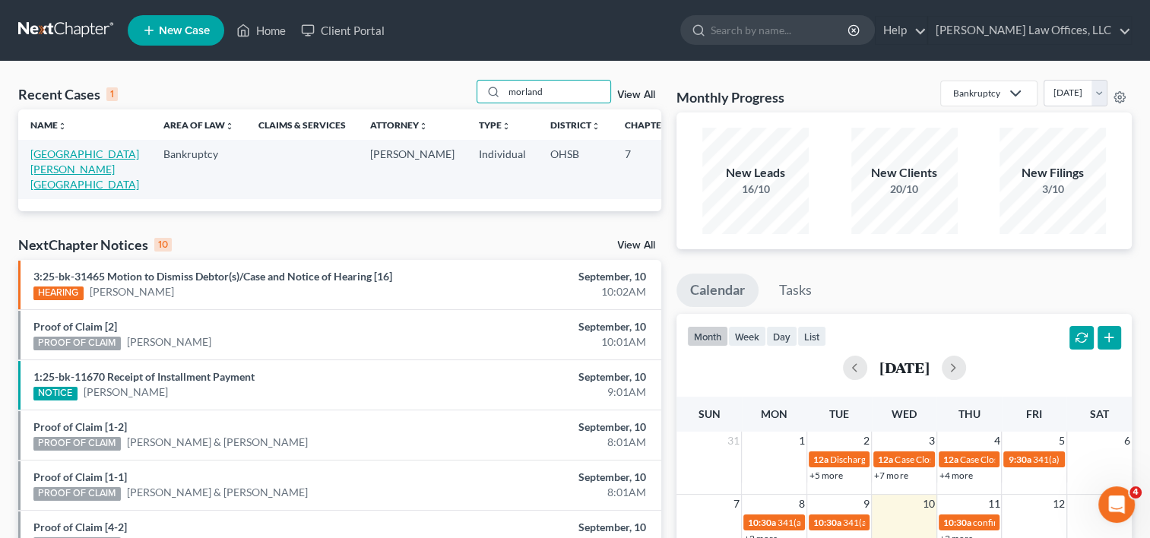
click at [43, 153] on link "[GEOGRAPHIC_DATA][PERSON_NAME][GEOGRAPHIC_DATA]" at bounding box center [84, 168] width 109 height 43
select select "0"
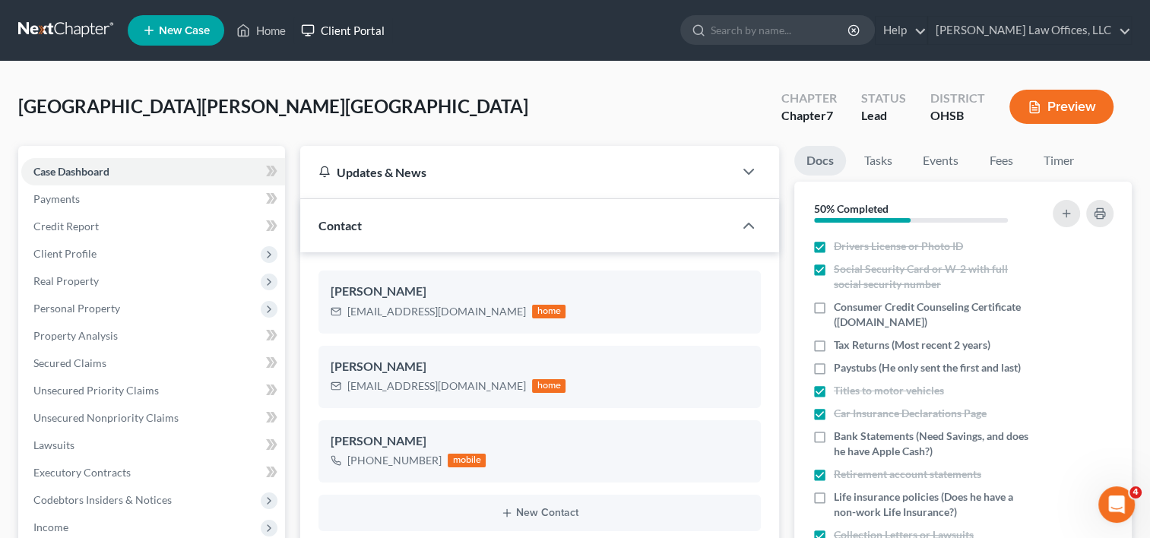
click at [360, 30] on link "Client Portal" at bounding box center [342, 30] width 99 height 27
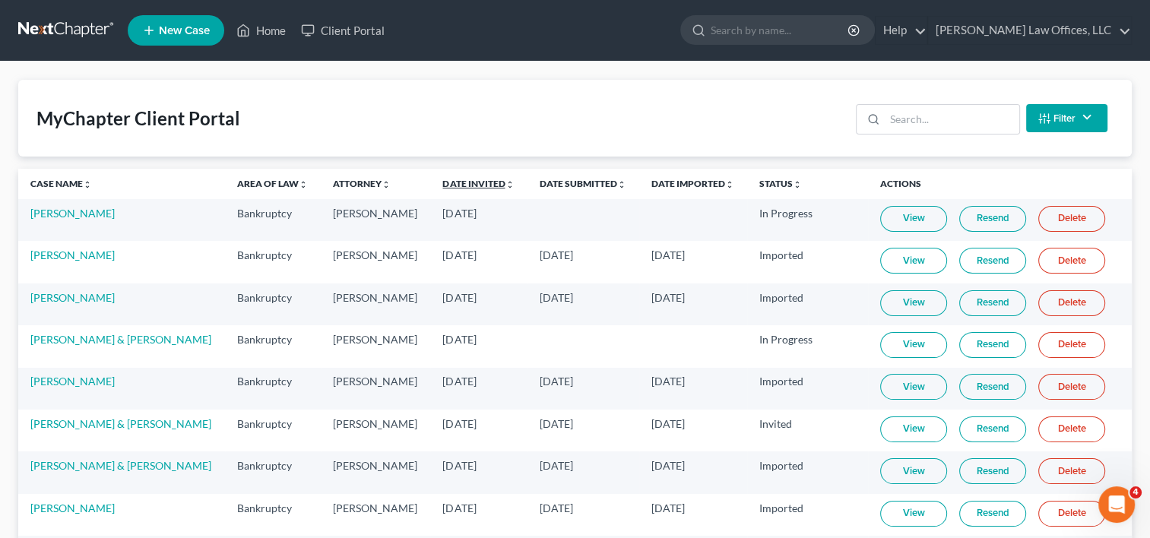
click at [483, 182] on link "Date Invited unfold_more expand_more expand_less" at bounding box center [477, 183] width 71 height 11
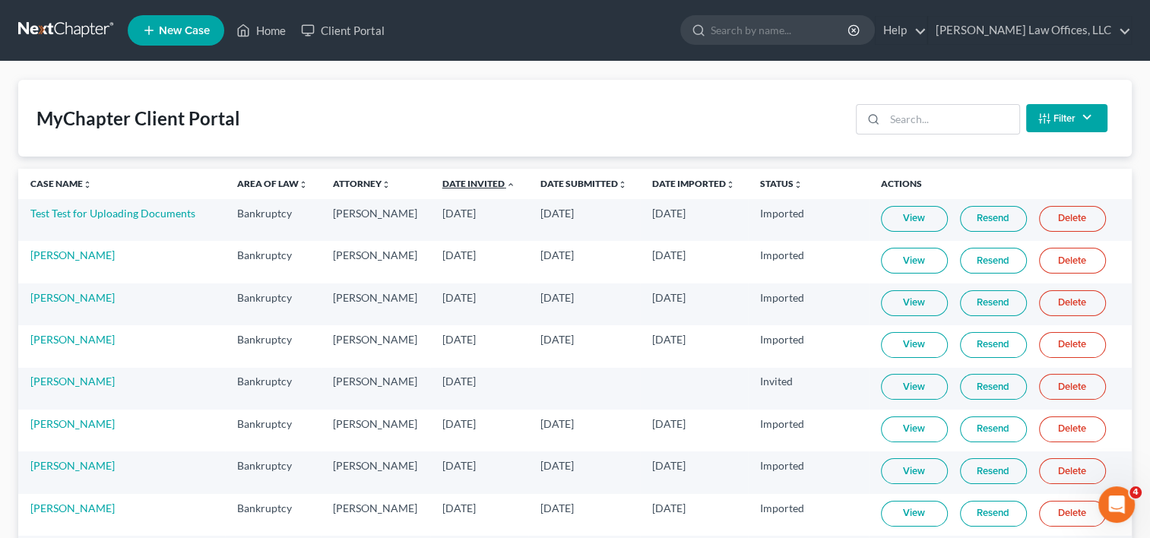
click at [483, 182] on link "Date Invited unfold_more expand_more expand_less" at bounding box center [478, 183] width 73 height 11
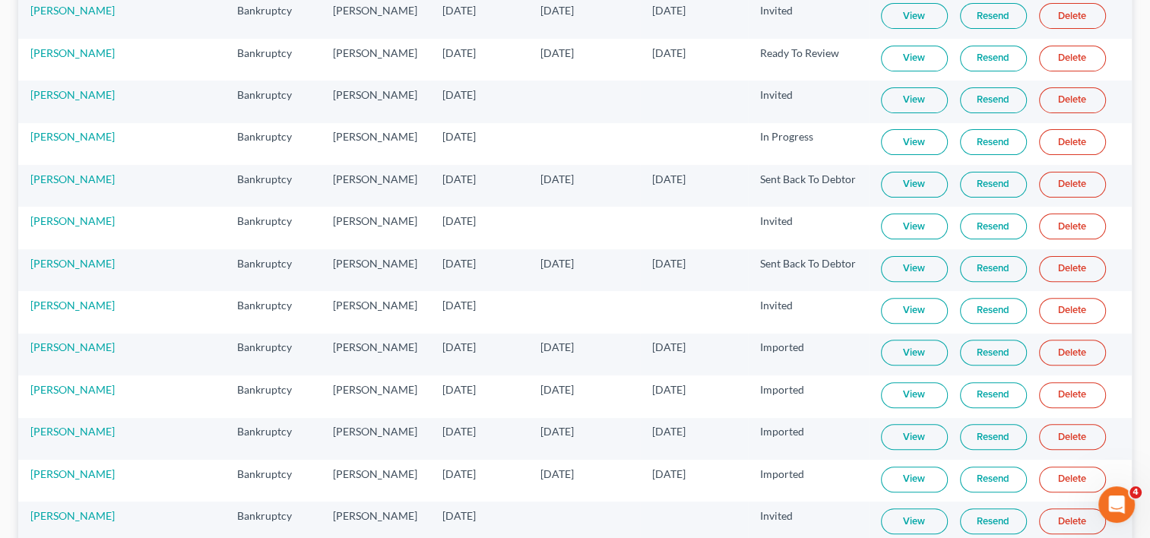
scroll to position [456, 0]
click at [907, 28] on link "View" at bounding box center [914, 15] width 67 height 26
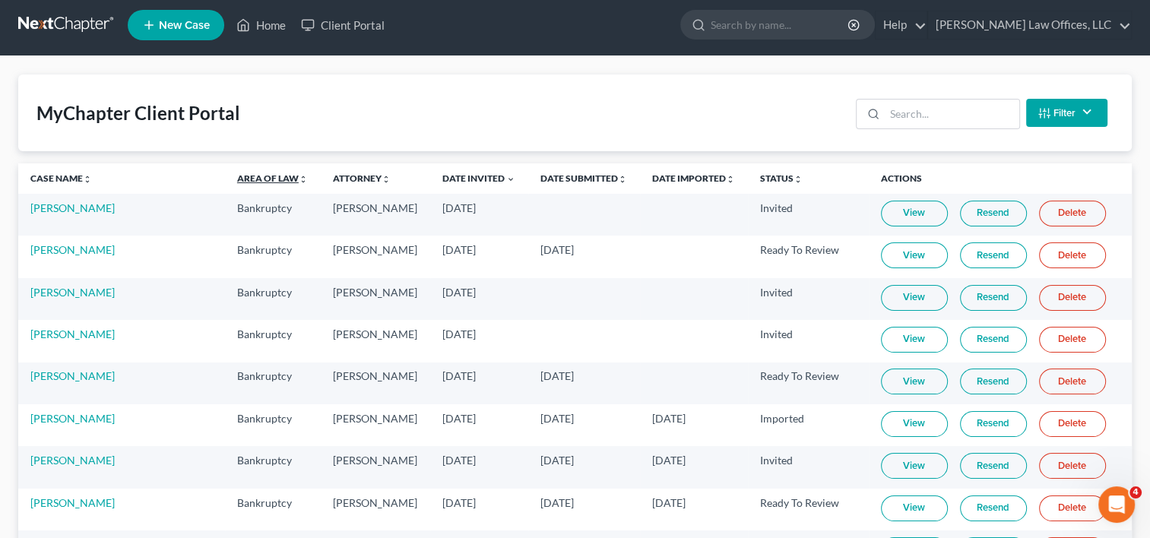
scroll to position [0, 0]
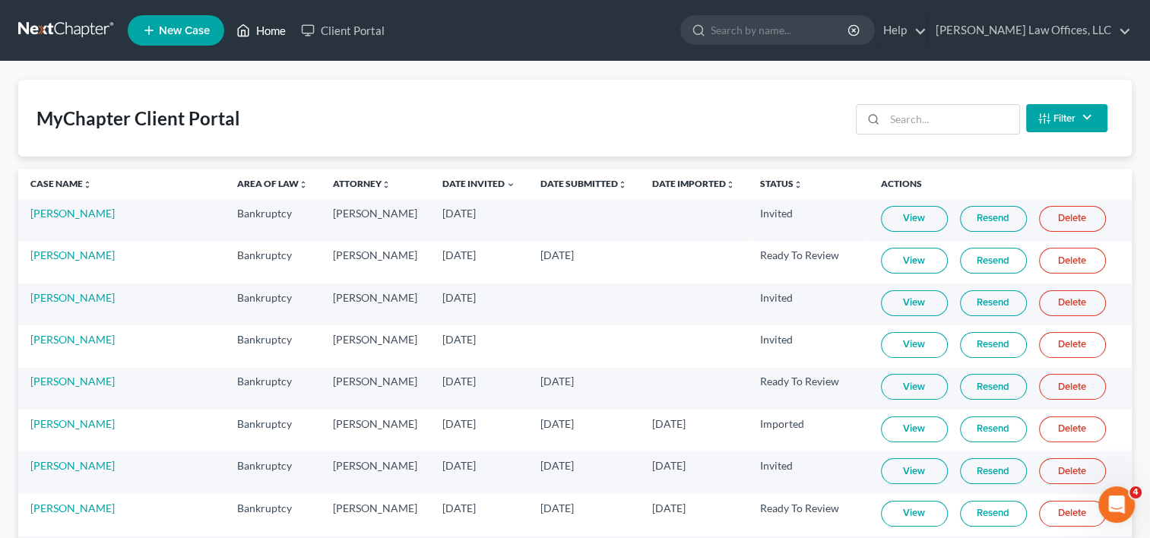
click at [261, 27] on link "Home" at bounding box center [261, 30] width 65 height 27
click at [274, 30] on link "Home" at bounding box center [261, 30] width 65 height 27
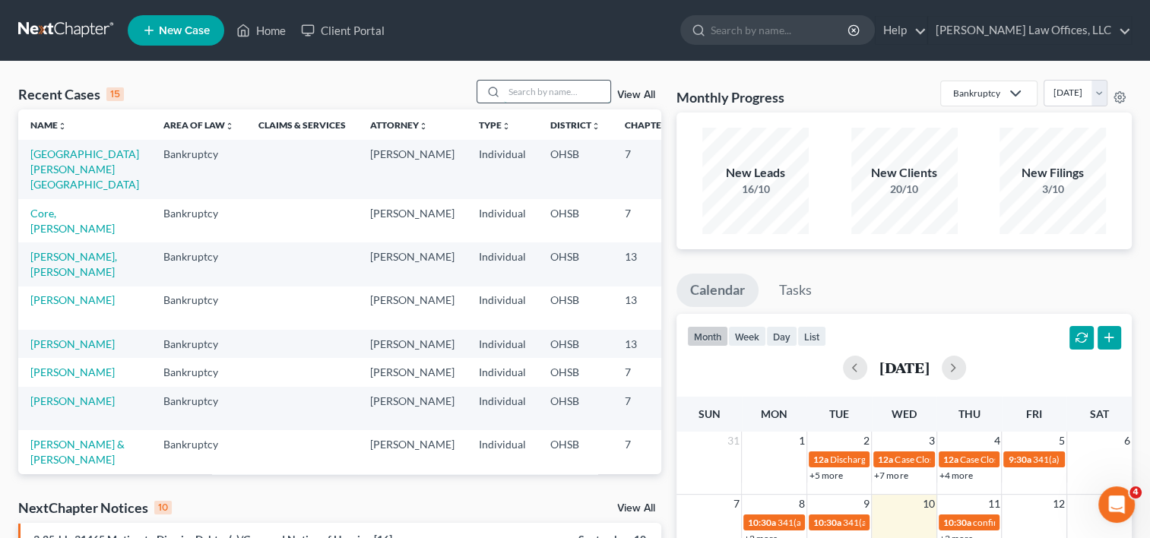
click at [521, 91] on input "search" at bounding box center [557, 92] width 106 height 22
type input "jessica"
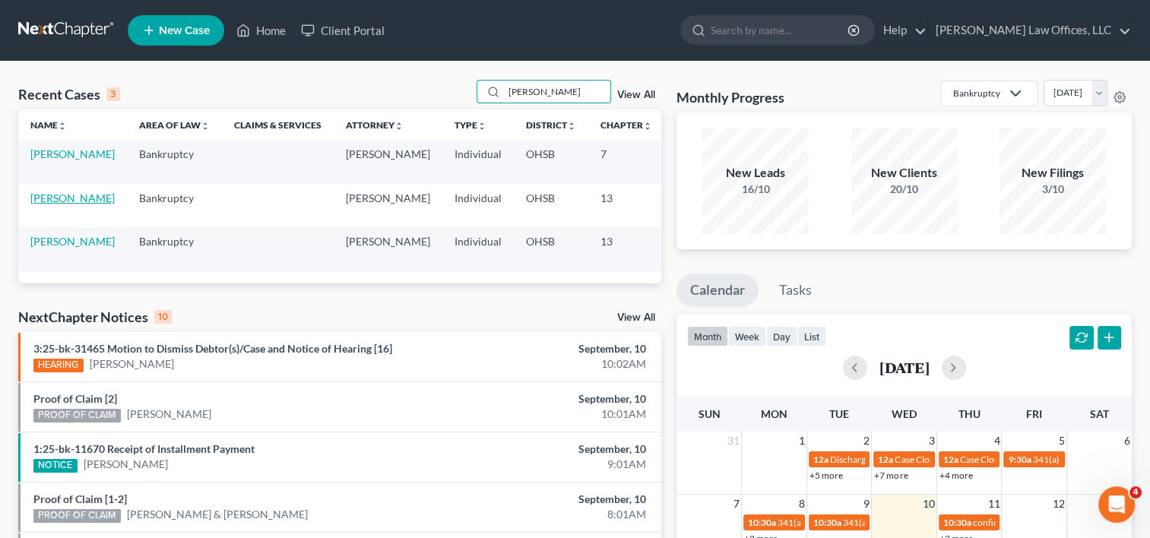
click at [40, 195] on link "Brown, Jessica" at bounding box center [72, 197] width 84 height 13
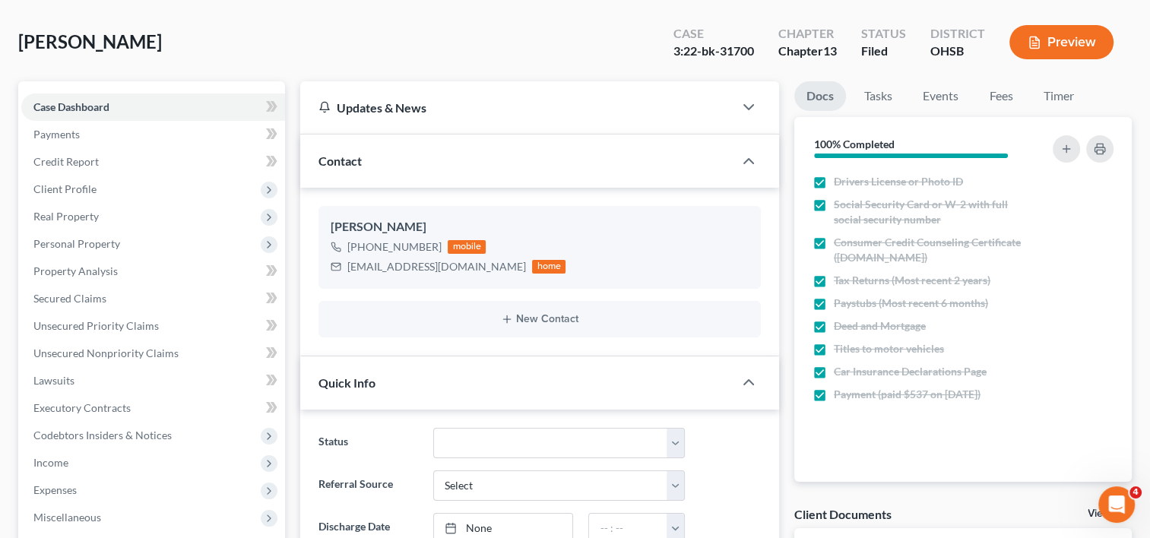
scroll to position [304, 0]
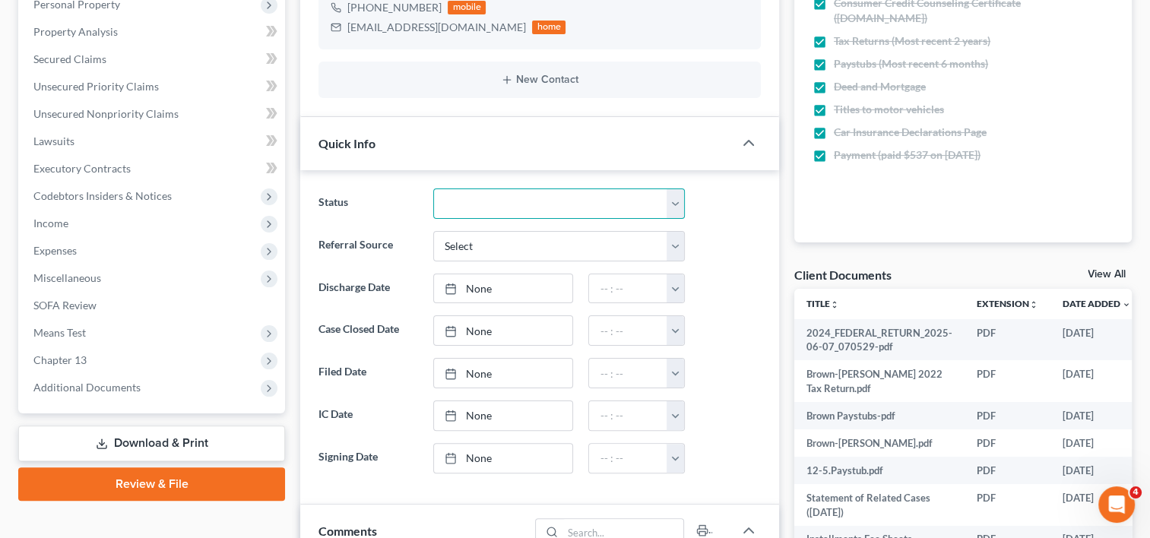
click at [468, 207] on select "Closed Discharged Dismissed Filed In Progress Lead Ready to File To Review" at bounding box center [559, 203] width 252 height 30
select select "2"
click at [433, 188] on select "Closed Discharged Dismissed Filed In Progress Lead Ready to File To Review" at bounding box center [559, 203] width 252 height 30
click at [470, 325] on link "None" at bounding box center [503, 330] width 139 height 29
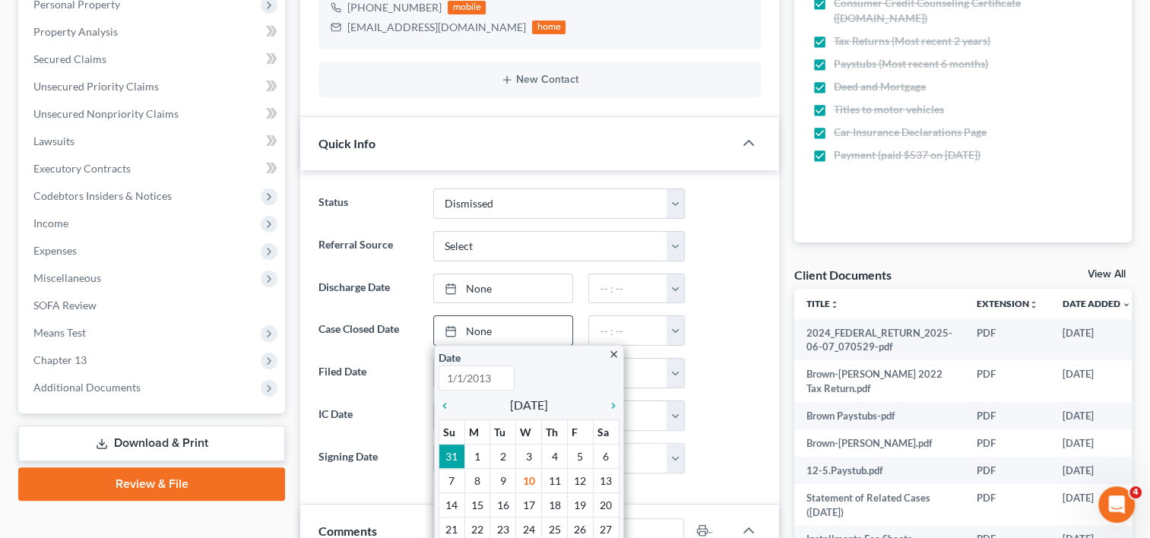
drag, startPoint x: 445, startPoint y: 402, endPoint x: 500, endPoint y: 410, distance: 56.1
click at [444, 402] on icon "chevron_left" at bounding box center [448, 406] width 20 height 12
type input "9/10/2025"
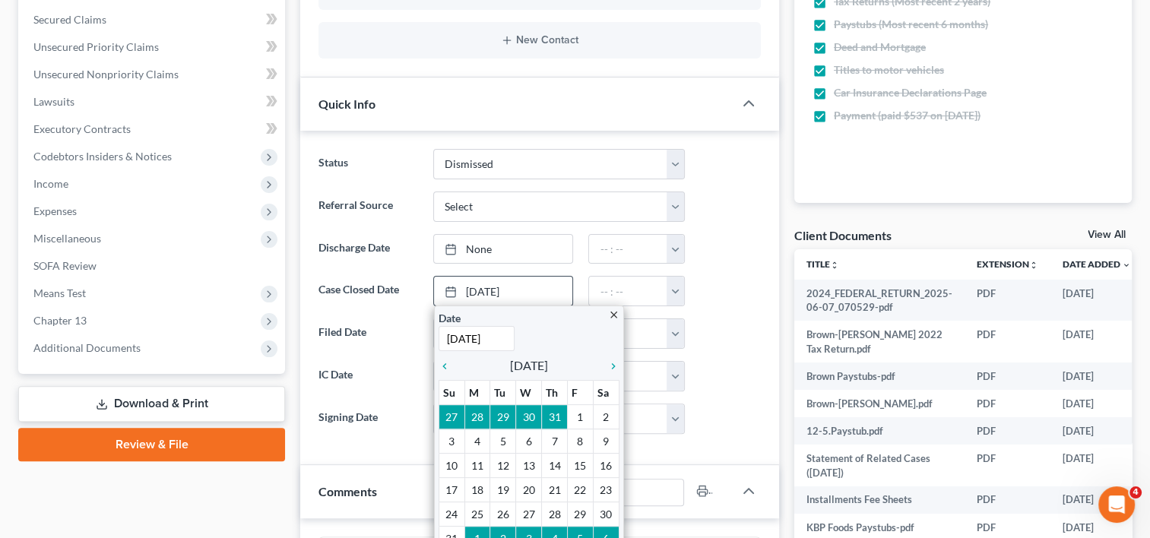
scroll to position [380, 0]
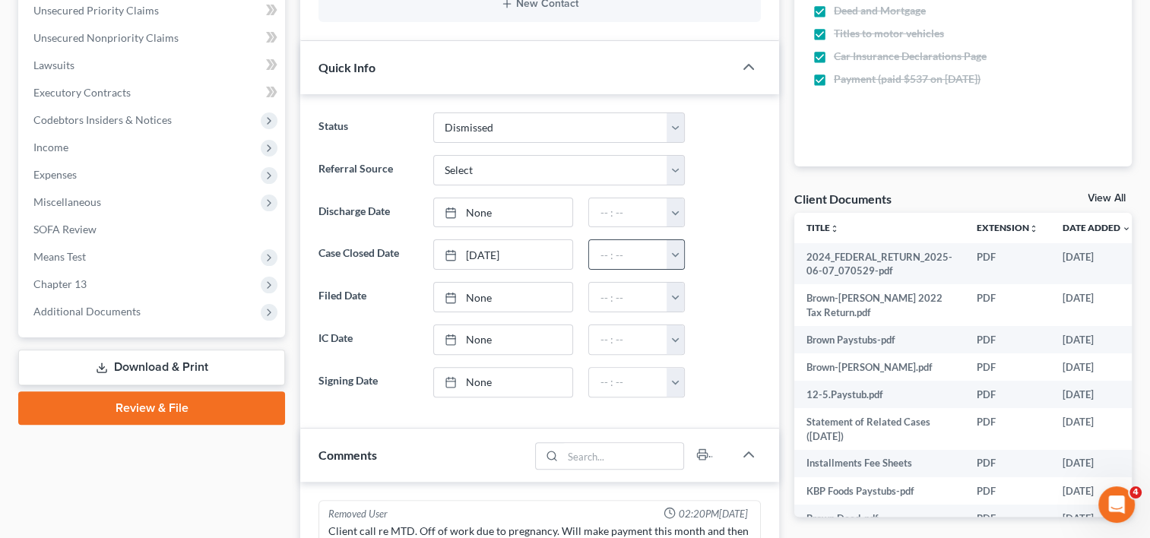
click at [672, 255] on button "button" at bounding box center [674, 254] width 17 height 29
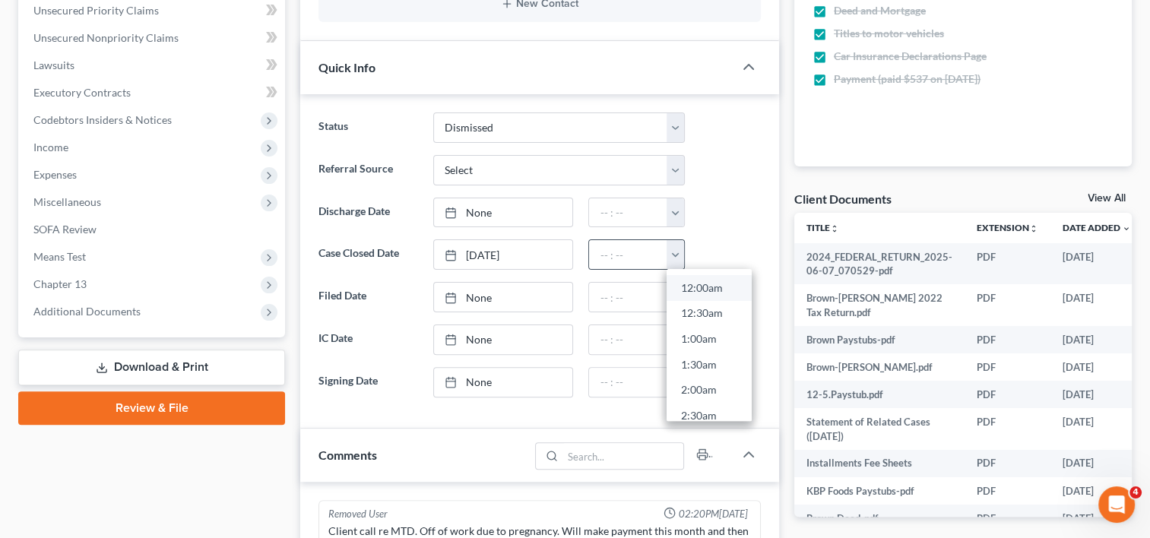
click at [690, 293] on link "12:00am" at bounding box center [708, 288] width 85 height 26
type input "12:00am"
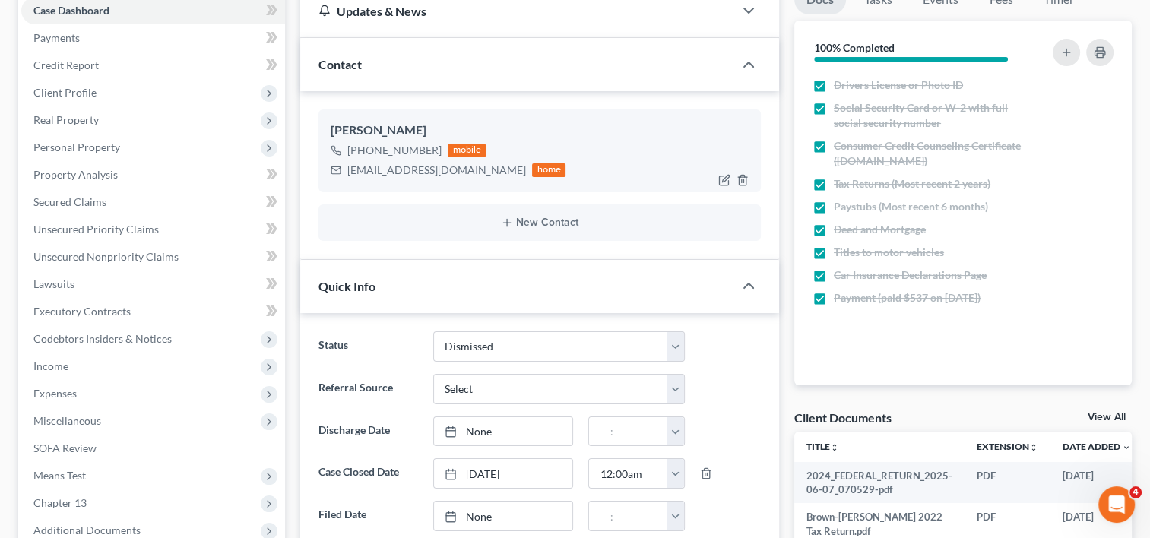
scroll to position [0, 0]
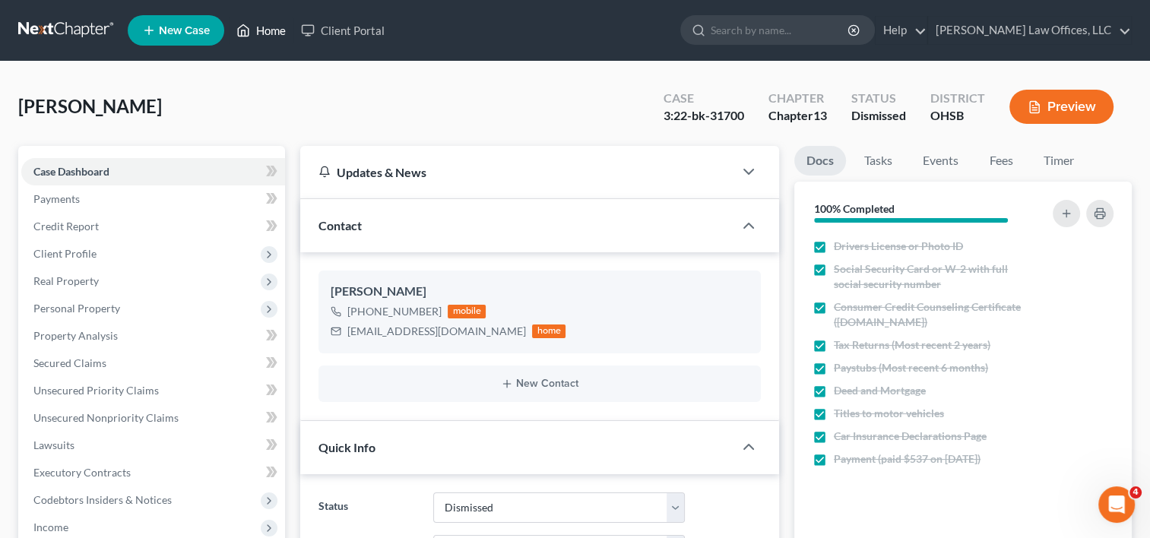
click at [266, 30] on link "Home" at bounding box center [261, 30] width 65 height 27
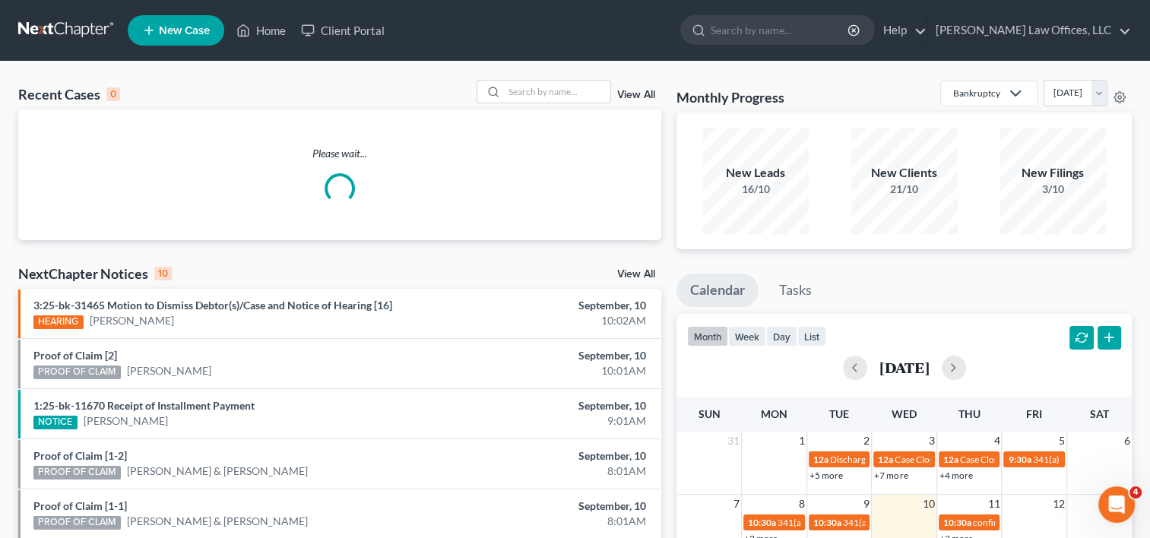
click at [636, 93] on link "View All" at bounding box center [636, 95] width 38 height 11
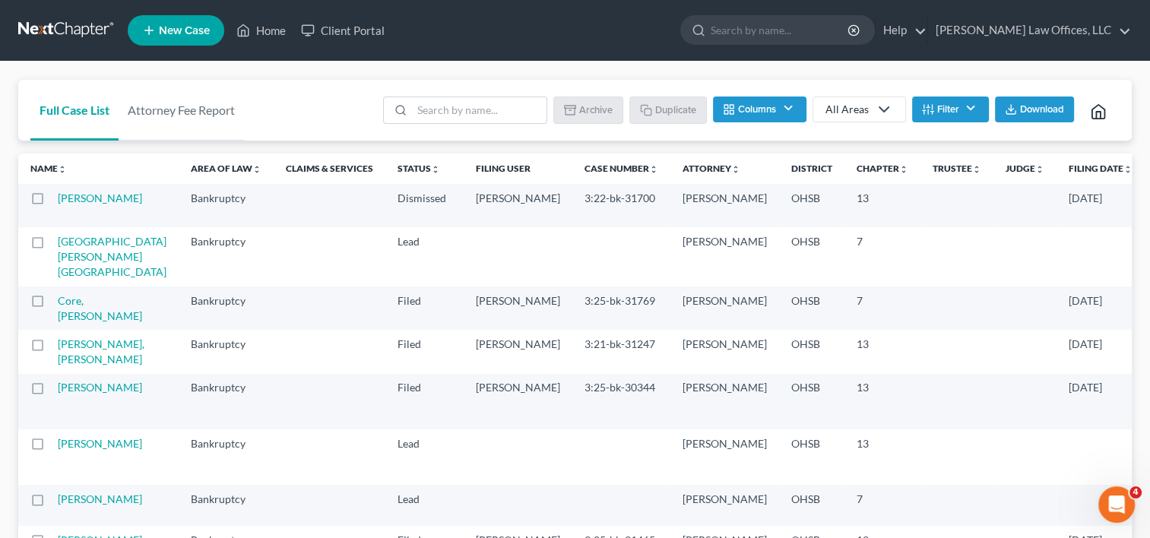
click at [52, 202] on label at bounding box center [52, 202] width 0 height 0
click at [58, 200] on input "checkbox" at bounding box center [63, 196] width 10 height 10
click at [596, 110] on button "Archive" at bounding box center [590, 110] width 68 height 26
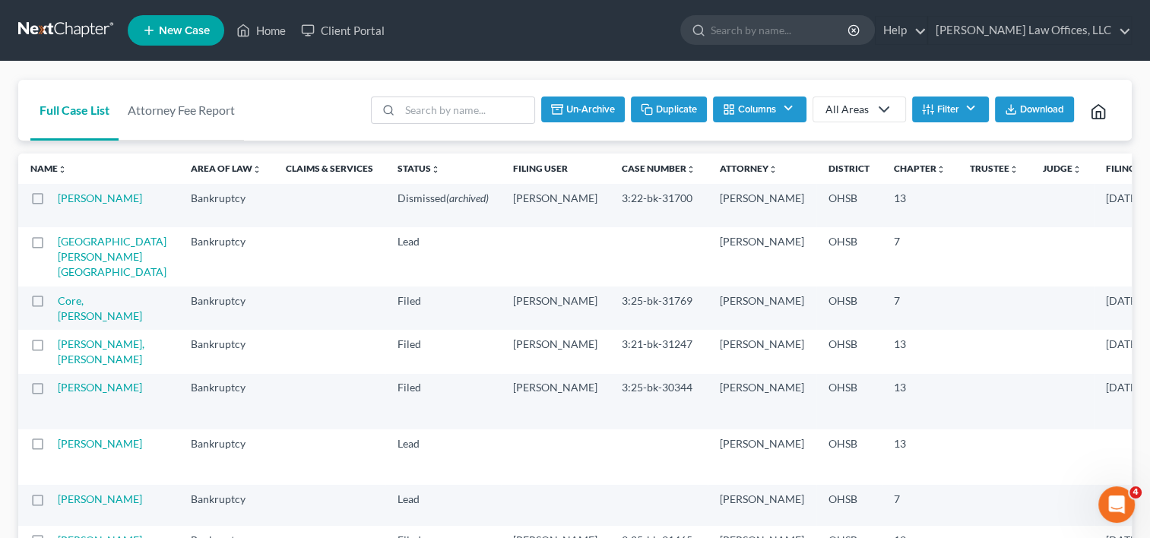
checkbox input "false"
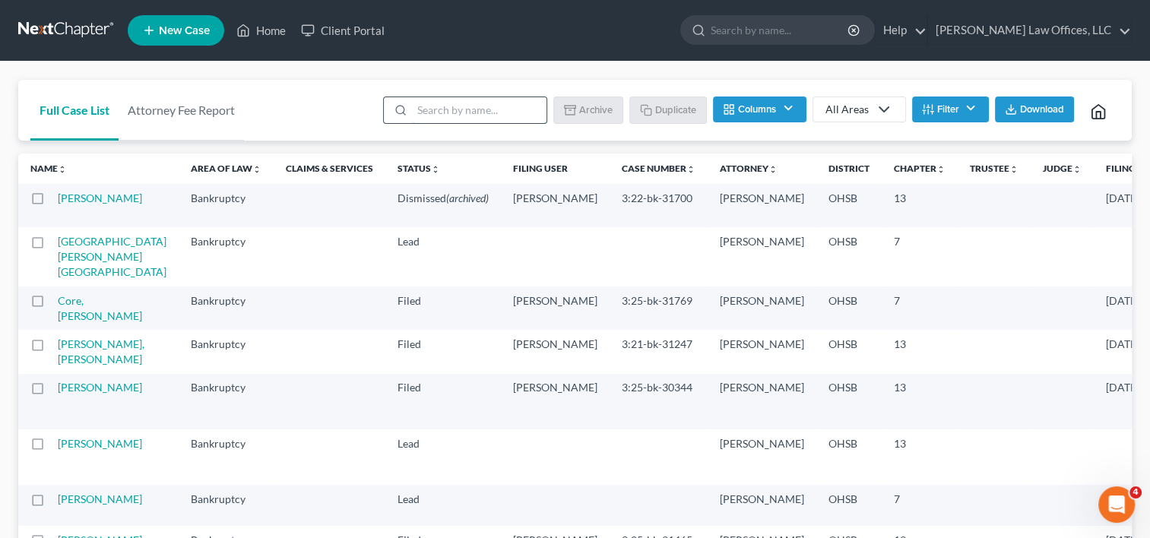
click at [449, 108] on input "search" at bounding box center [479, 110] width 135 height 26
type input "toledo"
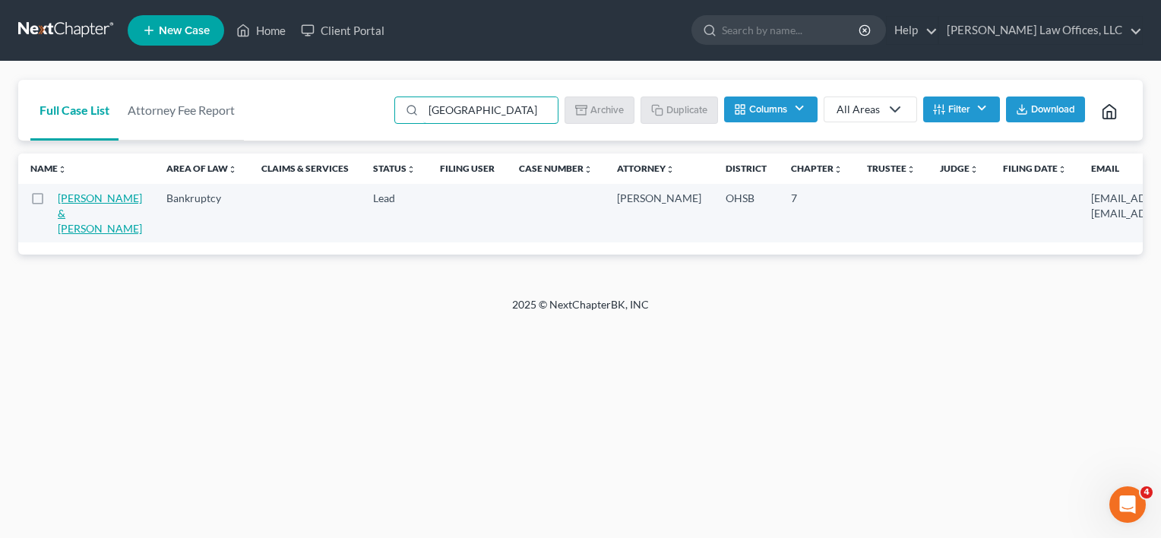
click at [71, 198] on link "[PERSON_NAME] & [PERSON_NAME]" at bounding box center [100, 212] width 84 height 43
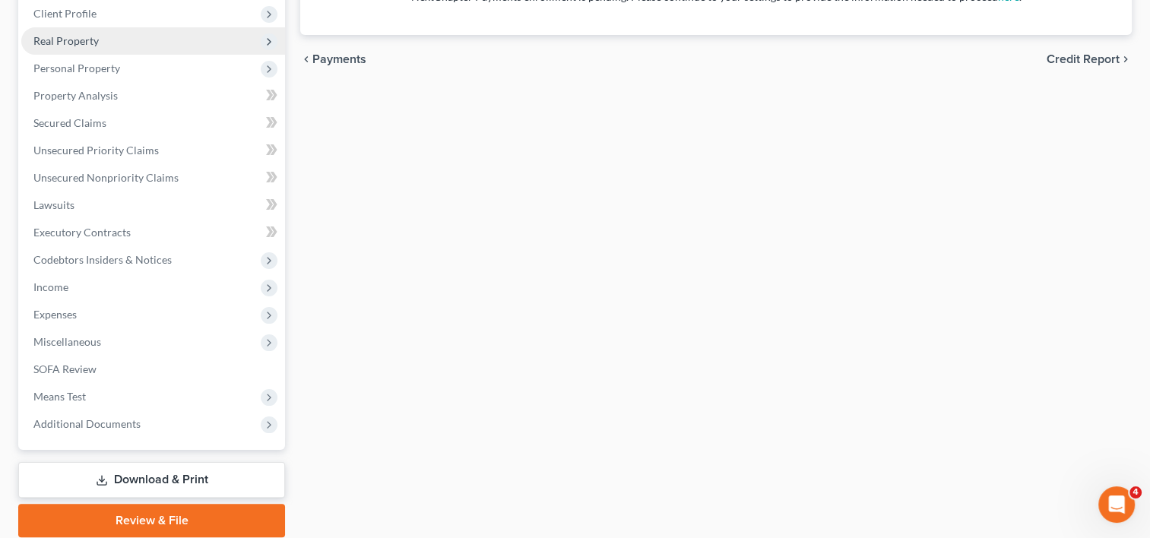
scroll to position [296, 0]
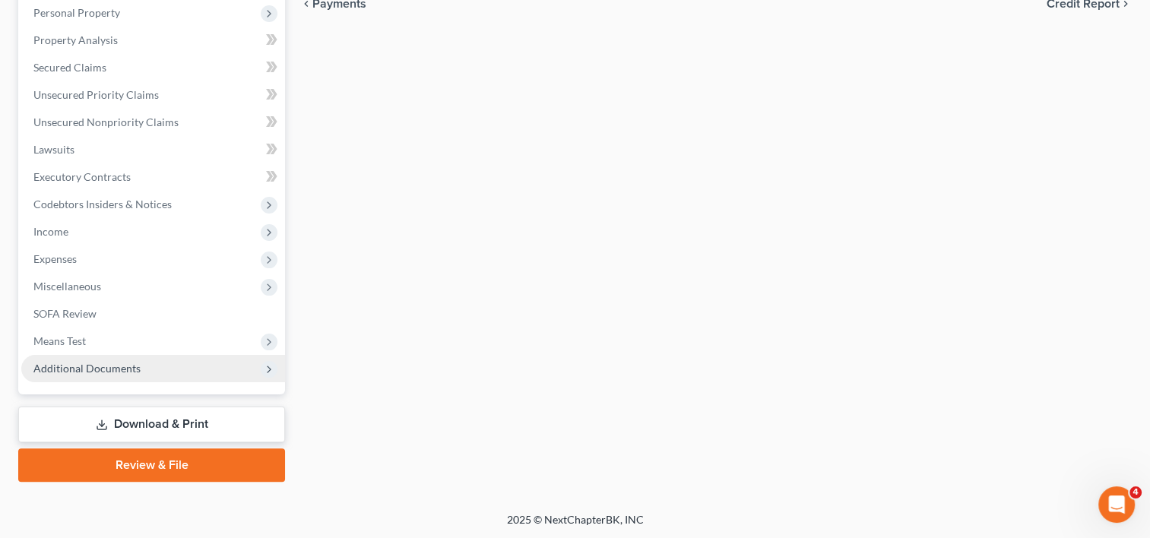
click at [93, 373] on span "Additional Documents" at bounding box center [153, 368] width 264 height 27
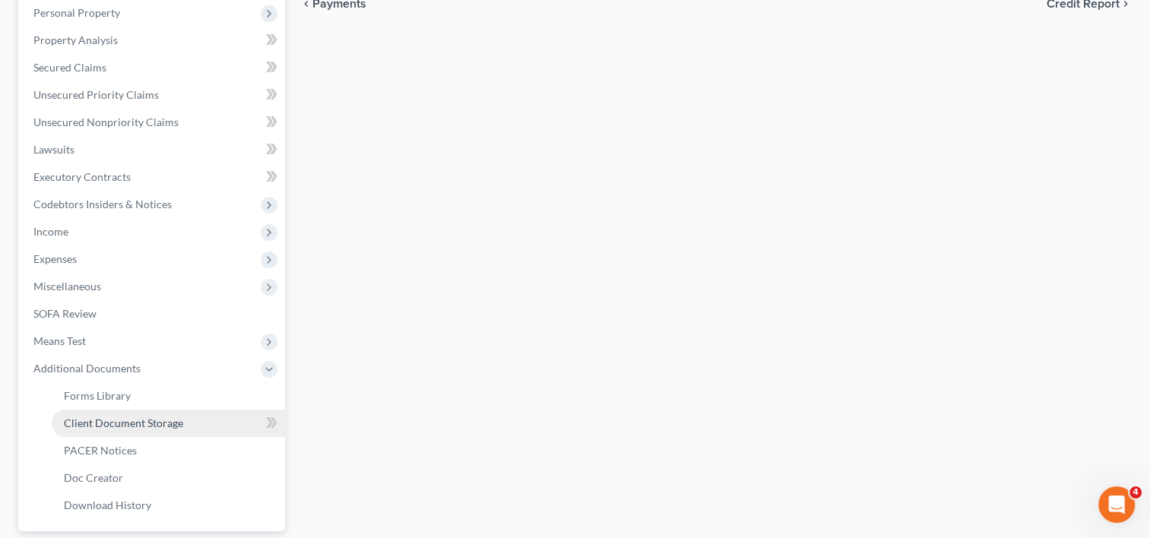
click at [98, 421] on span "Client Document Storage" at bounding box center [123, 422] width 119 height 13
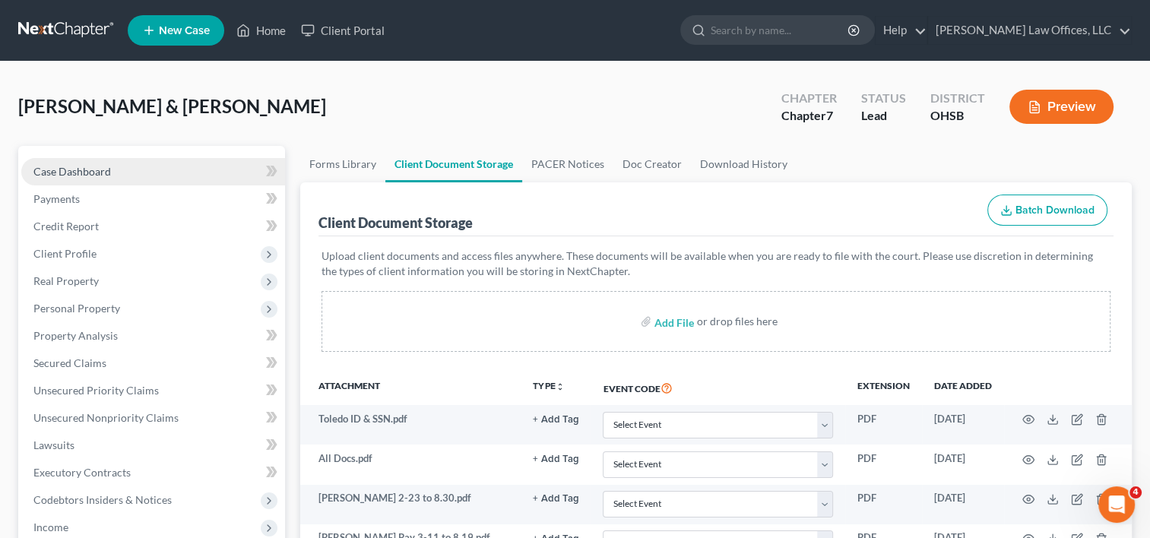
click at [86, 167] on span "Case Dashboard" at bounding box center [72, 171] width 78 height 13
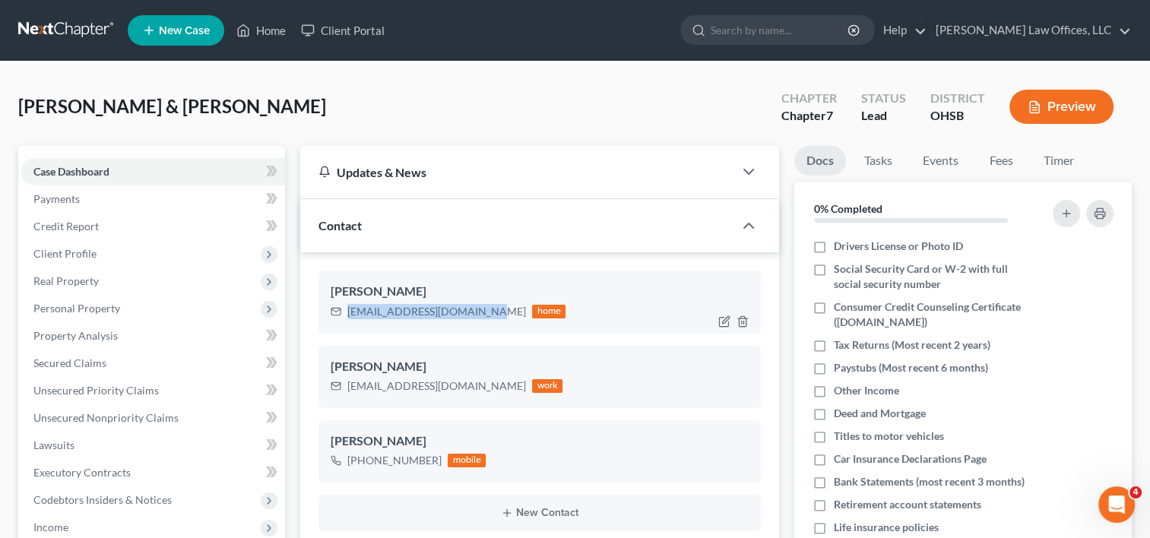
drag, startPoint x: 479, startPoint y: 311, endPoint x: 348, endPoint y: 304, distance: 130.9
click at [348, 304] on div "deliatoledo0728@gmail.com" at bounding box center [436, 311] width 179 height 15
copy div "deliatoledo0728@gmail.com"
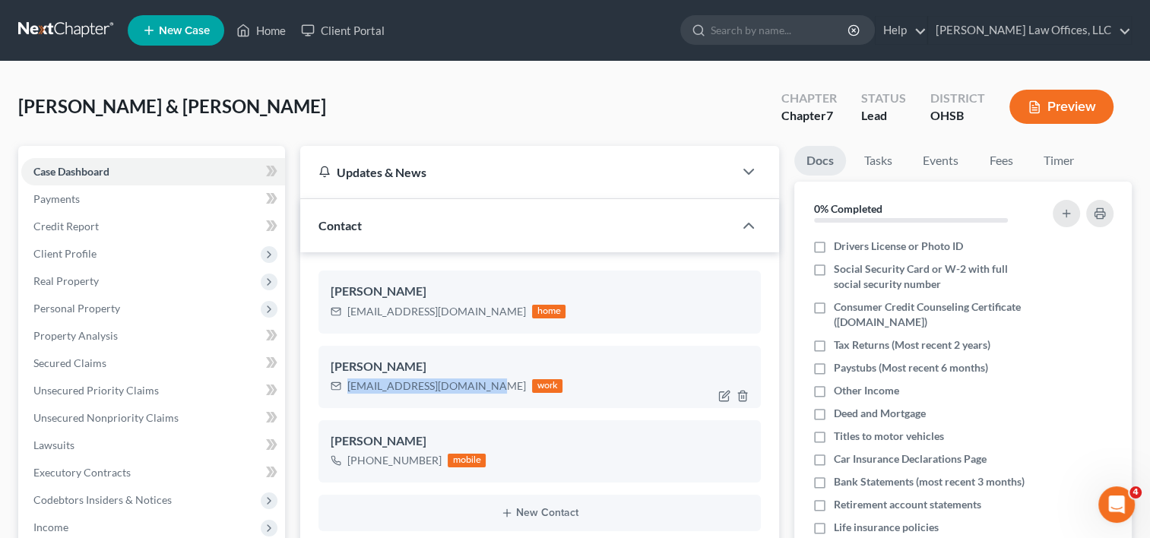
drag, startPoint x: 480, startPoint y: 386, endPoint x: 347, endPoint y: 379, distance: 133.9
click at [347, 379] on div "deliatoledo0828@gmail.com work" at bounding box center [447, 386] width 232 height 20
click at [606, 330] on div "Manuel Toledo deliatoledo0728@gmail.com home" at bounding box center [539, 302] width 442 height 62
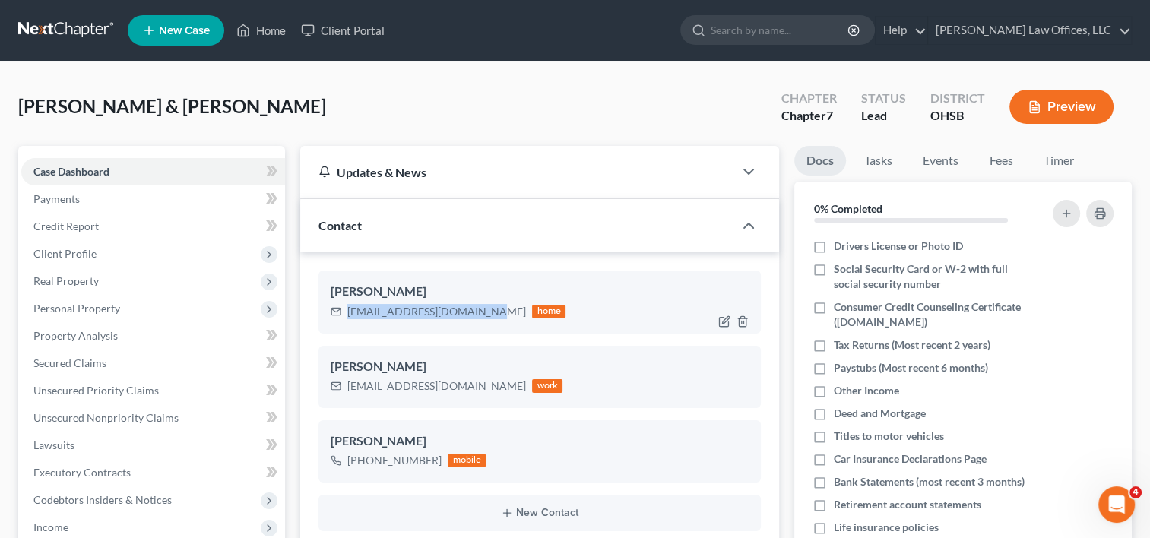
drag, startPoint x: 479, startPoint y: 312, endPoint x: 350, endPoint y: 304, distance: 130.2
click at [350, 304] on div "deliatoledo0728@gmail.com" at bounding box center [436, 311] width 179 height 15
copy div "deliatoledo0728@gmail.com"
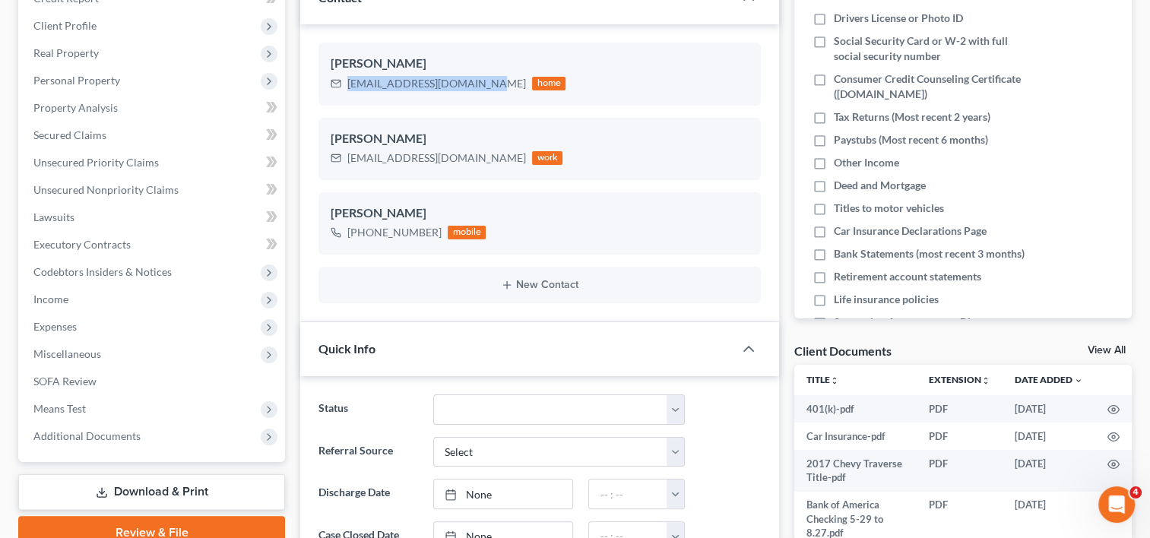
scroll to position [684, 0]
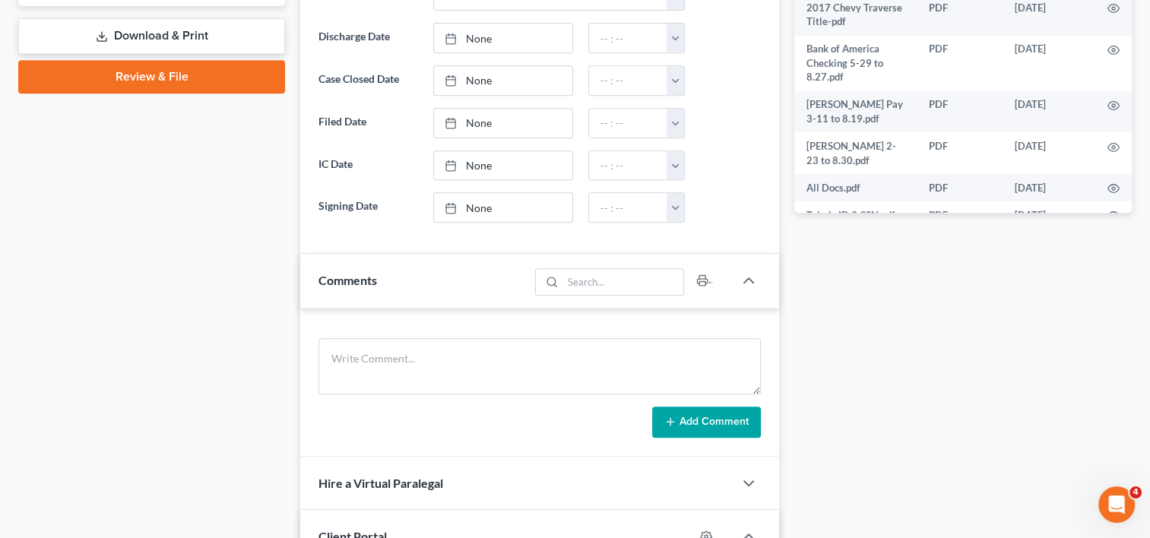
drag, startPoint x: 383, startPoint y: 351, endPoint x: 399, endPoint y: 328, distance: 27.8
click at [290, 328] on div "Case Dashboard Payments Invoices Payments Payments Credit Report Client Profile" at bounding box center [152, 166] width 282 height 1409
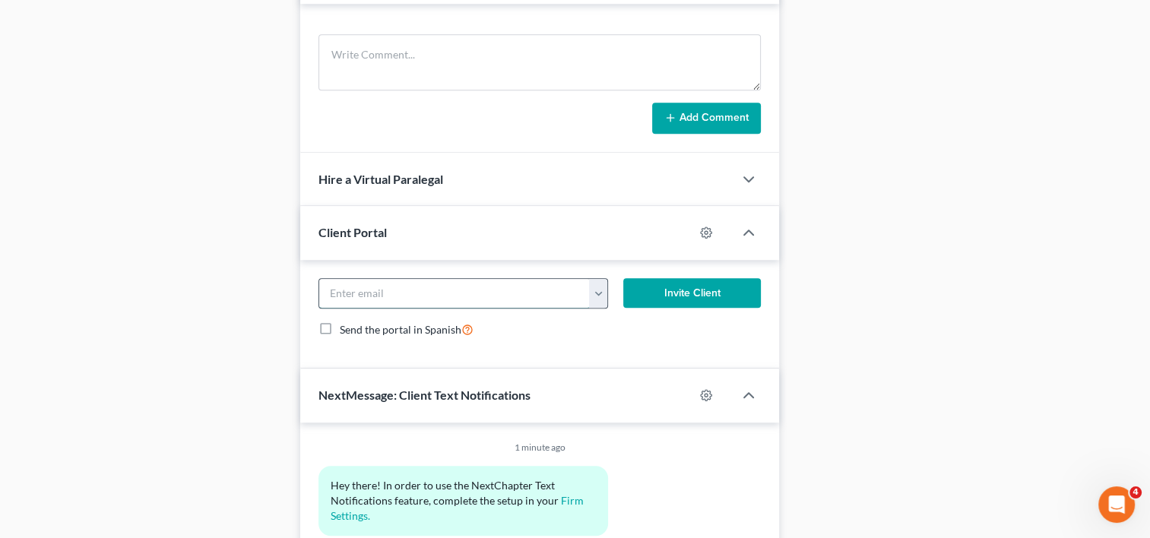
paste input "deliatoledo0728@gmail.com"
type input "deliatoledo0728@gmail.com"
click at [696, 289] on button "Invite Client" at bounding box center [692, 293] width 138 height 30
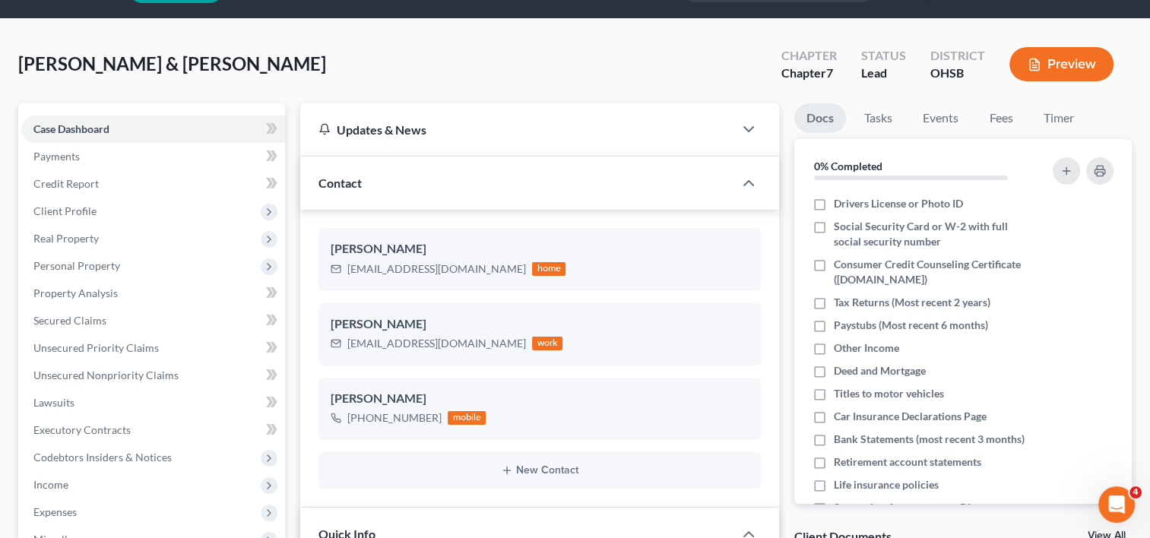
scroll to position [0, 0]
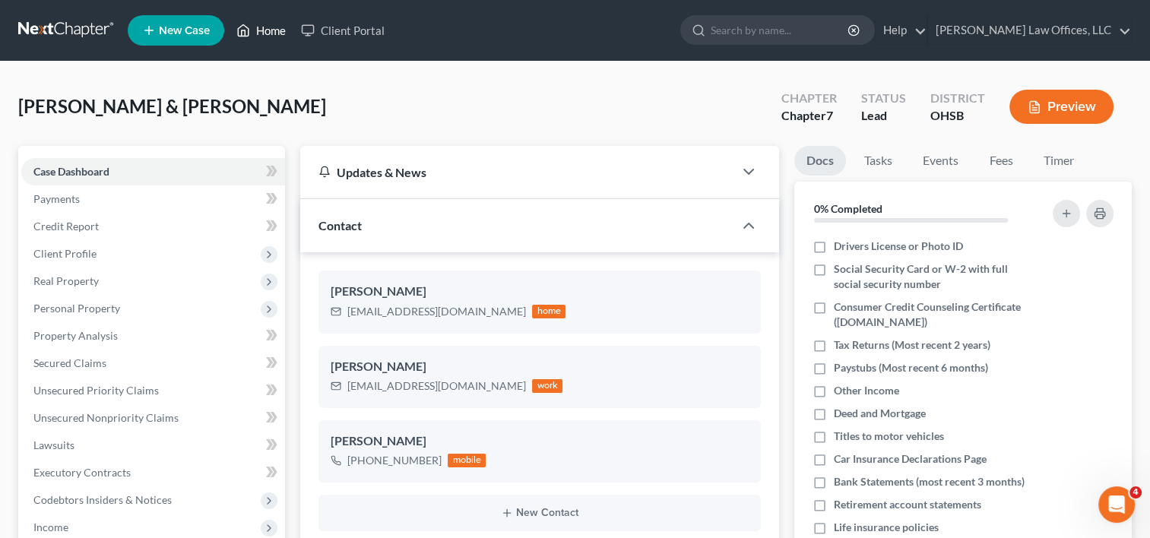
drag, startPoint x: 271, startPoint y: 35, endPoint x: 324, endPoint y: 9, distance: 59.8
click at [271, 35] on link "Home" at bounding box center [261, 30] width 65 height 27
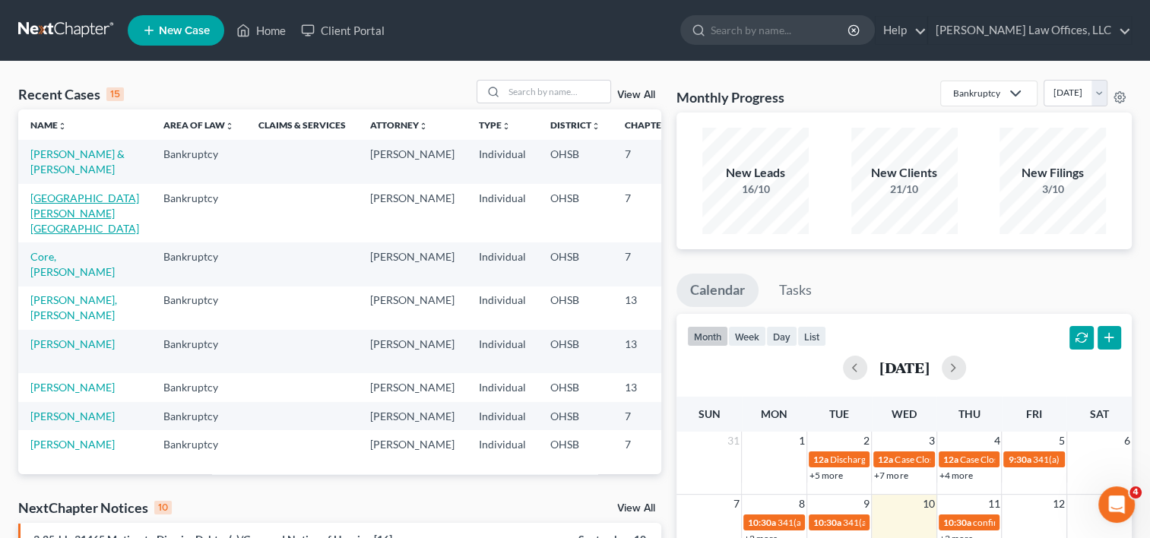
click at [42, 210] on link "[GEOGRAPHIC_DATA][PERSON_NAME][GEOGRAPHIC_DATA]" at bounding box center [84, 212] width 109 height 43
select select "0"
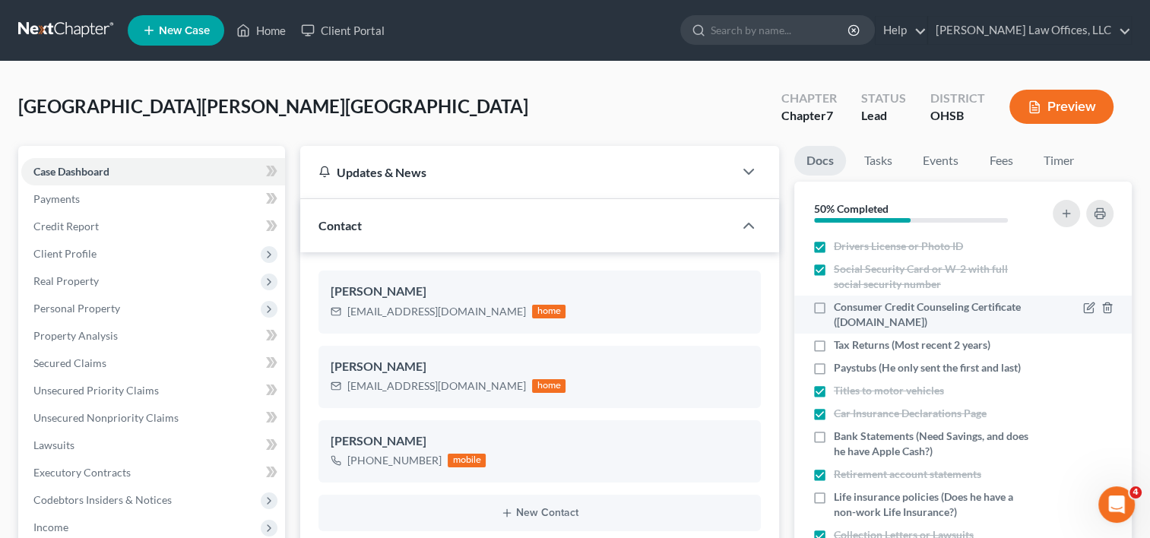
click at [834, 309] on label "Consumer Credit Counseling Certificate ([DOMAIN_NAME])" at bounding box center [934, 314] width 201 height 30
click at [840, 309] on input "Consumer Credit Counseling Certificate ([DOMAIN_NAME])" at bounding box center [845, 304] width 10 height 10
checkbox input "true"
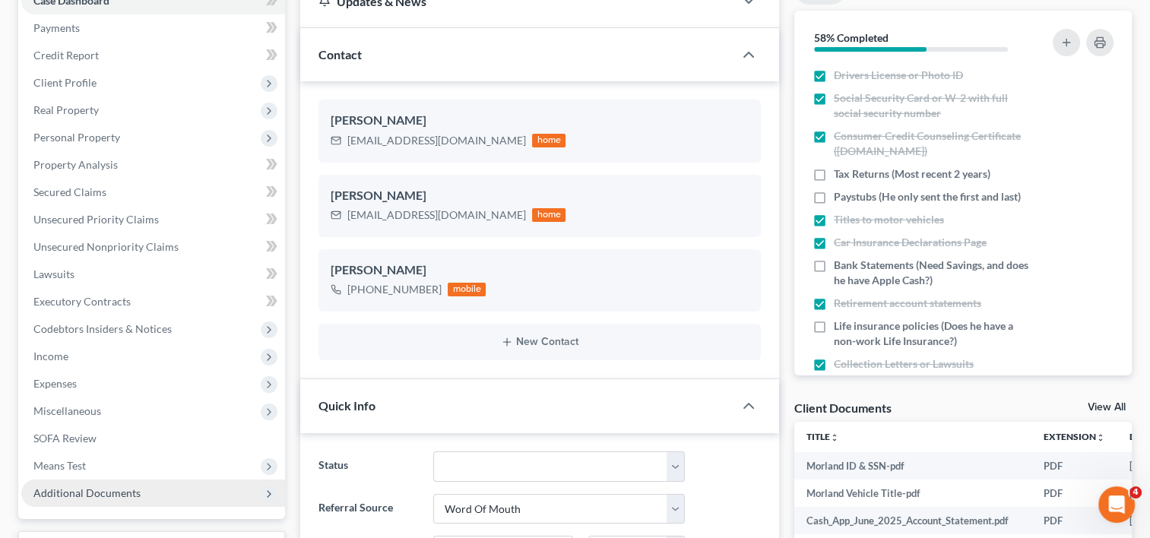
scroll to position [380, 0]
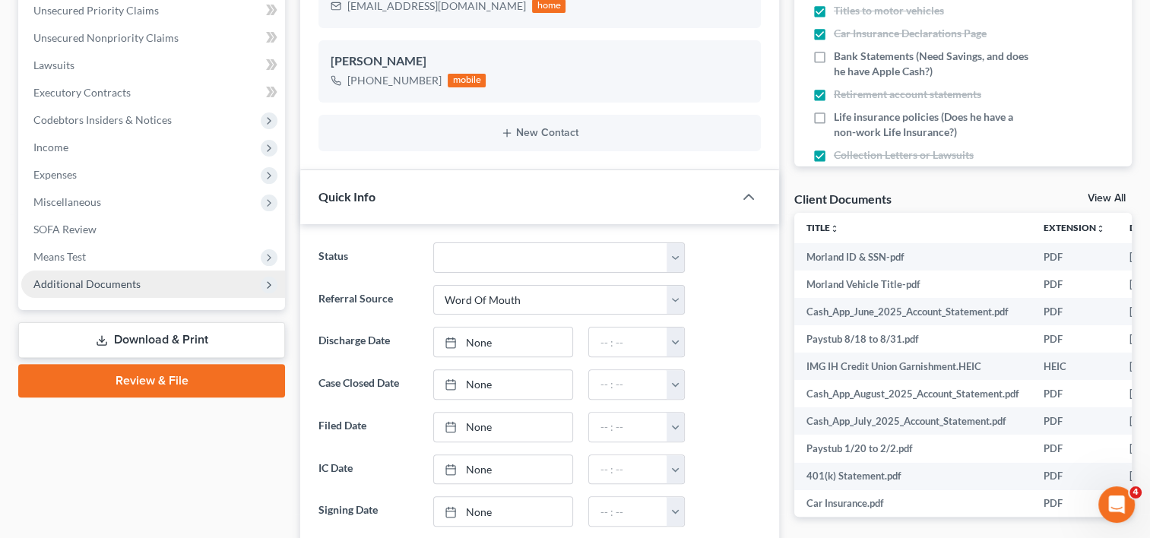
click at [115, 284] on span "Additional Documents" at bounding box center [86, 283] width 107 height 13
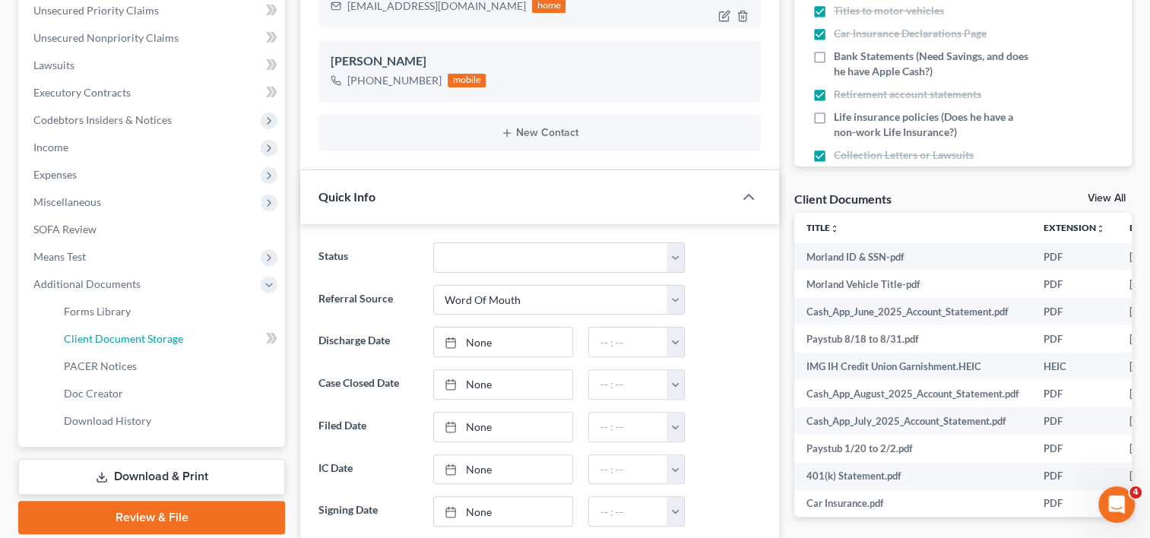
click at [119, 335] on span "Client Document Storage" at bounding box center [123, 338] width 119 height 13
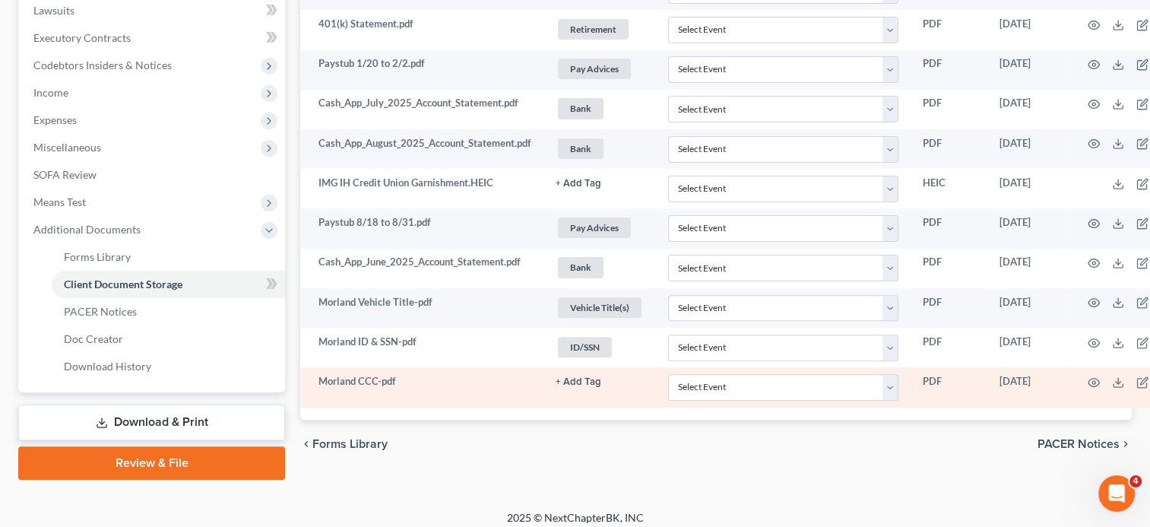
scroll to position [444, 0]
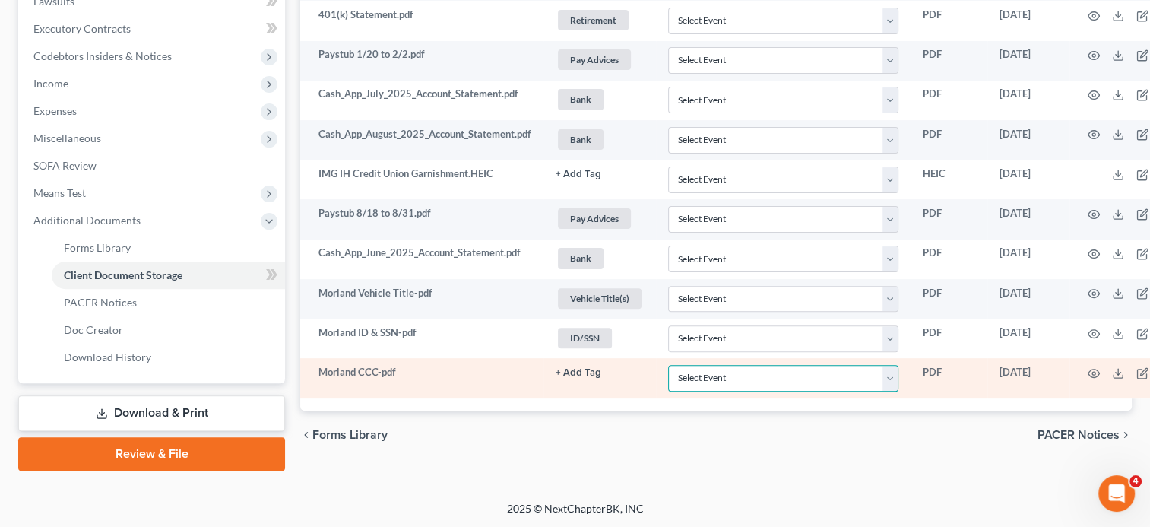
click at [731, 378] on select "Select Event 20 Largest Unsecured Creditors Amended Document Amended List of Cr…" at bounding box center [783, 378] width 230 height 27
select select "7"
click at [670, 365] on select "Select Event 20 Largest Unsecured Creditors Amended Document Amended List of Cr…" at bounding box center [783, 378] width 230 height 27
click at [583, 369] on button "+ Add Tag" at bounding box center [578, 373] width 46 height 10
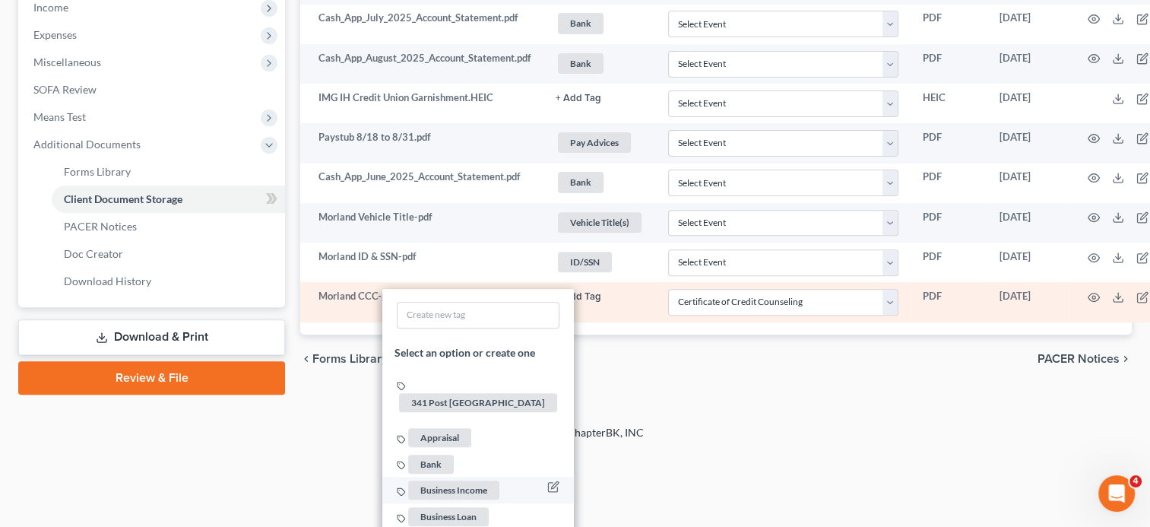
scroll to position [596, 0]
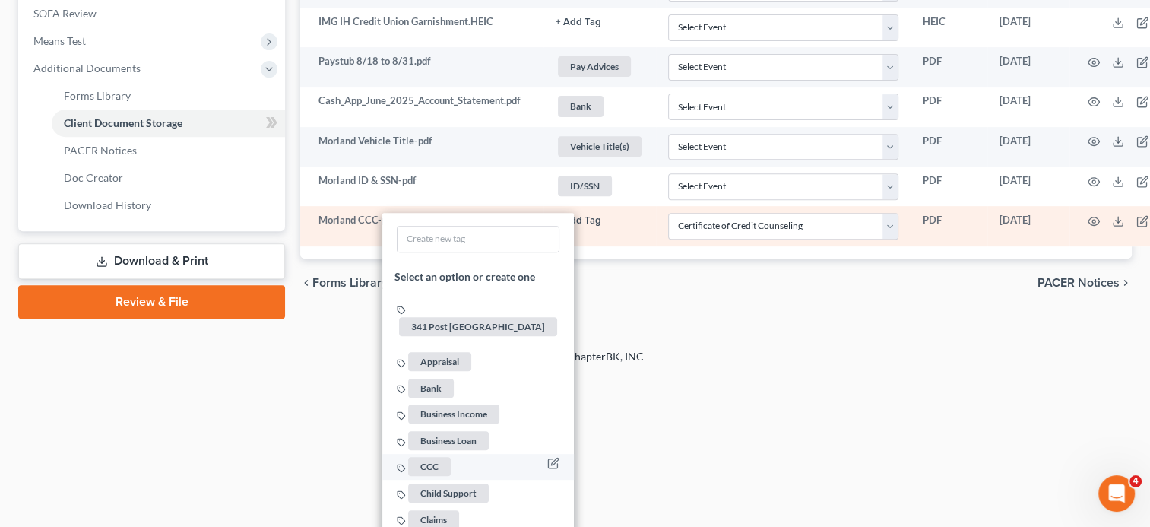
click at [440, 457] on span "CCC" at bounding box center [429, 466] width 43 height 19
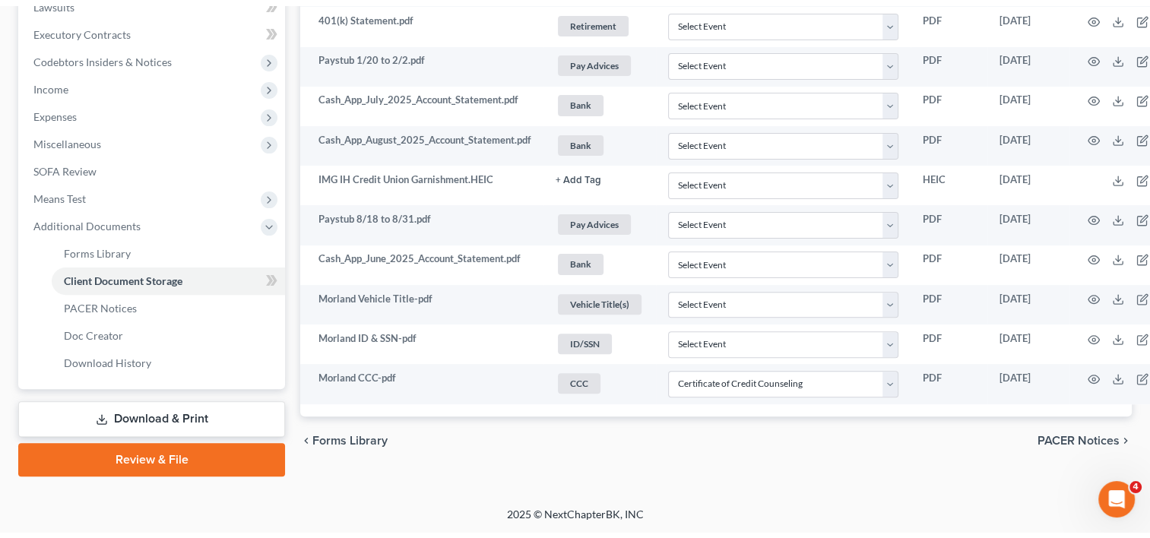
scroll to position [0, 0]
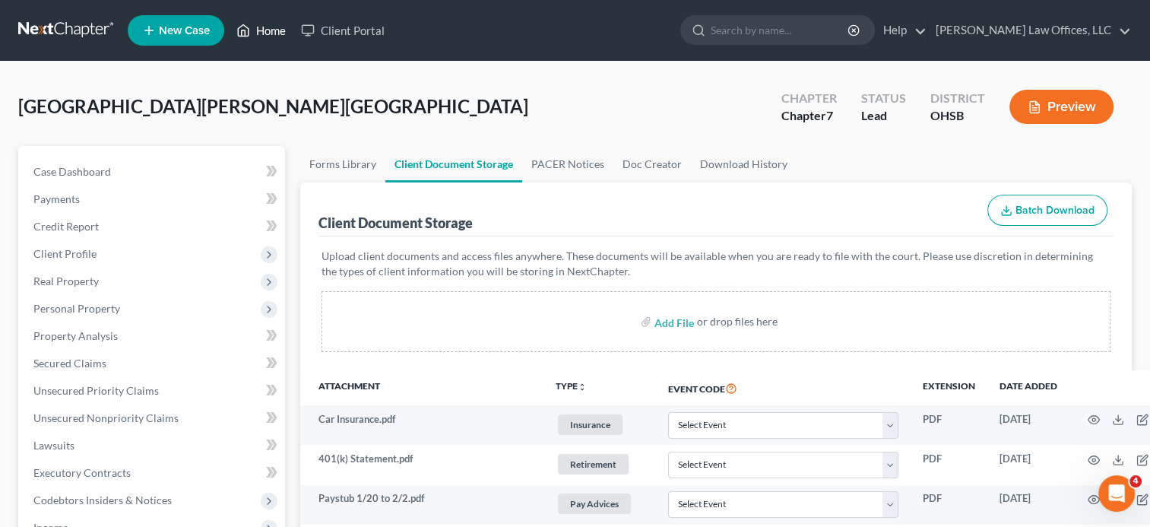
drag, startPoint x: 270, startPoint y: 32, endPoint x: 272, endPoint y: 5, distance: 27.5
click at [270, 32] on link "Home" at bounding box center [261, 30] width 65 height 27
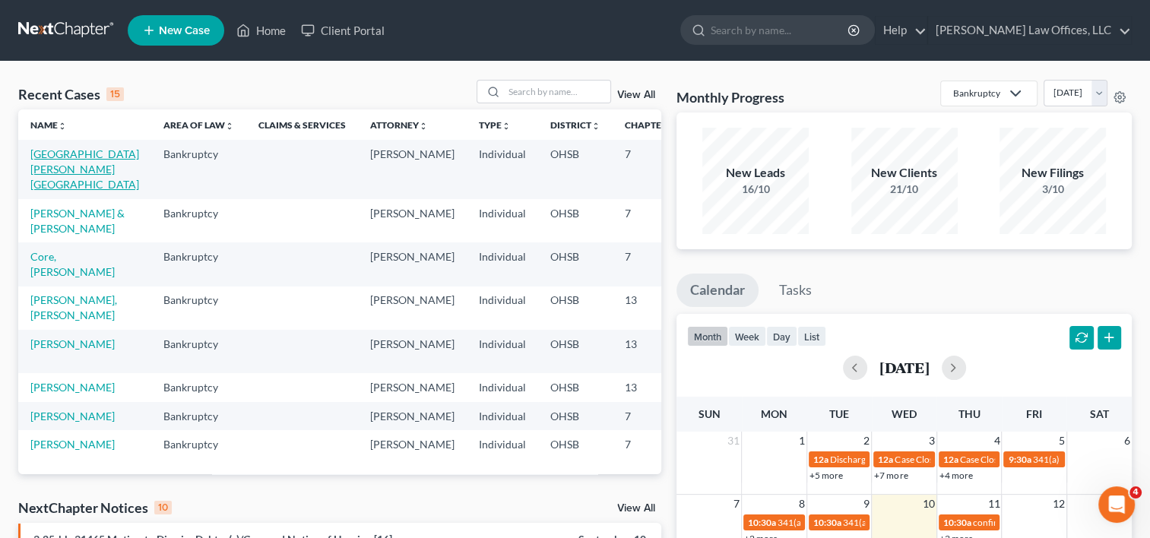
click at [47, 155] on link "[GEOGRAPHIC_DATA][PERSON_NAME][GEOGRAPHIC_DATA]" at bounding box center [84, 168] width 109 height 43
select select "0"
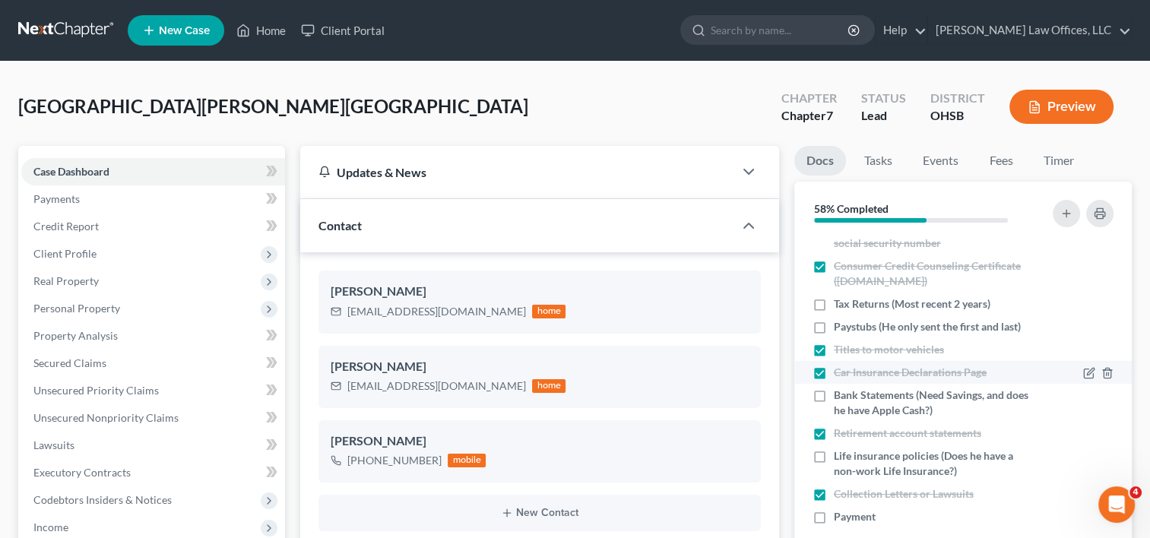
scroll to position [47, 0]
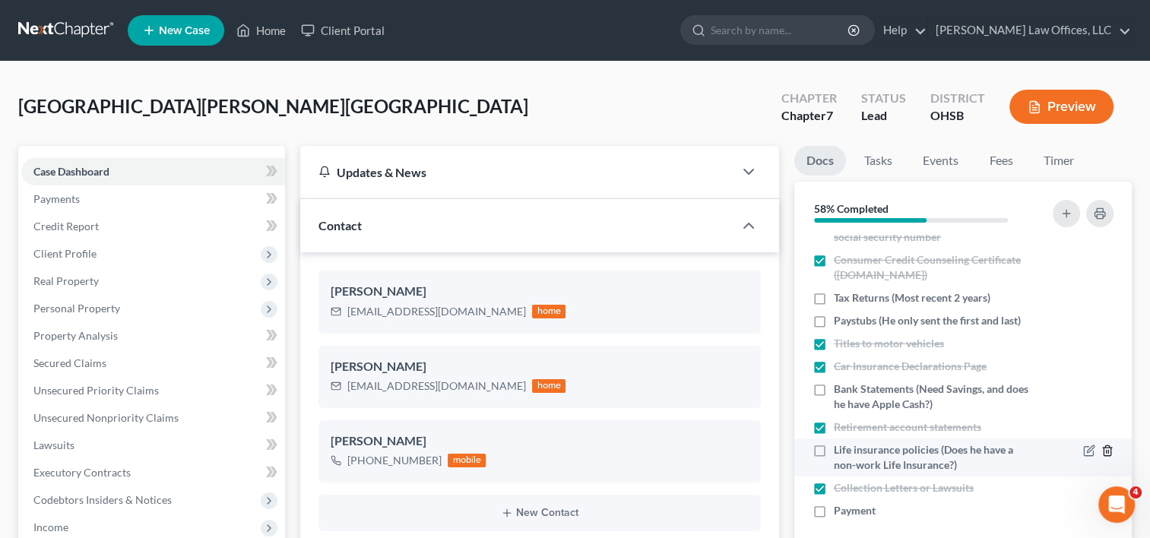
click at [1101, 450] on icon "button" at bounding box center [1107, 451] width 12 height 12
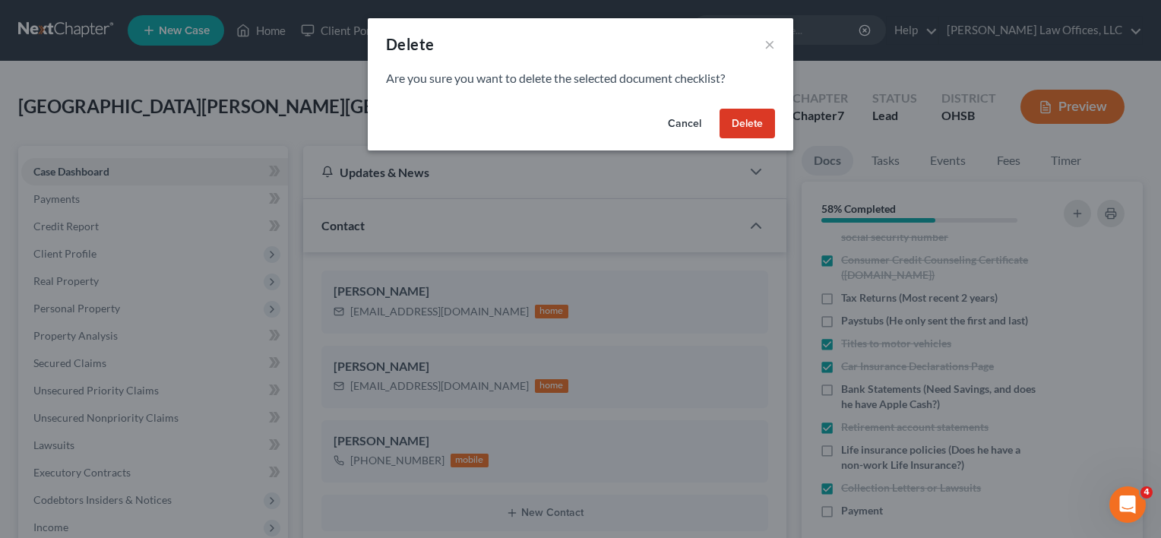
drag, startPoint x: 757, startPoint y: 122, endPoint x: 923, endPoint y: 278, distance: 227.9
click at [757, 122] on button "Delete" at bounding box center [747, 124] width 55 height 30
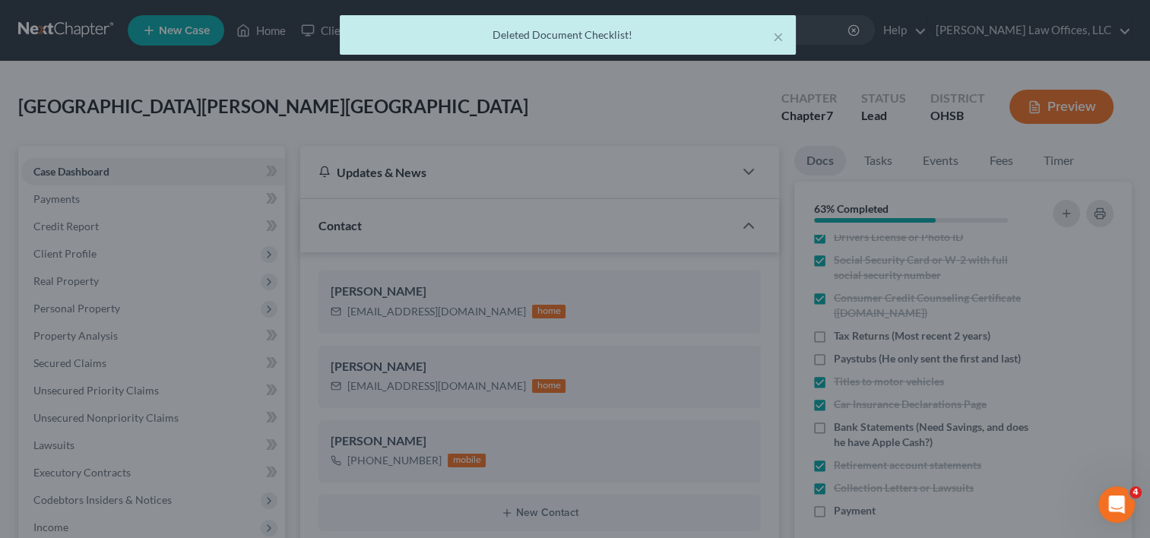
scroll to position [9, 0]
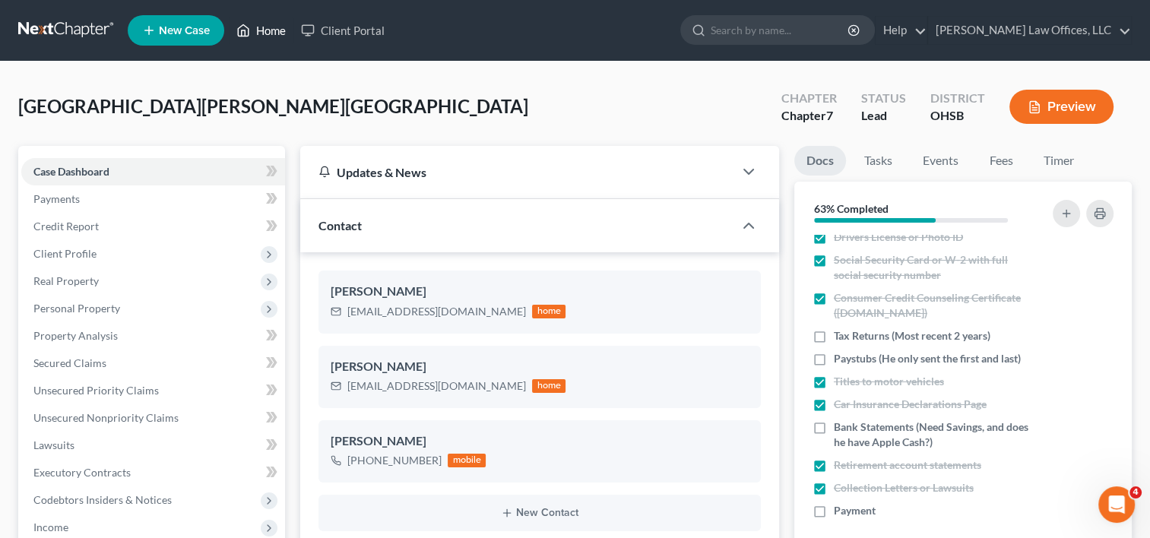
drag, startPoint x: 270, startPoint y: 30, endPoint x: 362, endPoint y: 90, distance: 110.0
click at [270, 30] on link "Home" at bounding box center [261, 30] width 65 height 27
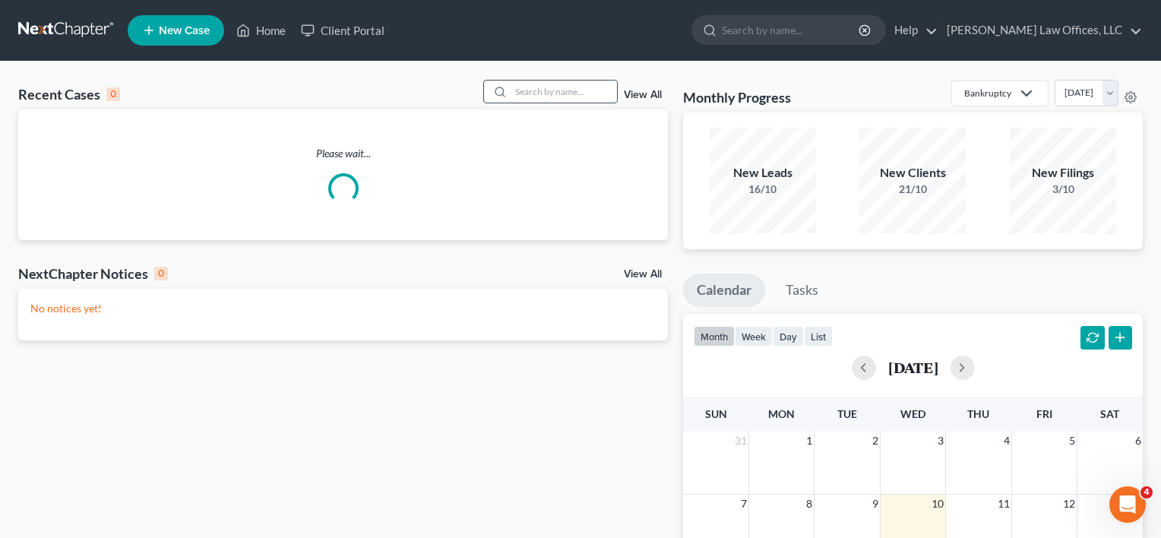
click at [541, 93] on input "search" at bounding box center [564, 92] width 106 height 22
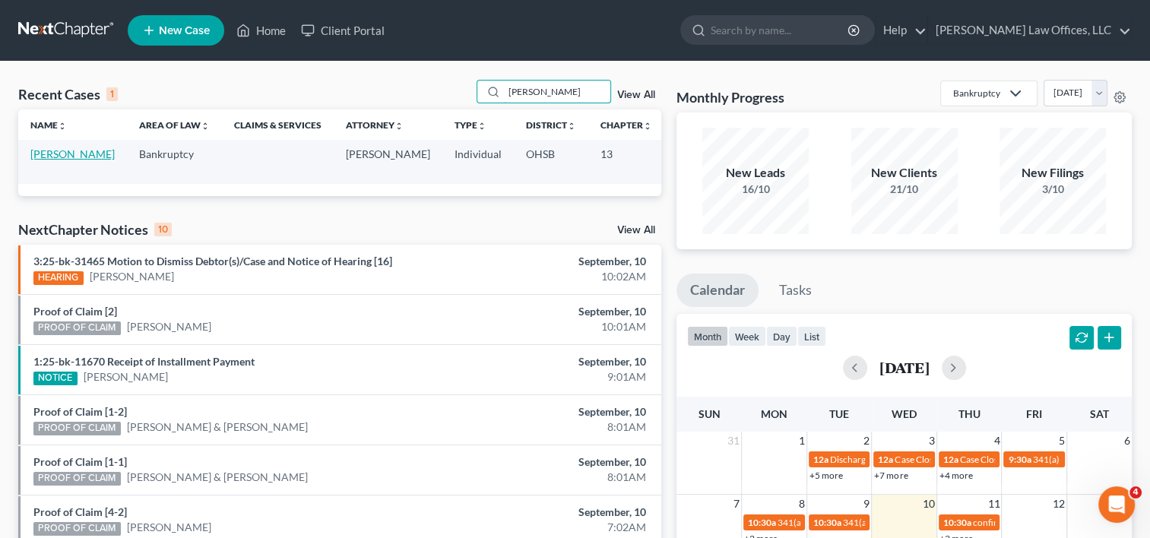
type input "mclaurine"
click at [68, 152] on link "[PERSON_NAME]" at bounding box center [72, 153] width 84 height 13
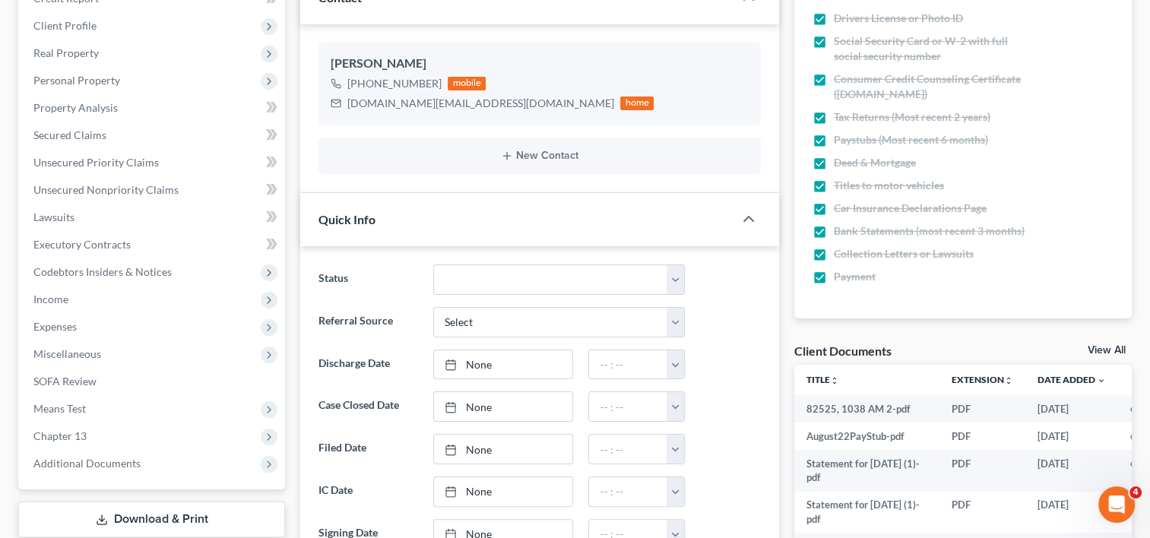
scroll to position [380, 0]
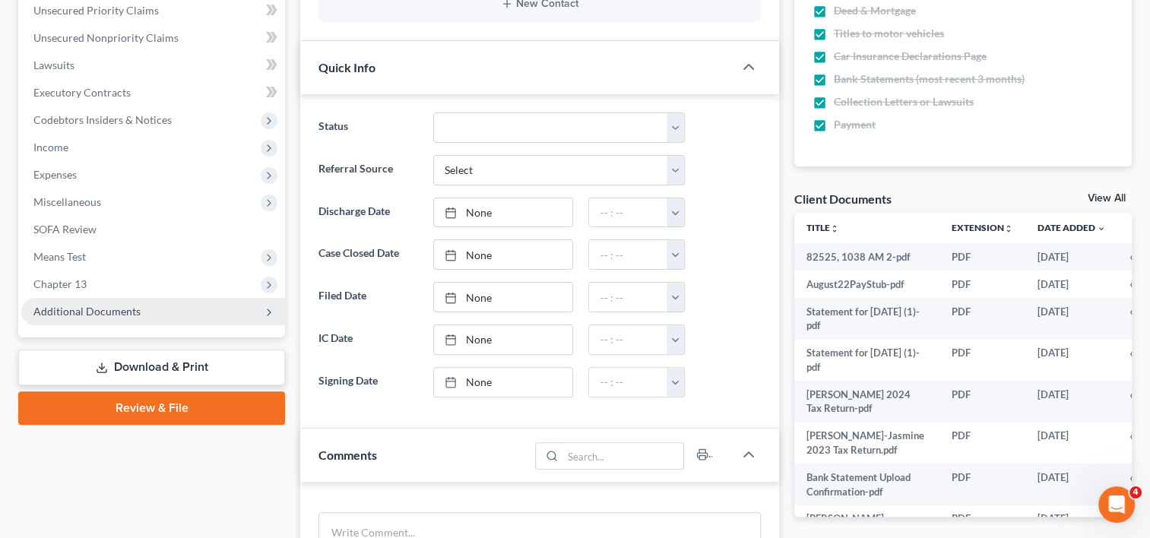
click at [88, 315] on span "Additional Documents" at bounding box center [86, 311] width 107 height 13
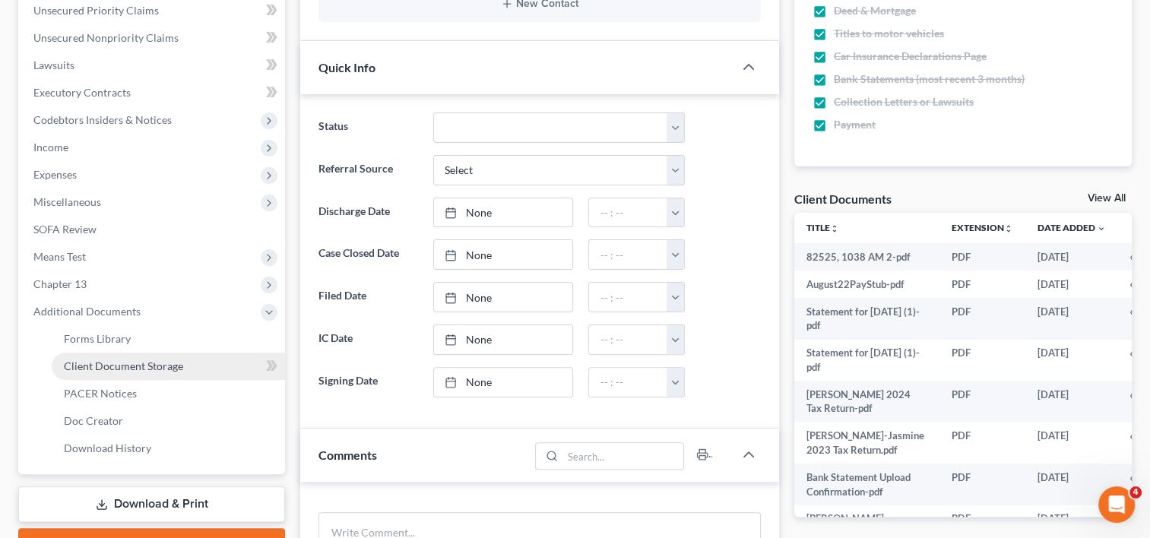
click at [97, 365] on span "Client Document Storage" at bounding box center [123, 365] width 119 height 13
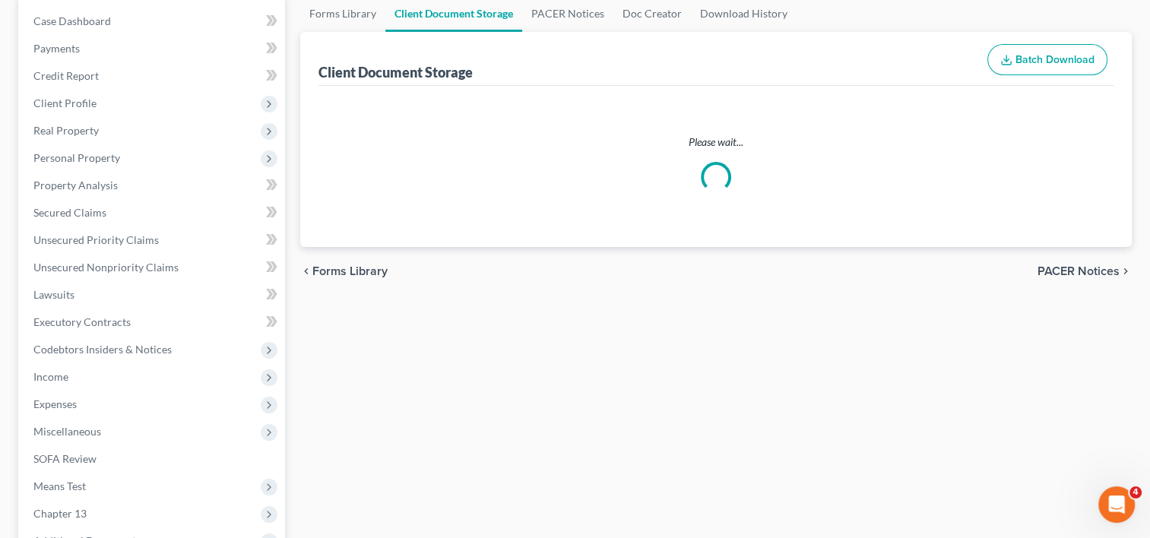
scroll to position [19, 0]
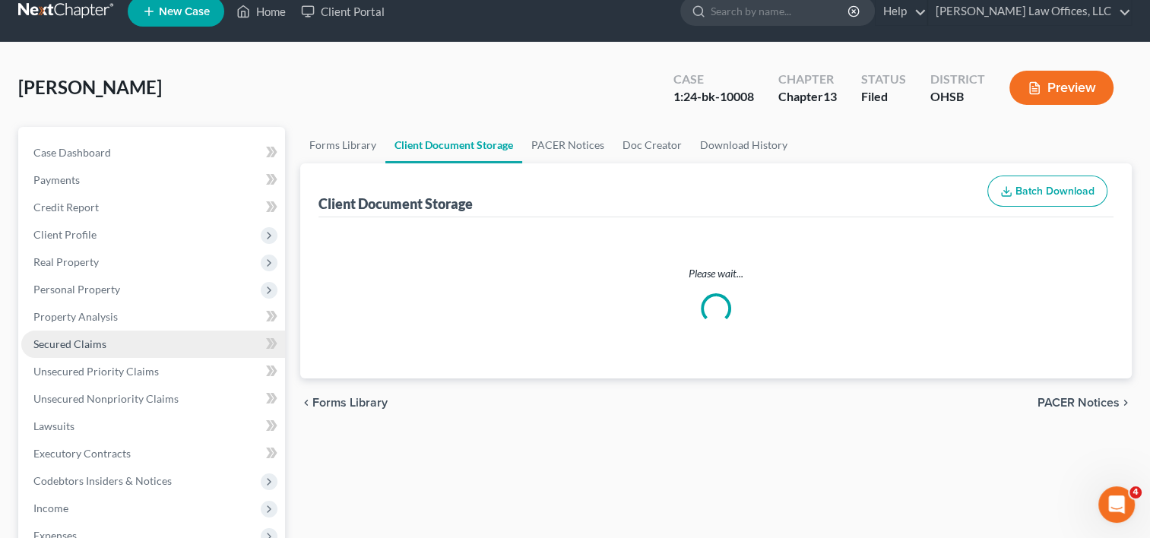
select select "7"
select select "52"
select select "37"
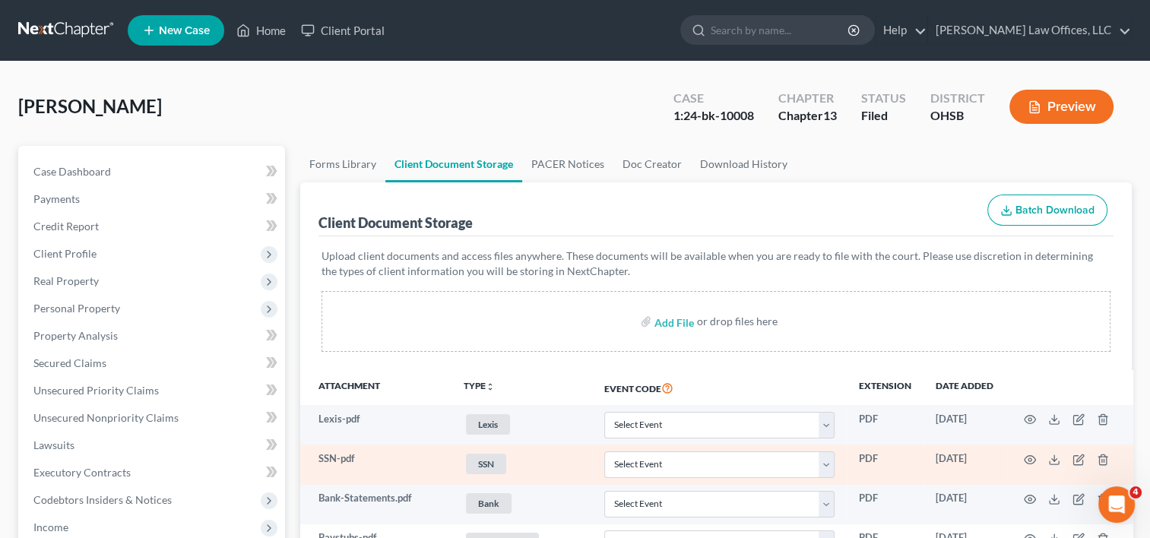
scroll to position [228, 0]
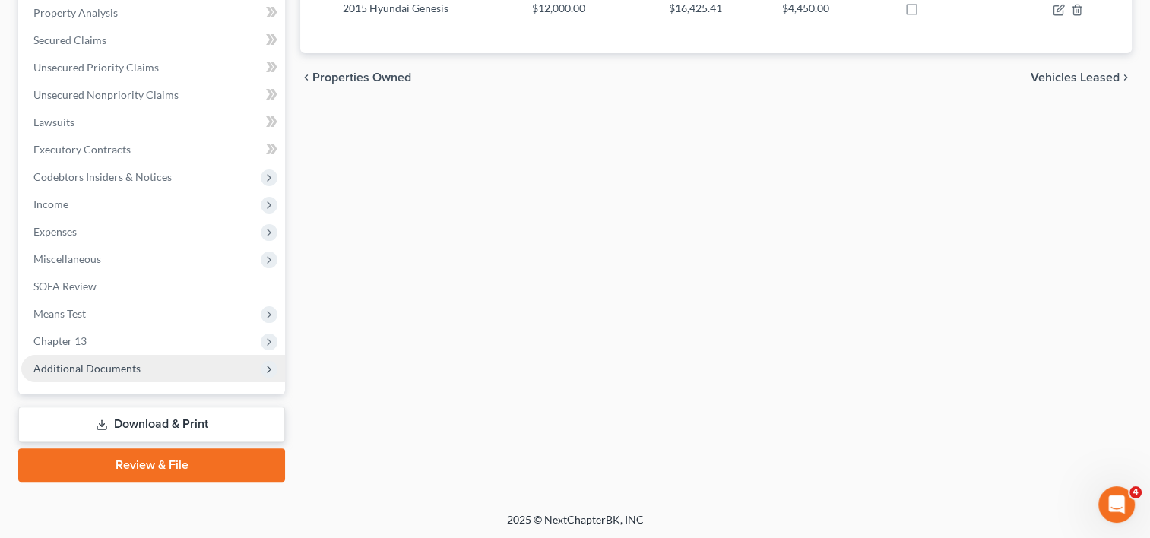
click at [86, 369] on span "Additional Documents" at bounding box center [86, 368] width 107 height 13
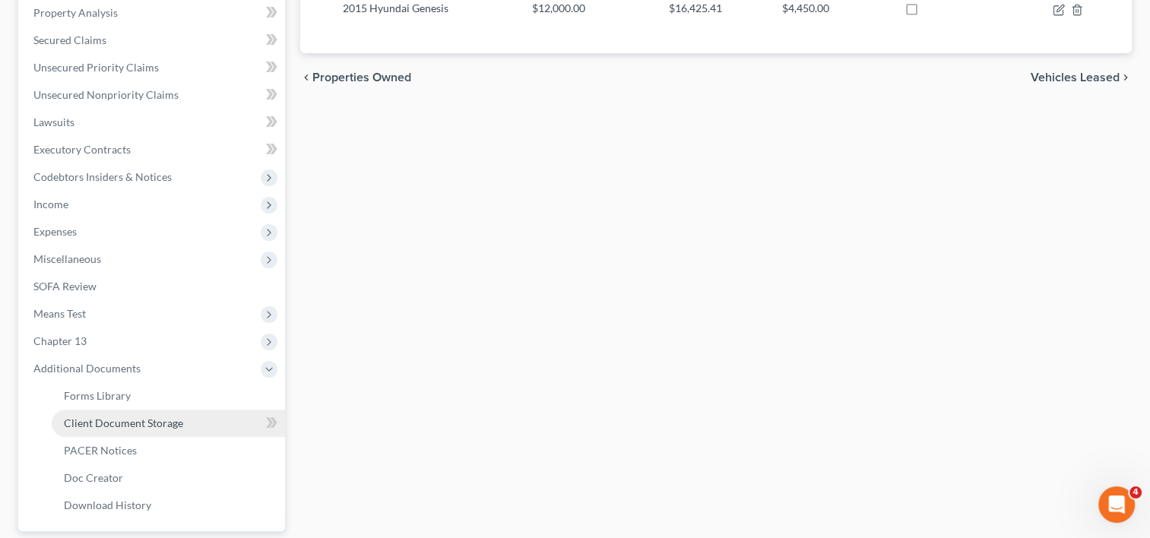
click at [101, 418] on span "Client Document Storage" at bounding box center [123, 422] width 119 height 13
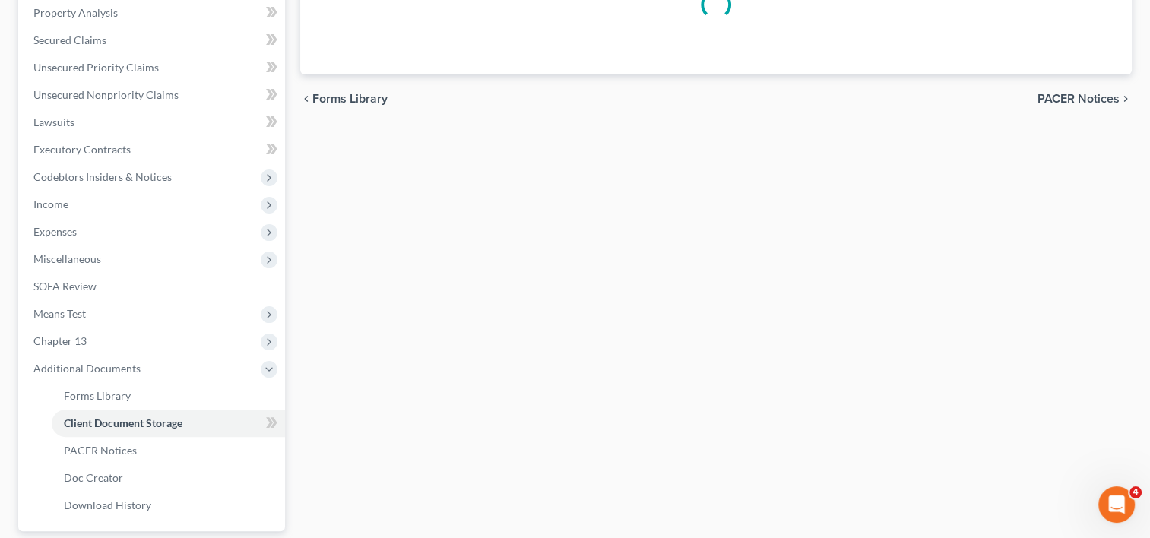
scroll to position [322, 0]
select select "7"
select select "52"
select select "37"
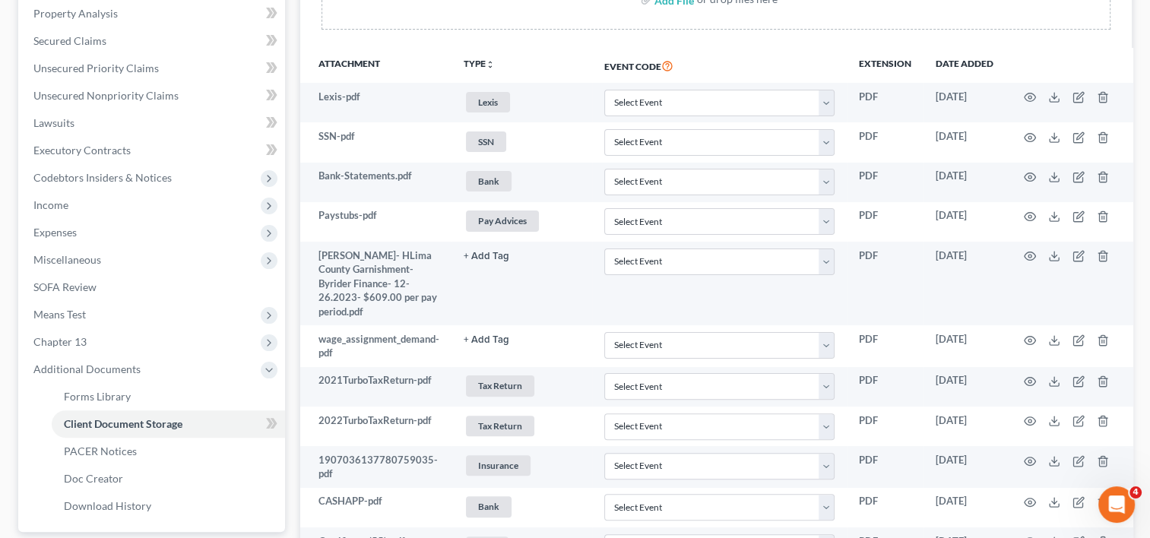
scroll to position [651, 0]
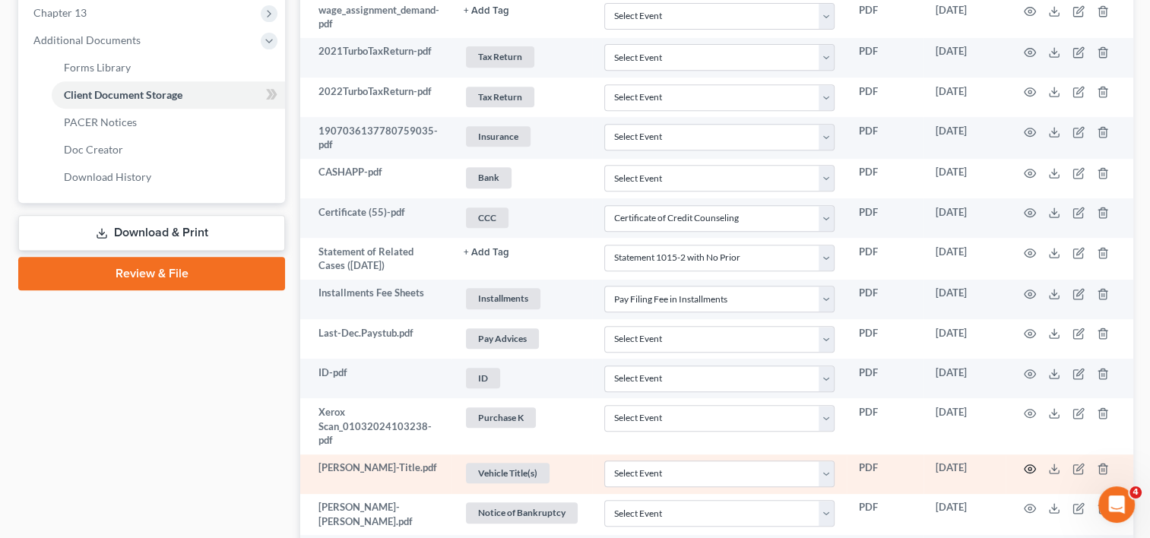
click at [1028, 467] on circle "button" at bounding box center [1029, 468] width 3 height 3
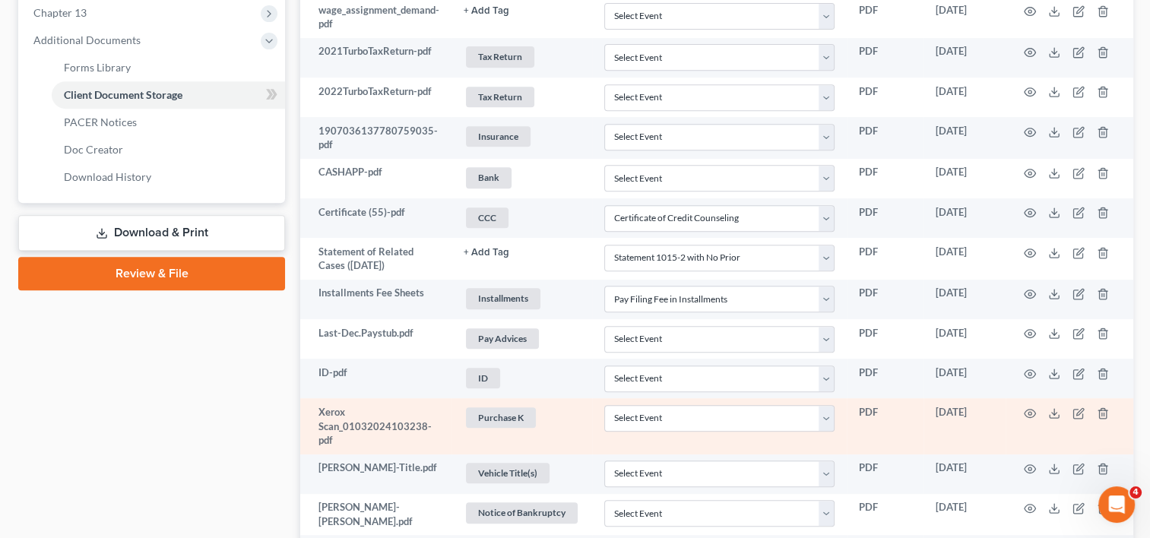
scroll to position [836, 0]
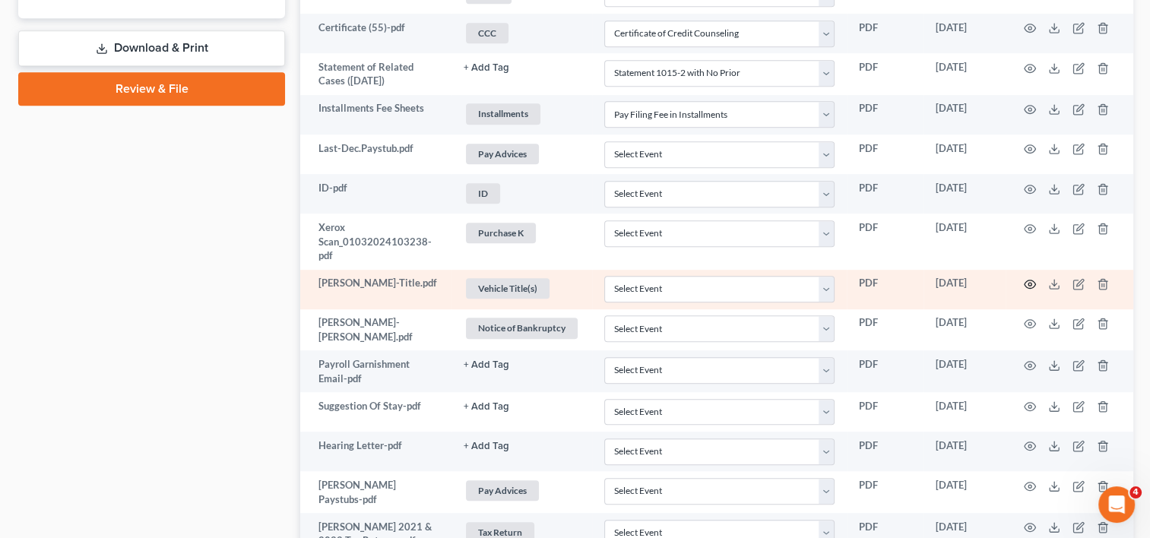
click at [1027, 280] on icon "button" at bounding box center [1029, 284] width 11 height 8
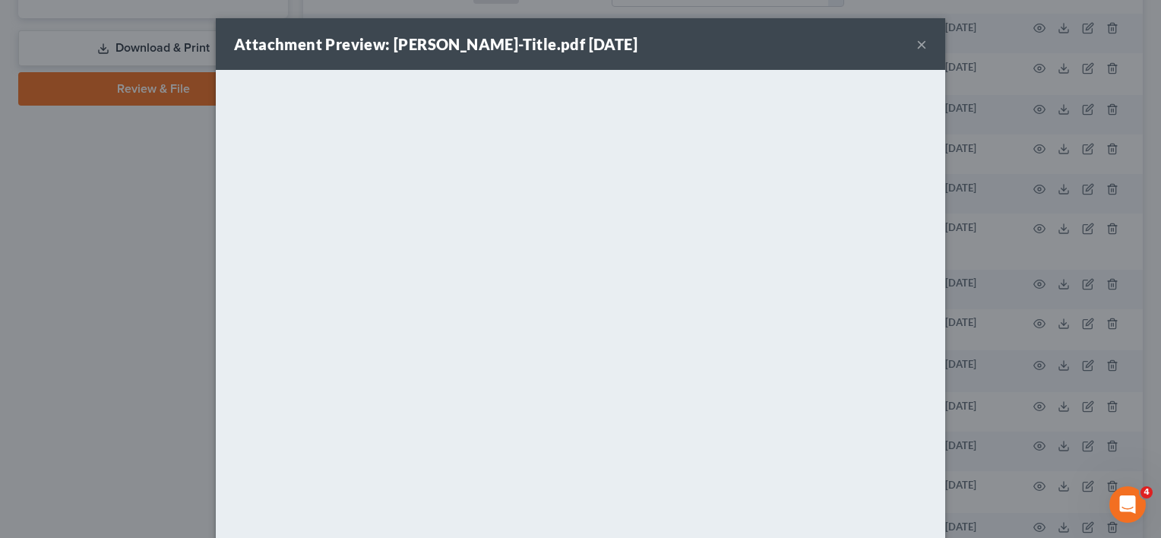
drag, startPoint x: 915, startPoint y: 43, endPoint x: 880, endPoint y: 72, distance: 45.8
click at [916, 42] on button "×" at bounding box center [921, 44] width 11 height 18
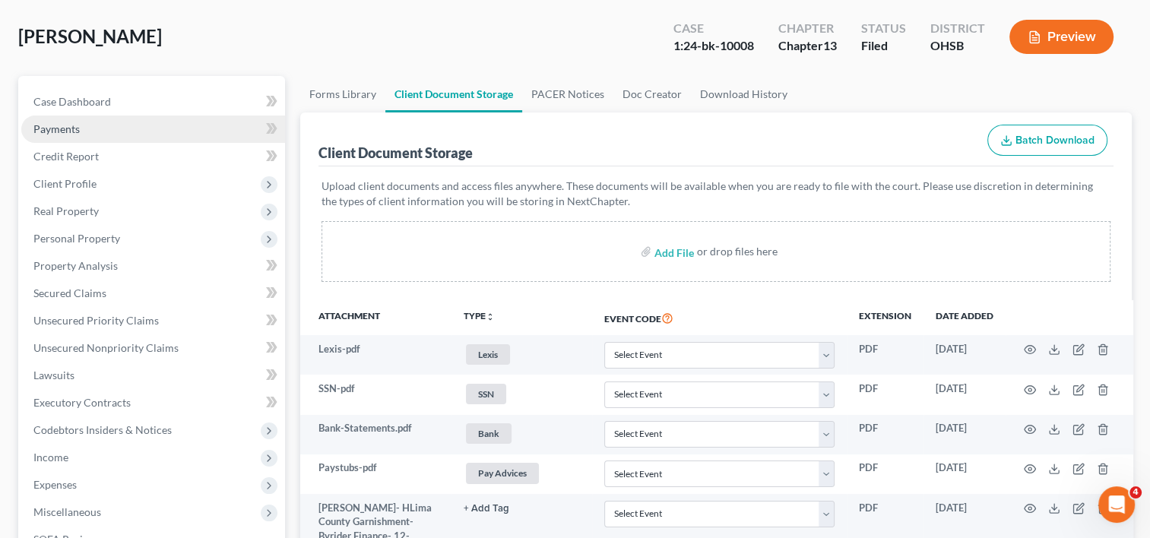
scroll to position [76, 0]
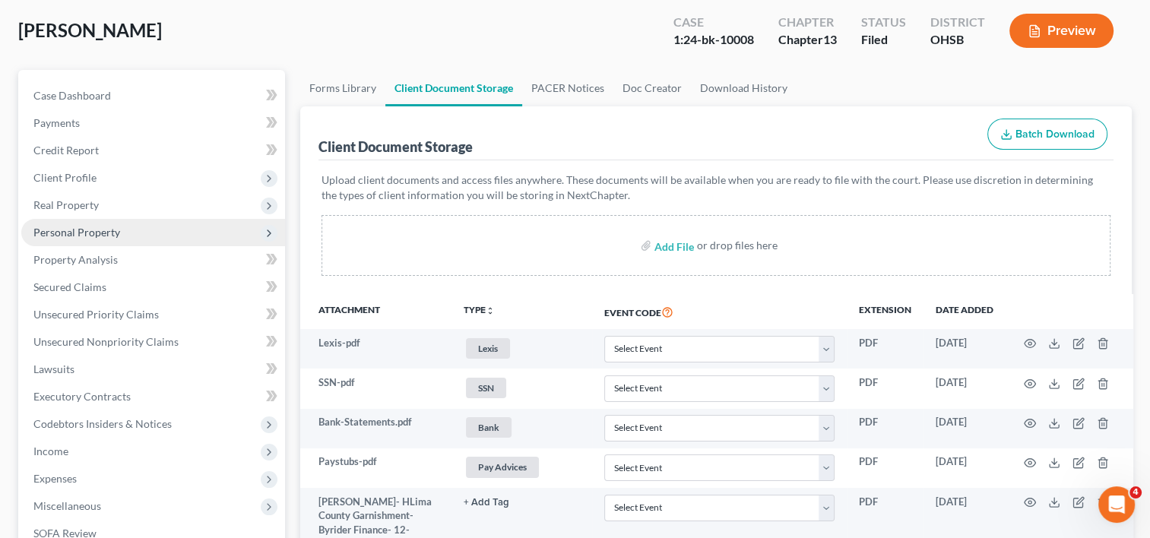
drag, startPoint x: 93, startPoint y: 231, endPoint x: 94, endPoint y: 222, distance: 9.2
click at [93, 231] on span "Personal Property" at bounding box center [76, 232] width 87 height 13
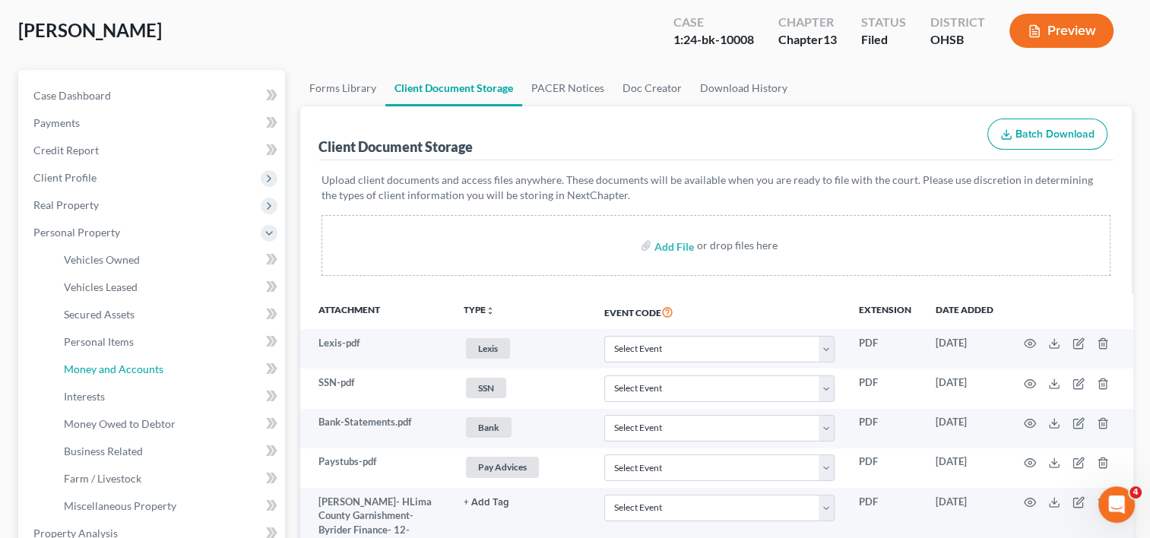
drag, startPoint x: 103, startPoint y: 363, endPoint x: 368, endPoint y: 313, distance: 269.2
click at [103, 363] on span "Money and Accounts" at bounding box center [114, 368] width 100 height 13
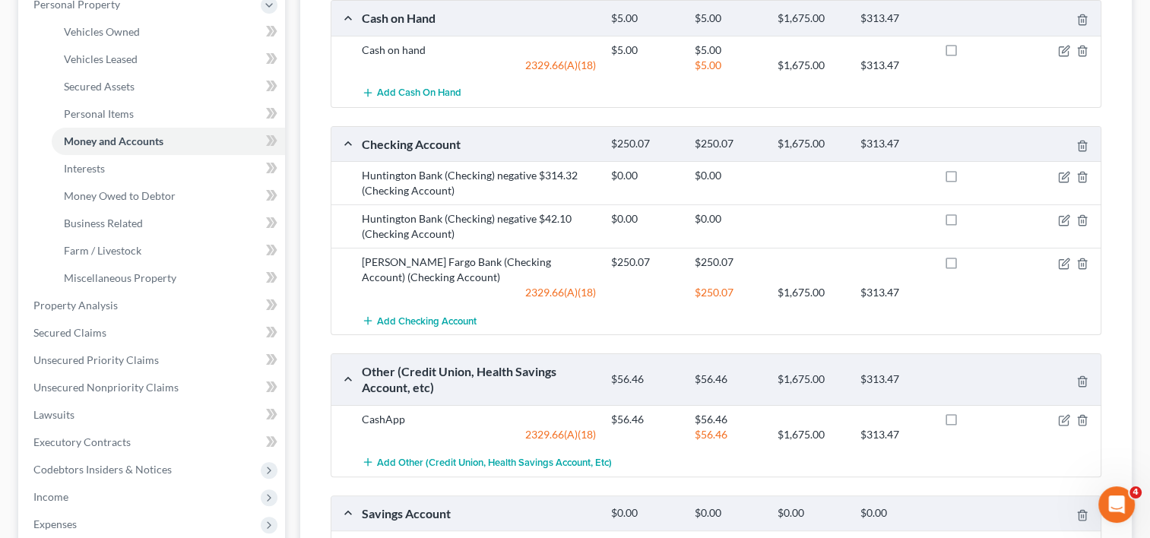
scroll to position [648, 0]
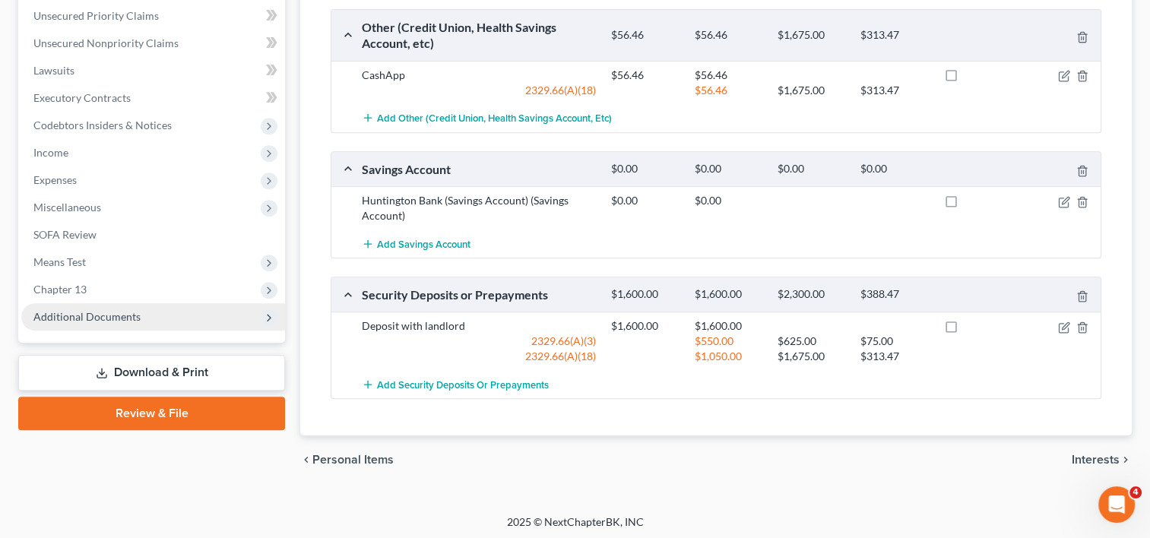
drag, startPoint x: 103, startPoint y: 317, endPoint x: 118, endPoint y: 317, distance: 14.4
click at [103, 316] on span "Additional Documents" at bounding box center [86, 316] width 107 height 13
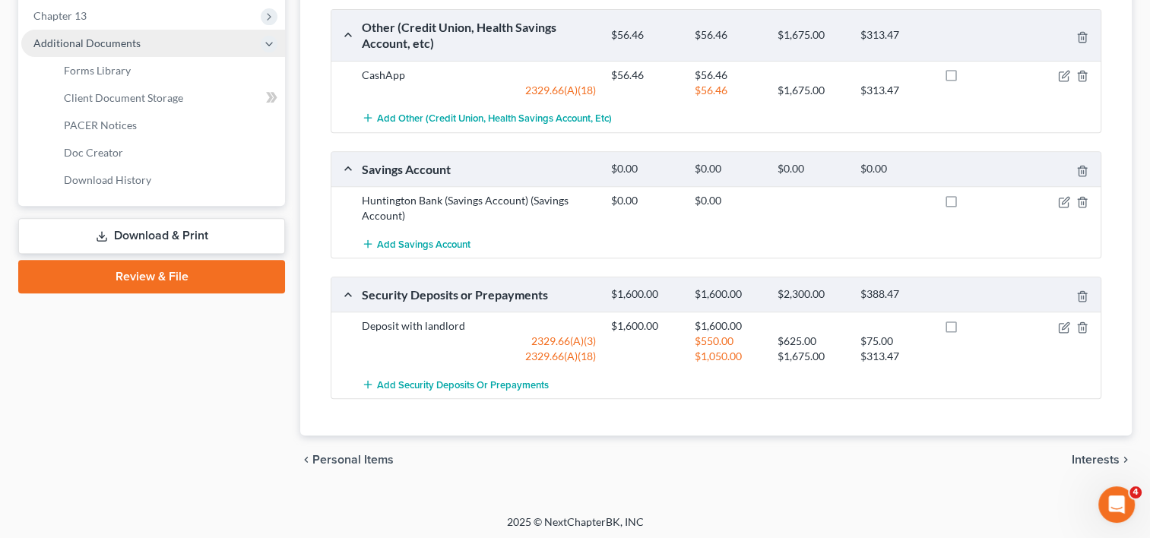
scroll to position [375, 0]
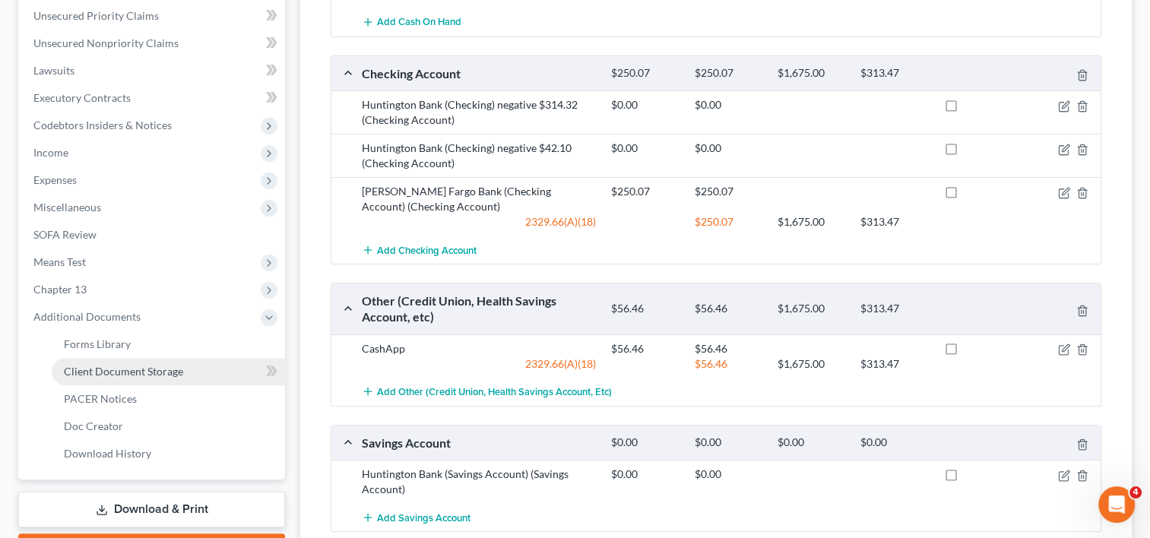
click at [121, 369] on span "Client Document Storage" at bounding box center [123, 371] width 119 height 13
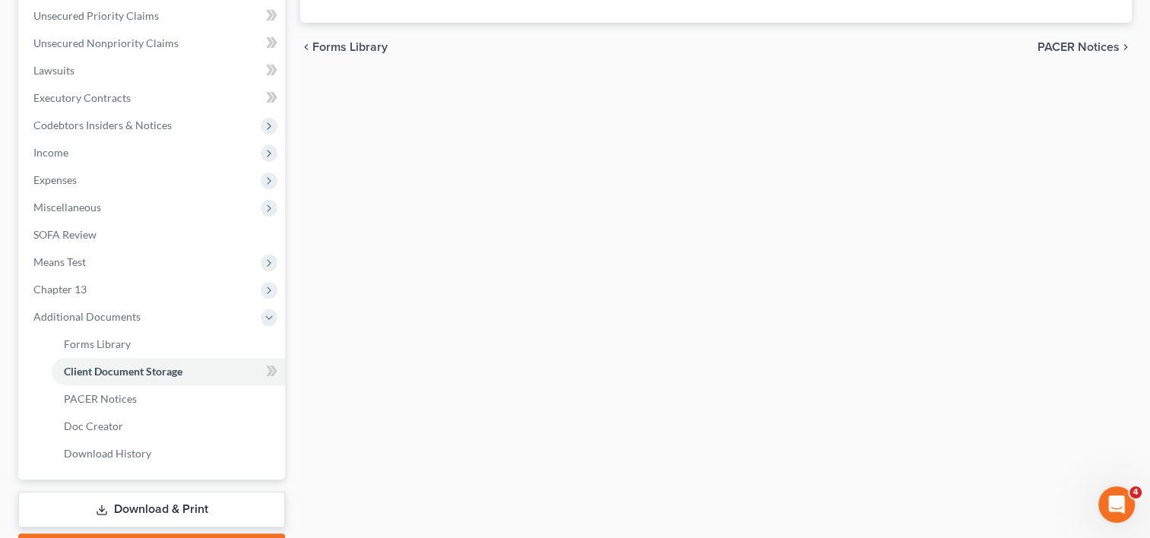
select select "7"
select select "52"
select select "37"
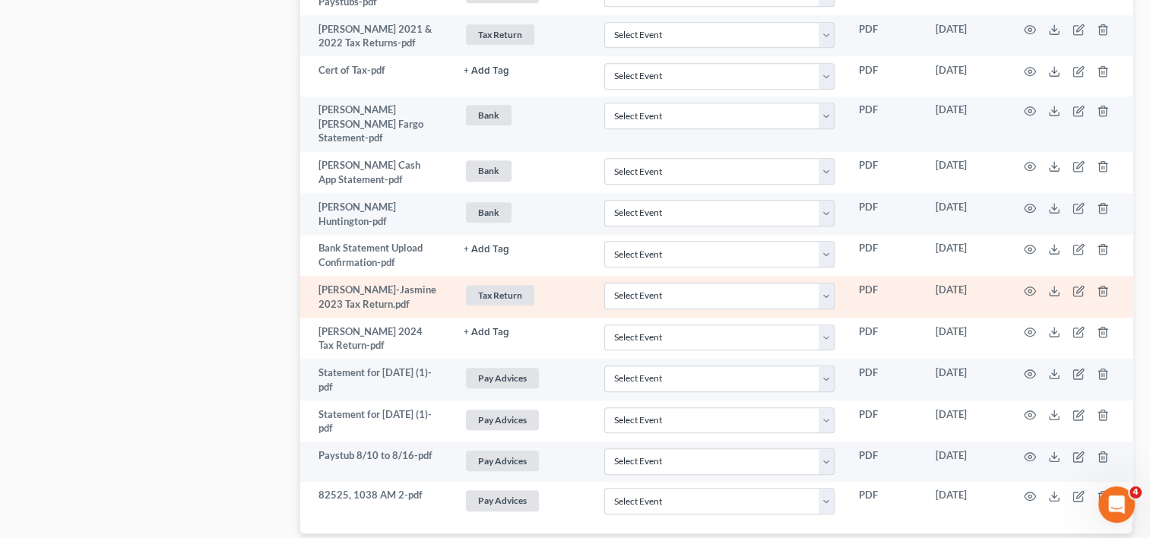
scroll to position [1410, 0]
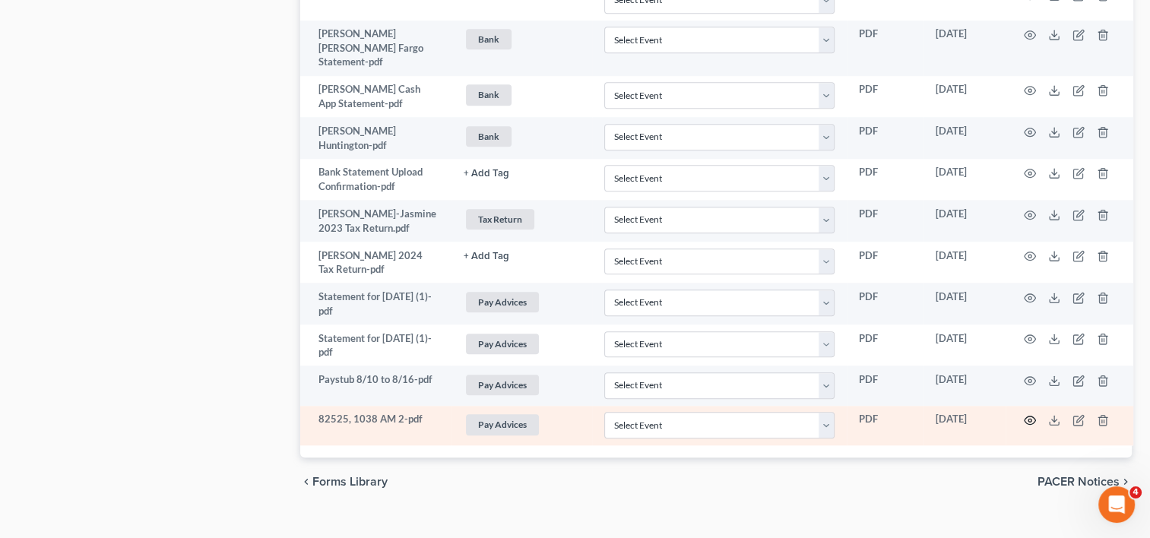
click at [1027, 414] on icon "button" at bounding box center [1030, 420] width 12 height 12
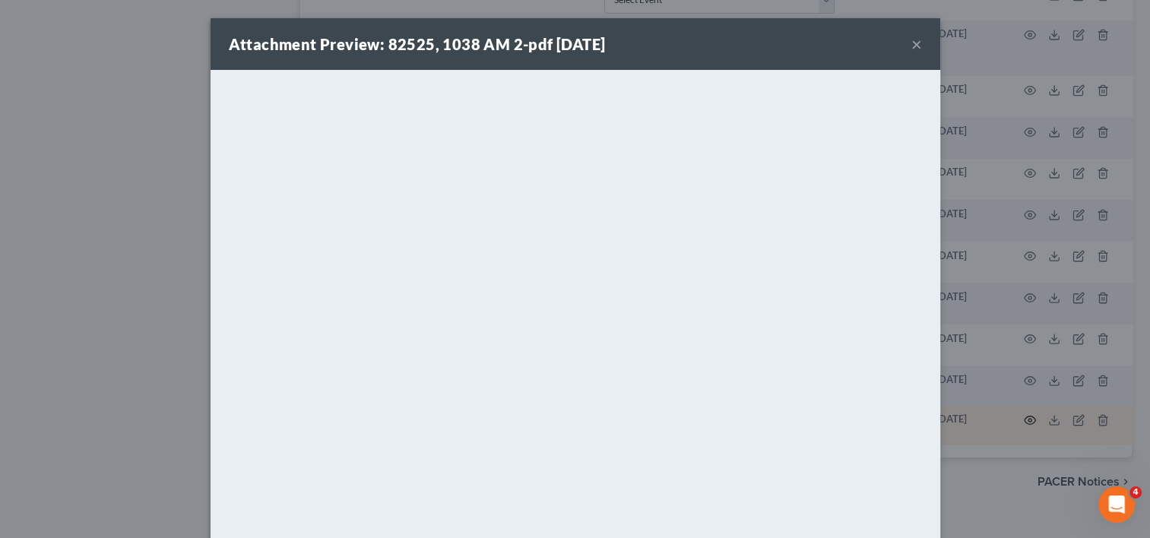
scroll to position [1395, 0]
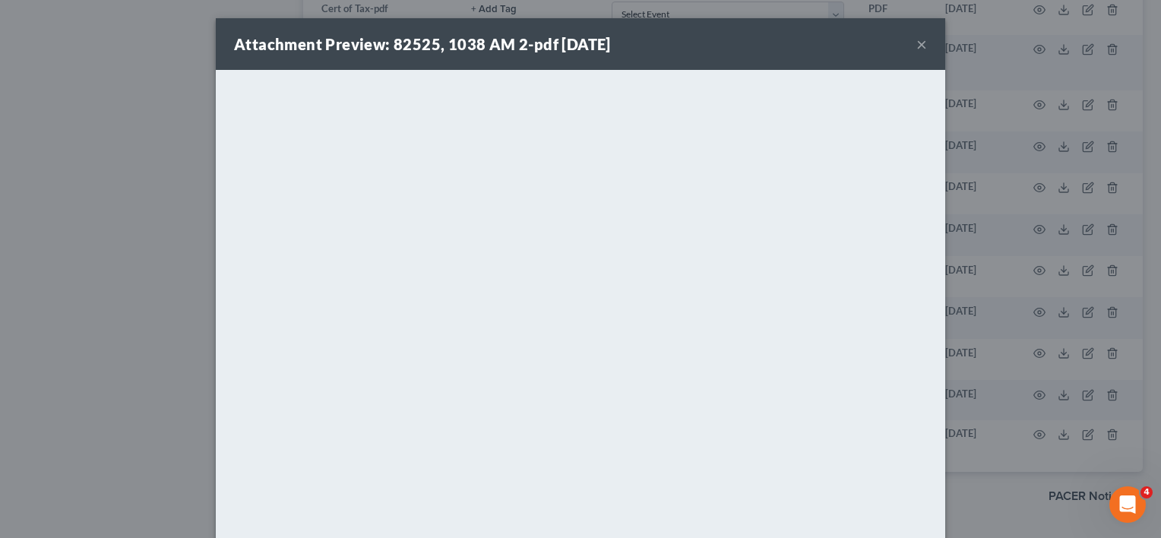
click at [916, 45] on button "×" at bounding box center [921, 44] width 11 height 18
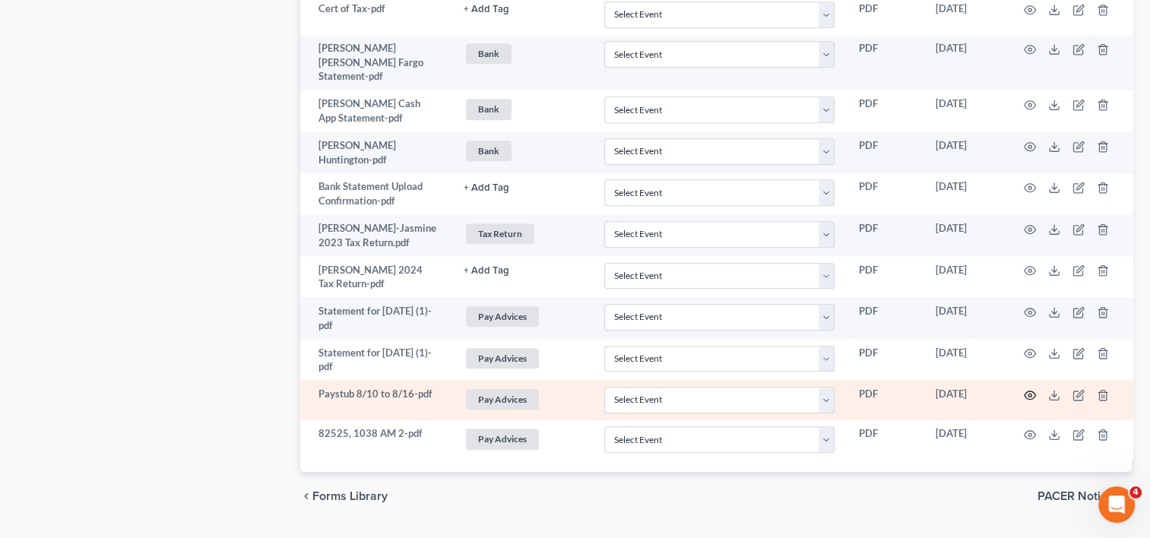
click at [1030, 394] on circle "button" at bounding box center [1029, 395] width 3 height 3
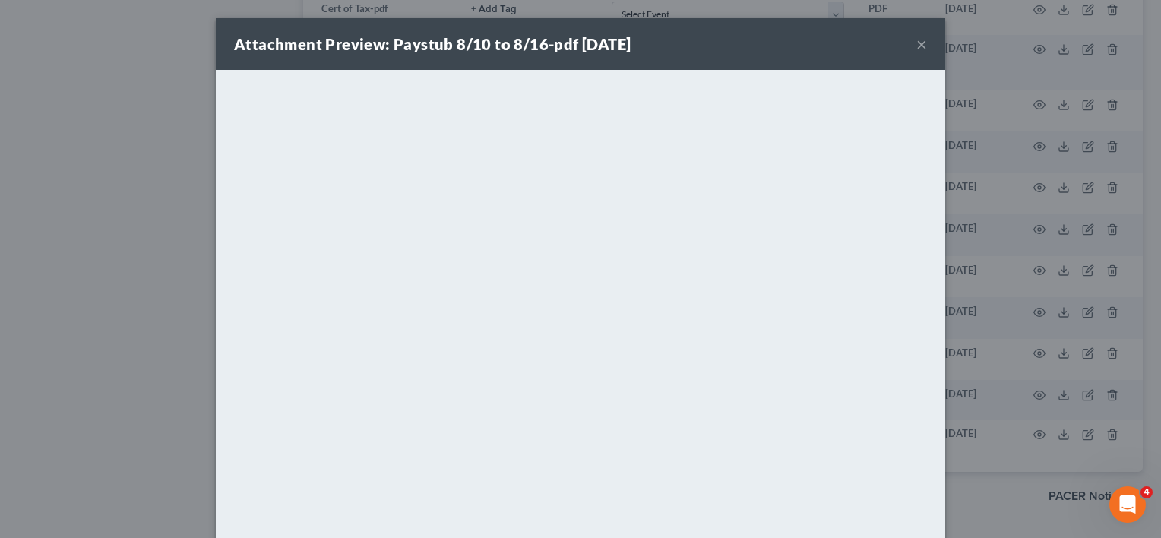
click at [916, 43] on button "×" at bounding box center [921, 44] width 11 height 18
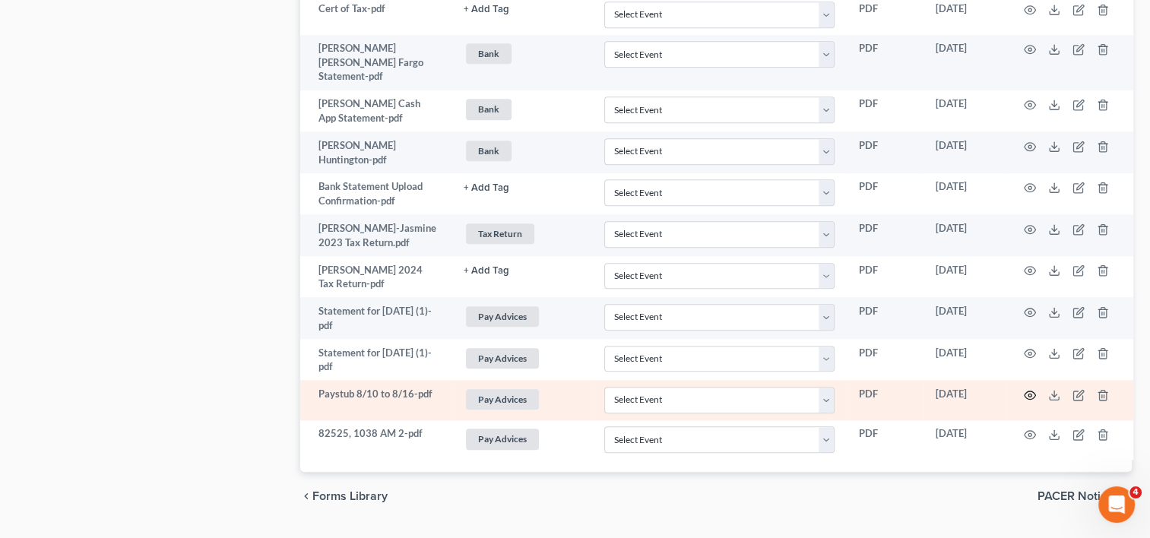
click at [1030, 394] on circle "button" at bounding box center [1029, 395] width 3 height 3
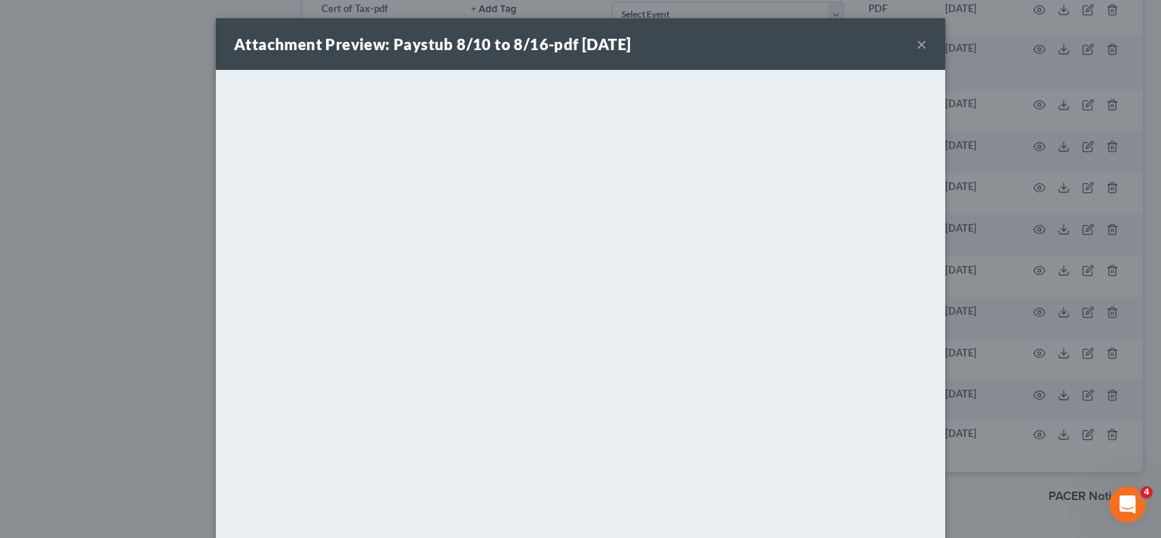
drag, startPoint x: 915, startPoint y: 46, endPoint x: 790, endPoint y: 71, distance: 127.3
click at [916, 46] on button "×" at bounding box center [921, 44] width 11 height 18
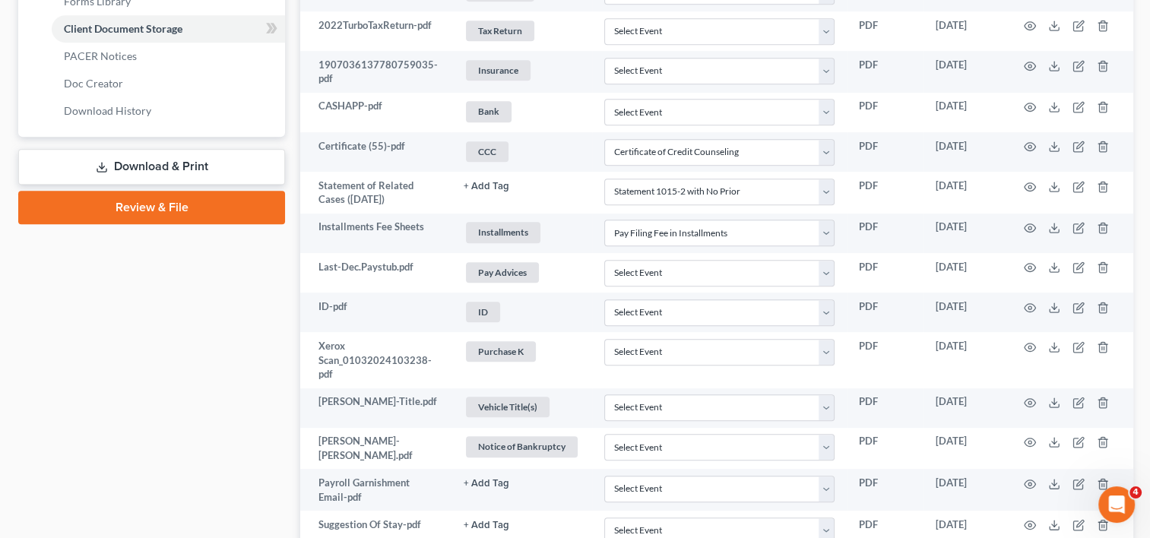
scroll to position [635, 0]
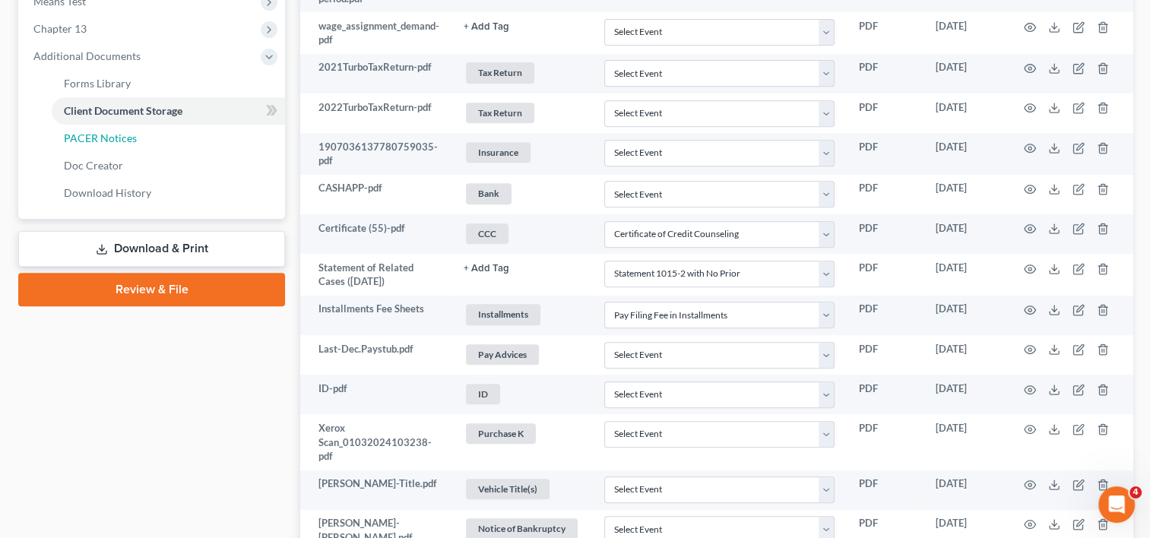
drag, startPoint x: 85, startPoint y: 135, endPoint x: 926, endPoint y: 480, distance: 908.5
click at [85, 135] on span "PACER Notices" at bounding box center [100, 137] width 73 height 13
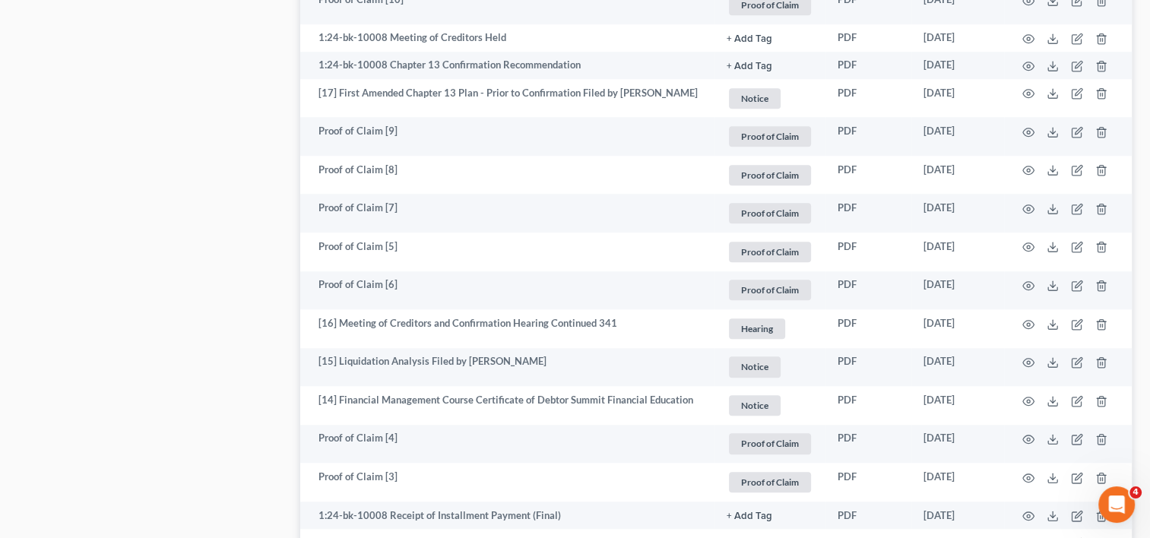
scroll to position [1292, 0]
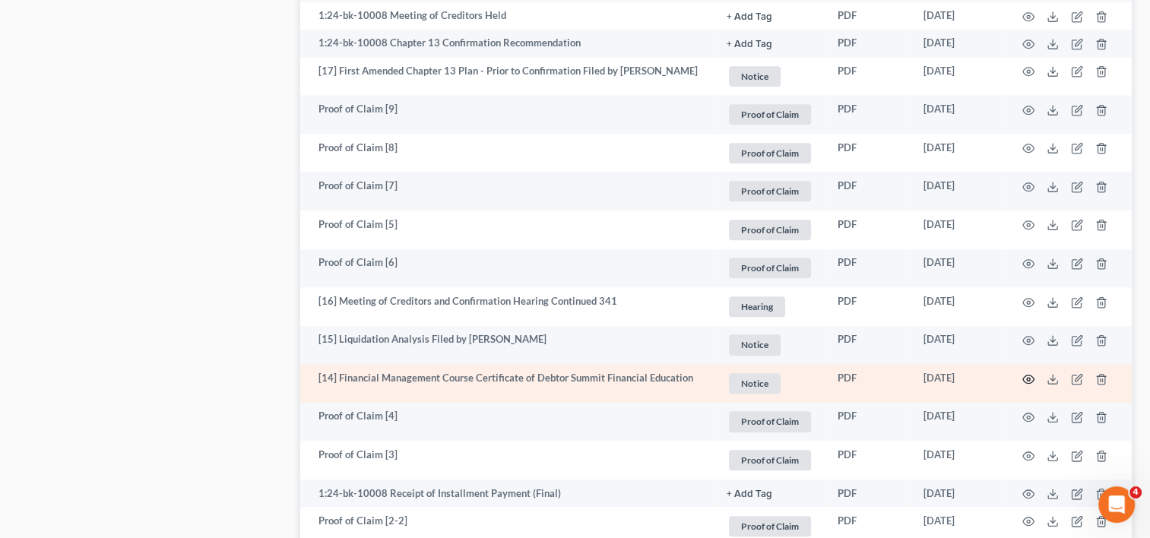
click at [1029, 377] on icon "button" at bounding box center [1028, 379] width 11 height 8
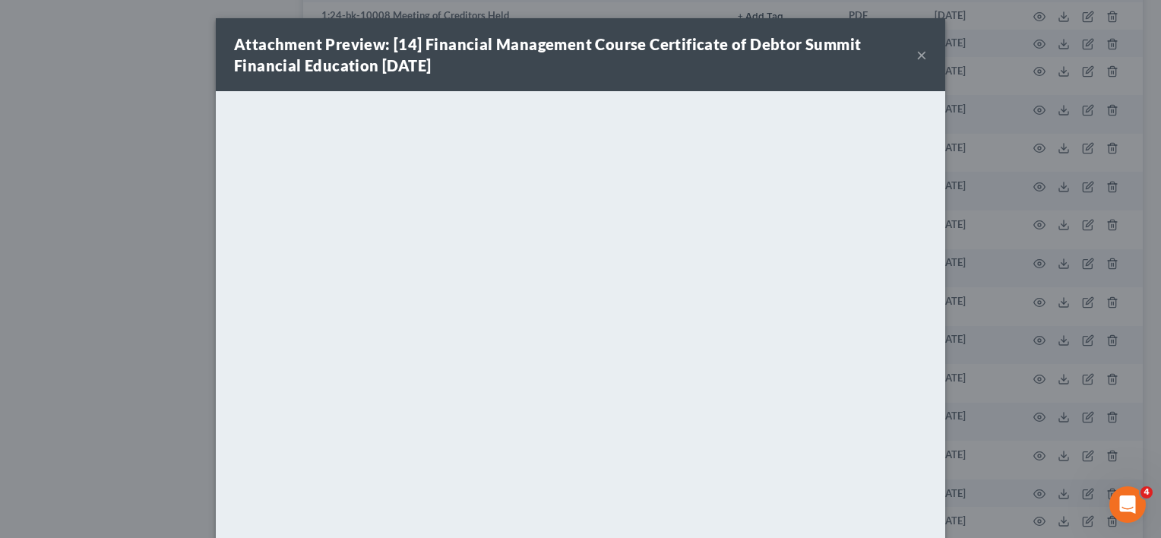
click at [916, 57] on button "×" at bounding box center [921, 55] width 11 height 18
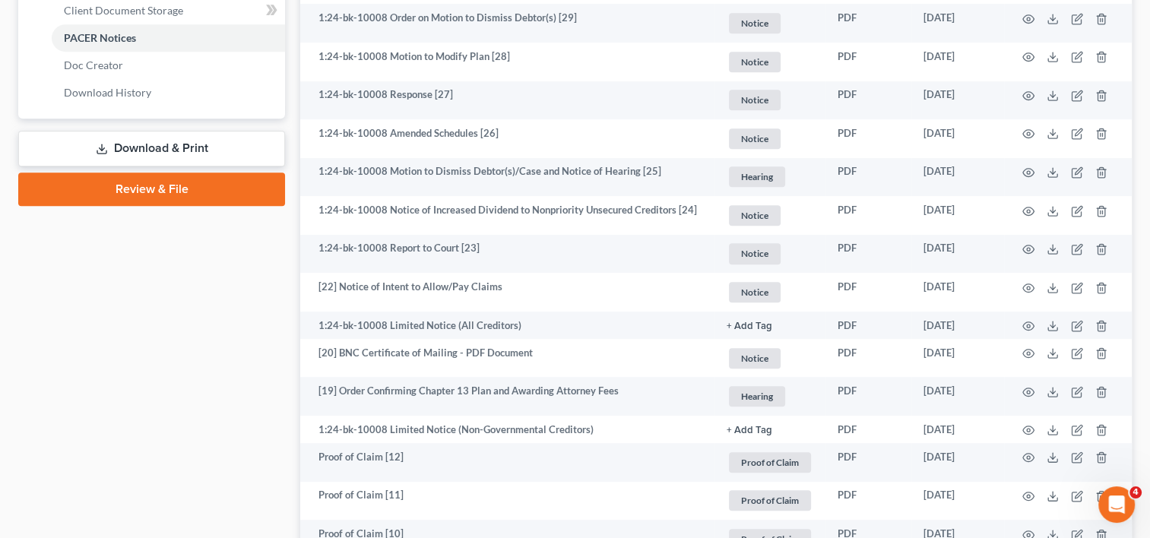
scroll to position [608, 0]
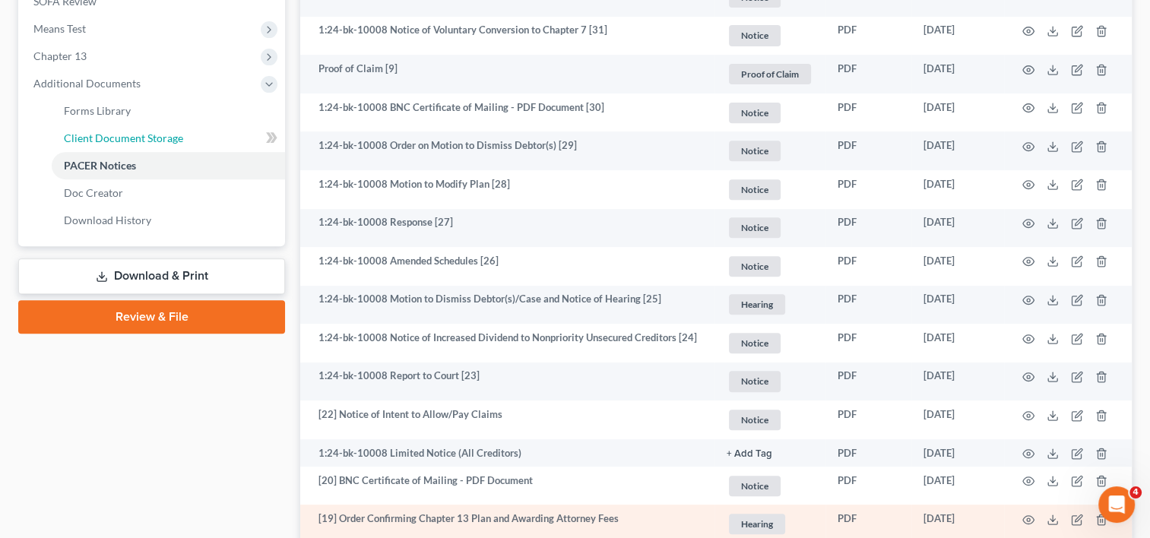
drag, startPoint x: 119, startPoint y: 132, endPoint x: 882, endPoint y: 536, distance: 864.1
click at [119, 132] on span "Client Document Storage" at bounding box center [123, 137] width 119 height 13
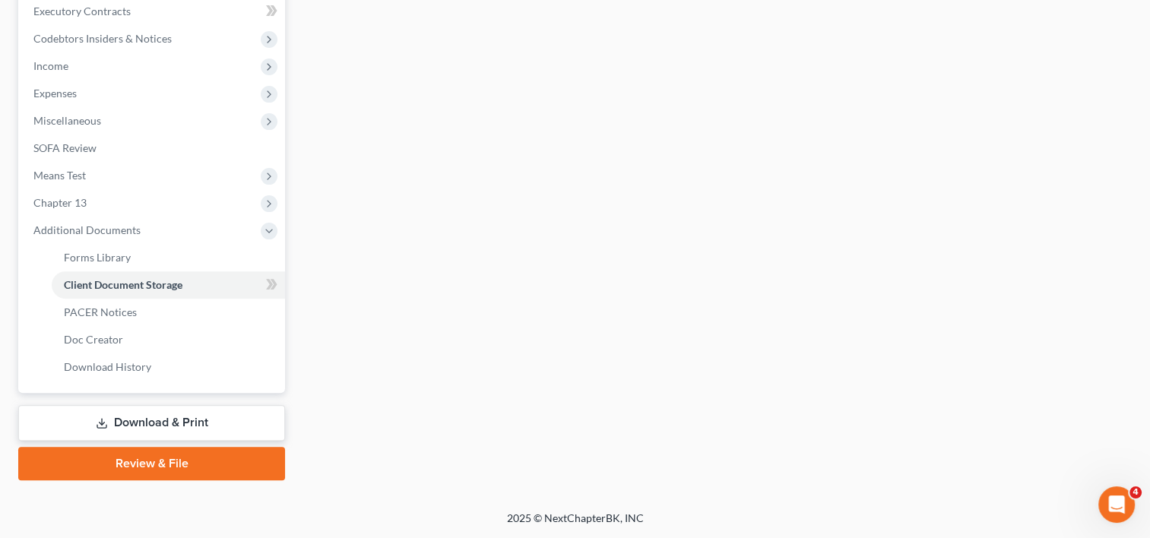
select select "7"
select select "52"
select select "37"
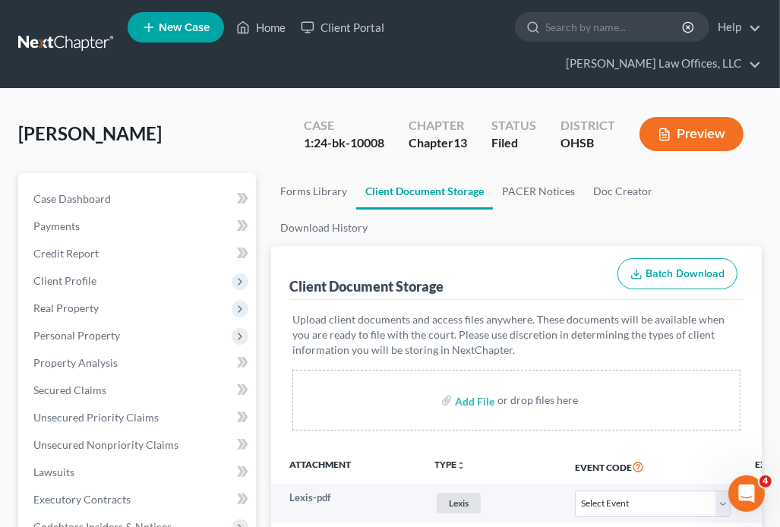
select select "7"
select select "52"
select select "37"
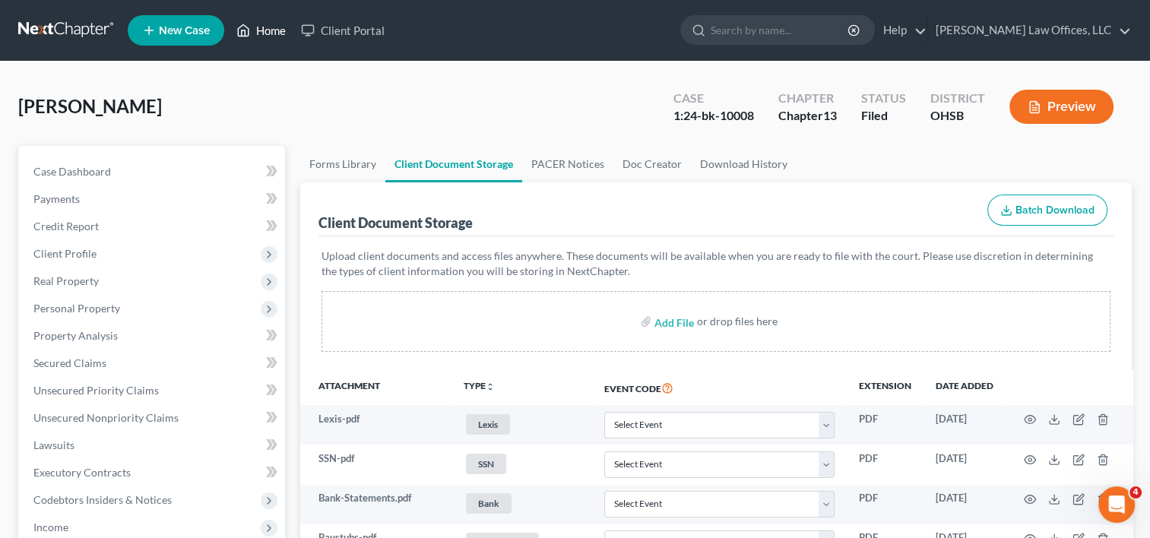
click at [273, 33] on link "Home" at bounding box center [261, 30] width 65 height 27
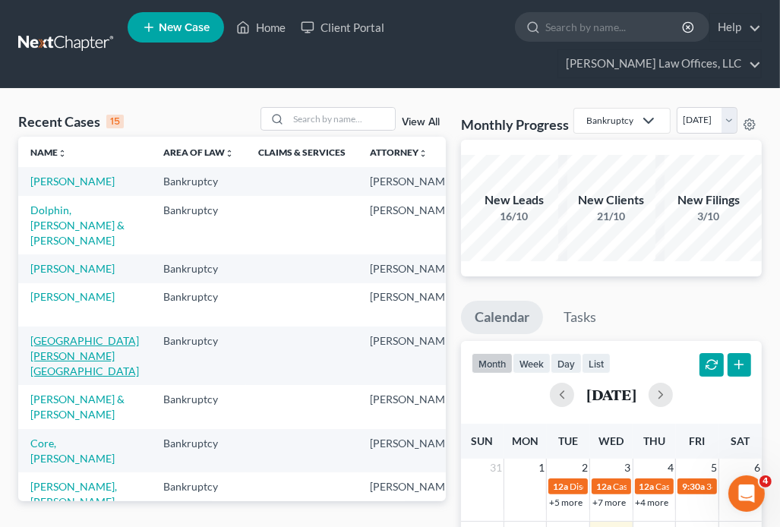
click at [47, 372] on link "[GEOGRAPHIC_DATA][PERSON_NAME][GEOGRAPHIC_DATA]" at bounding box center [84, 355] width 109 height 43
select select "0"
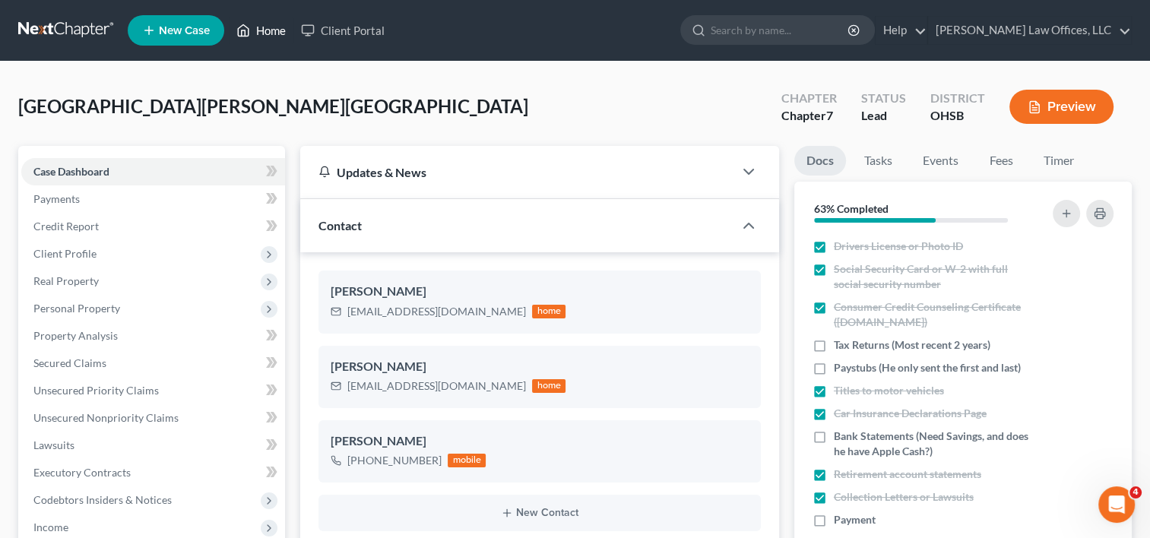
drag, startPoint x: 267, startPoint y: 33, endPoint x: 394, endPoint y: 43, distance: 127.3
click at [267, 33] on link "Home" at bounding box center [261, 30] width 65 height 27
